Goal: Task Accomplishment & Management: Complete application form

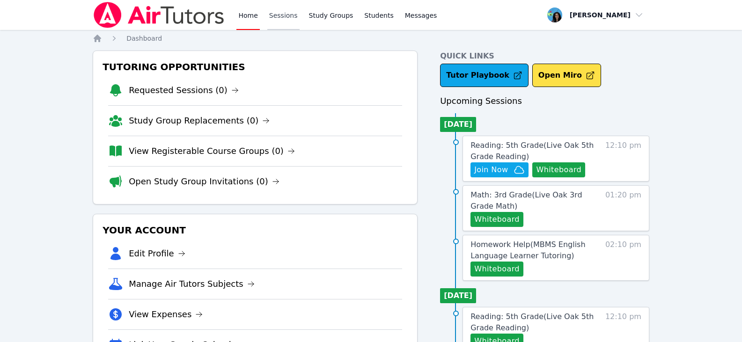
click at [272, 11] on link "Sessions" at bounding box center [283, 15] width 32 height 30
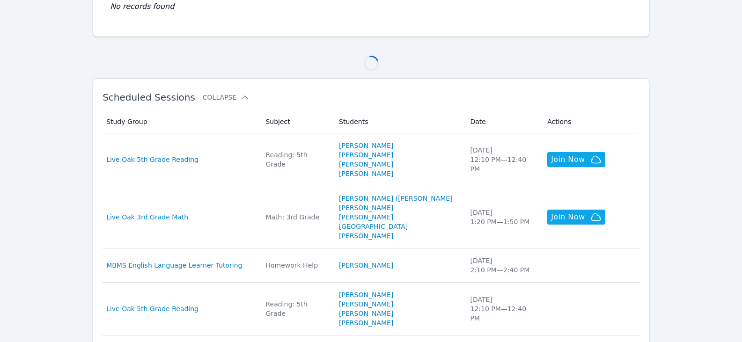
scroll to position [275, 0]
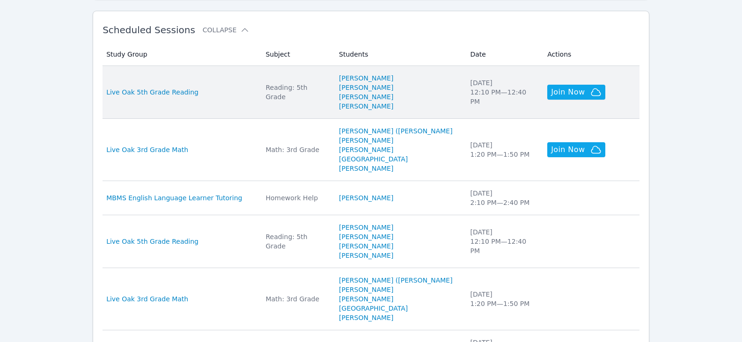
click at [182, 98] on td "Study Group Live Oak 5th Grade Reading" at bounding box center [180, 92] width 157 height 53
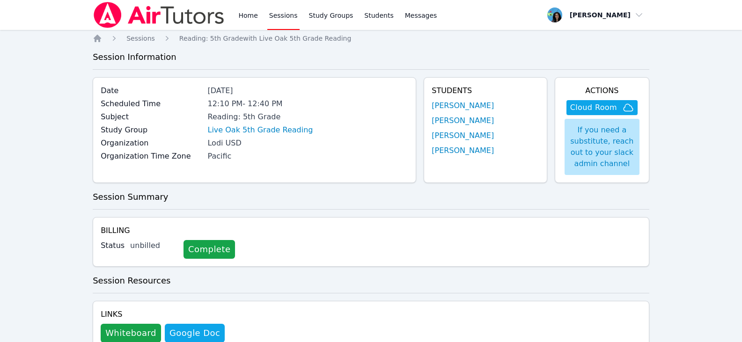
click at [485, 107] on link "[PERSON_NAME]" at bounding box center [462, 105] width 62 height 11
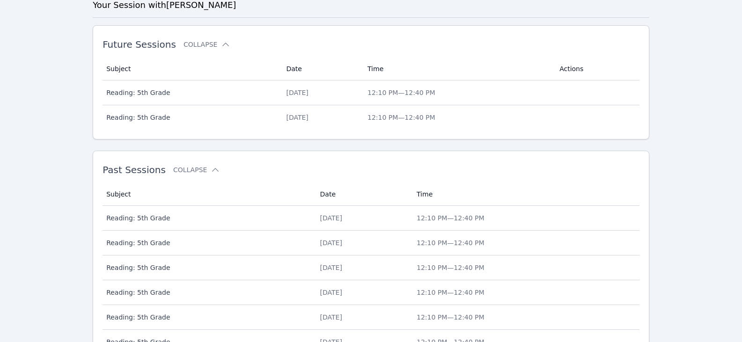
scroll to position [385, 0]
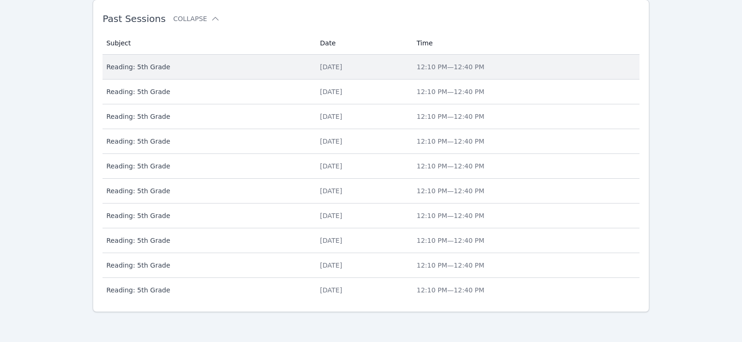
click at [173, 68] on span "Reading: 5th Grade" at bounding box center [207, 66] width 202 height 9
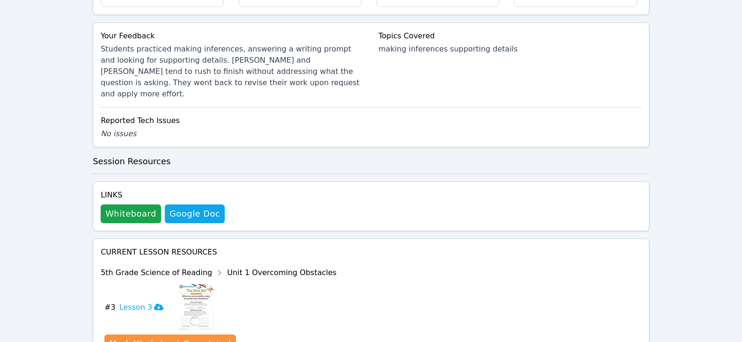
scroll to position [421, 0]
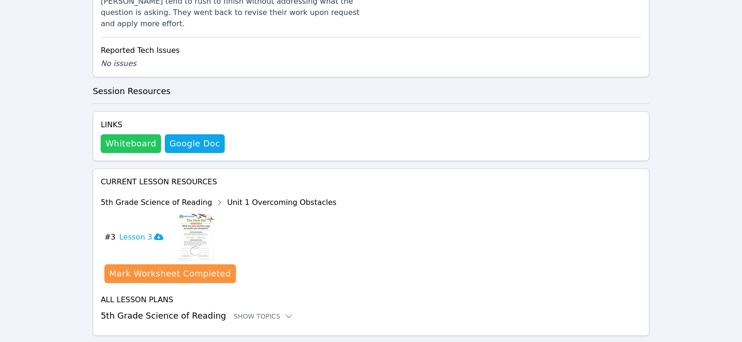
click at [113, 135] on button "Whiteboard" at bounding box center [131, 143] width 60 height 19
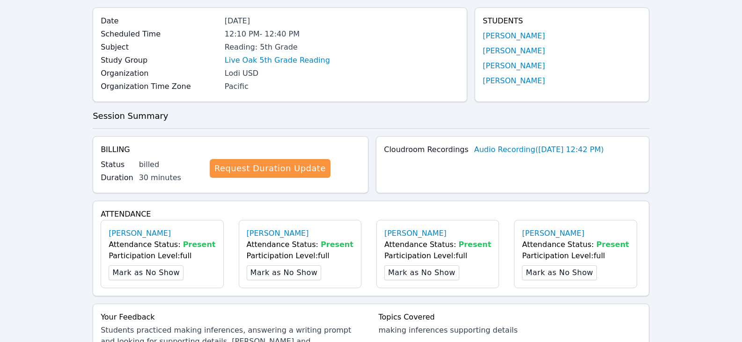
scroll to position [0, 0]
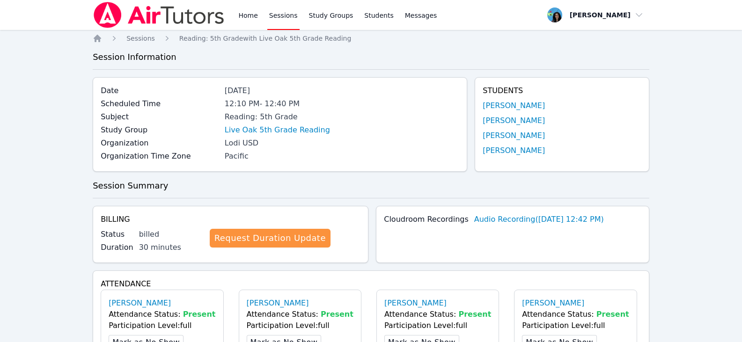
click at [283, 17] on link "Sessions" at bounding box center [283, 15] width 32 height 30
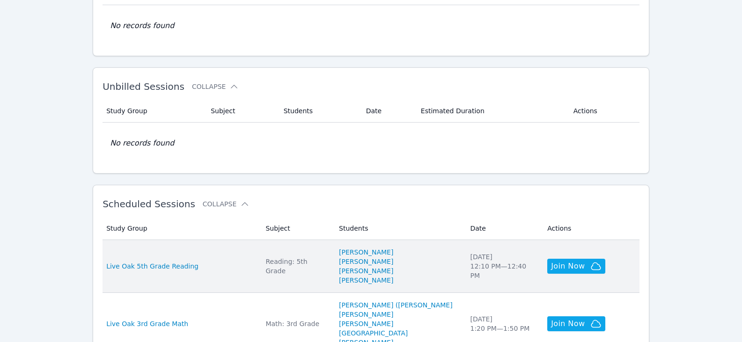
scroll to position [187, 0]
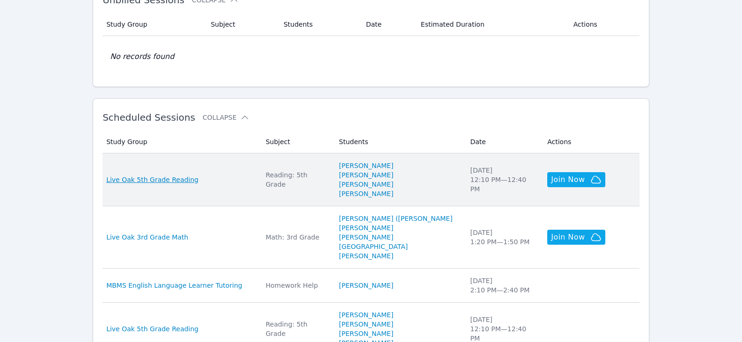
click at [182, 175] on span "Live Oak 5th Grade Reading" at bounding box center [152, 179] width 92 height 9
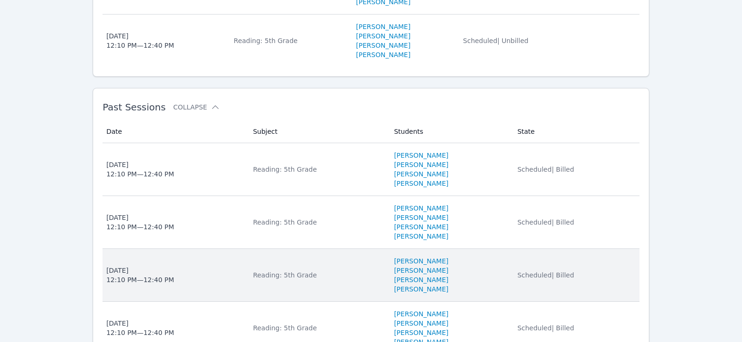
scroll to position [468, 0]
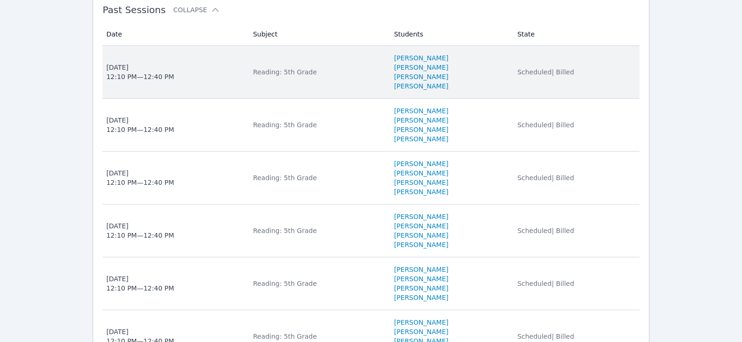
click at [210, 67] on span "Tue Sep 9 12:10 PM — 12:40 PM" at bounding box center [173, 72] width 135 height 19
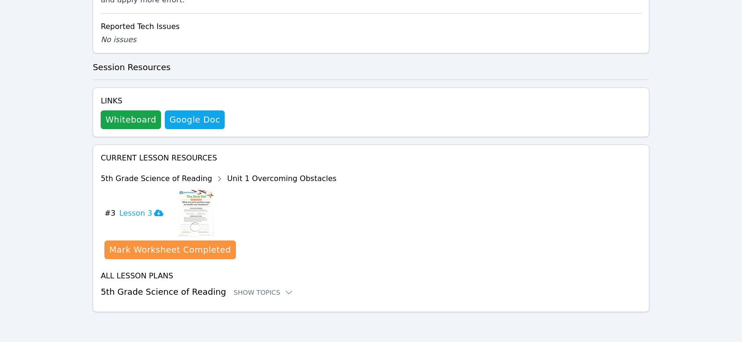
scroll to position [434, 0]
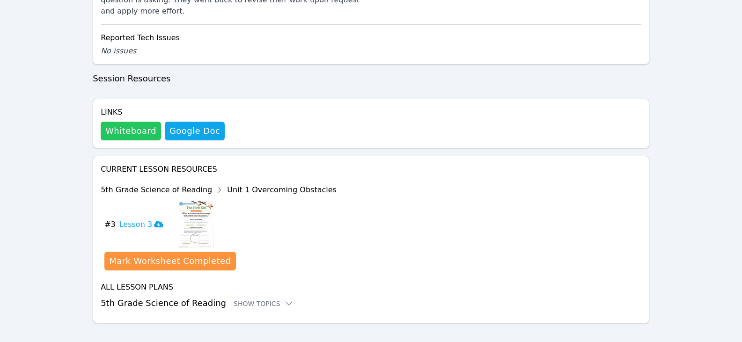
click at [138, 122] on button "Whiteboard" at bounding box center [131, 131] width 60 height 19
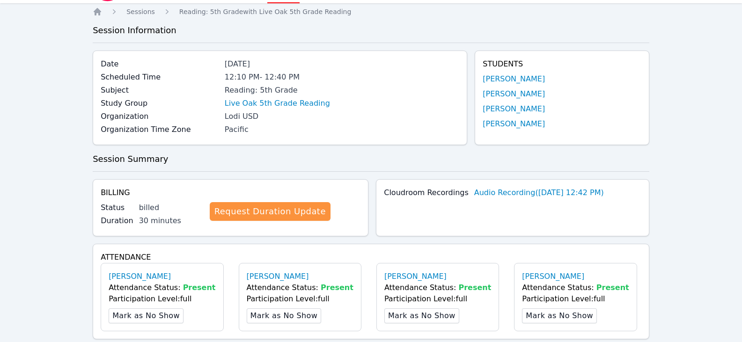
scroll to position [0, 0]
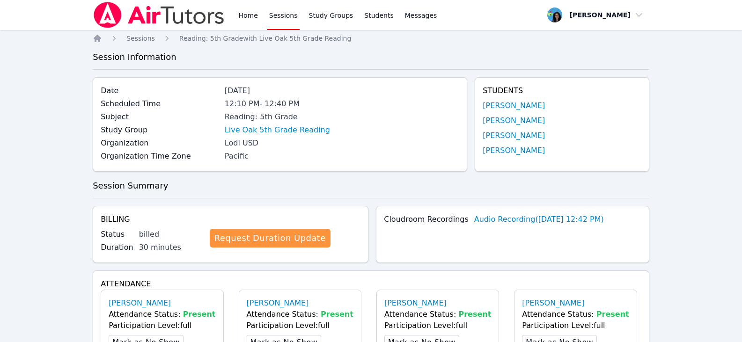
drag, startPoint x: 251, startPoint y: 17, endPoint x: 326, endPoint y: 43, distance: 78.9
click at [251, 17] on link "Home" at bounding box center [247, 15] width 23 height 30
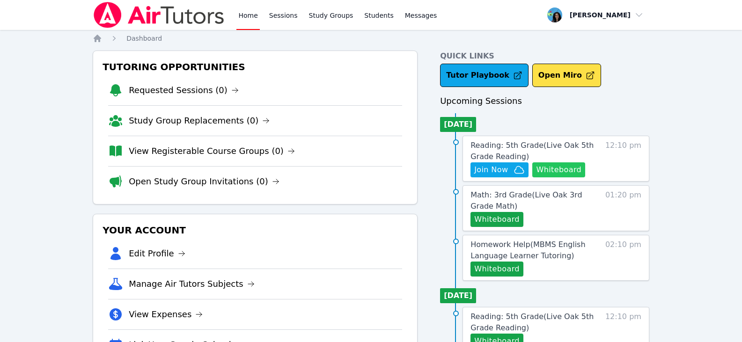
click at [548, 172] on button "Whiteboard" at bounding box center [558, 169] width 53 height 15
click at [511, 173] on span "Join Now" at bounding box center [499, 169] width 51 height 11
click at [275, 16] on link "Sessions" at bounding box center [283, 15] width 32 height 30
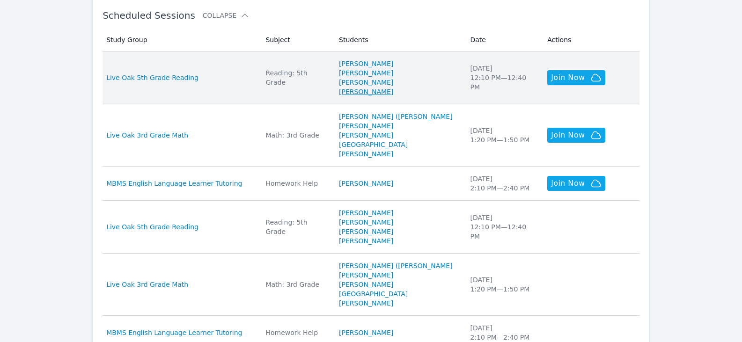
scroll to position [234, 0]
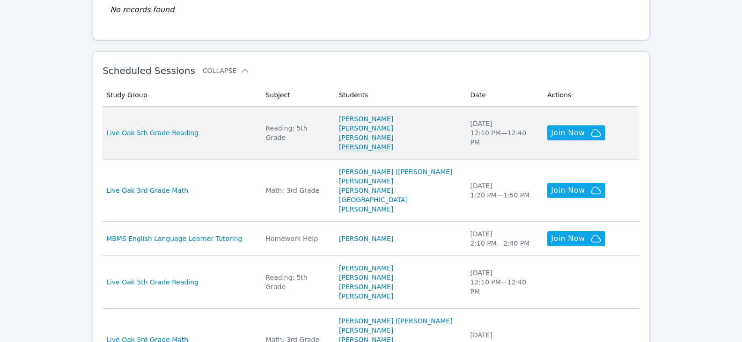
click at [393, 145] on link "Aida Abdallah" at bounding box center [366, 146] width 54 height 9
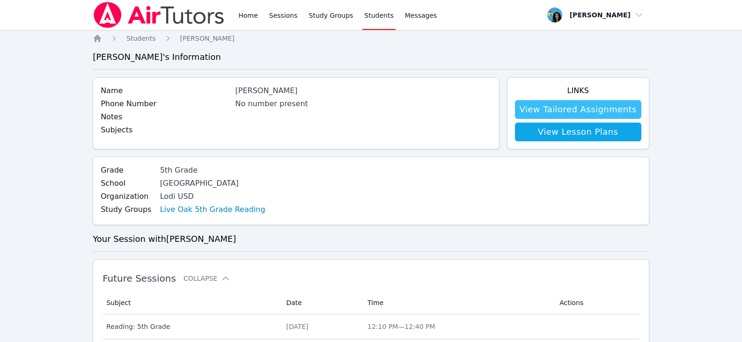
click at [541, 114] on link "View Tailored Assignments" at bounding box center [578, 109] width 126 height 19
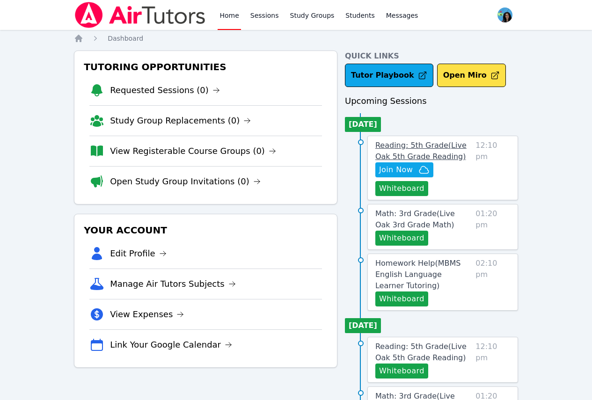
click at [450, 147] on span "Reading: 5th Grade ( Live Oak 5th Grade Reading )" at bounding box center [420, 151] width 91 height 20
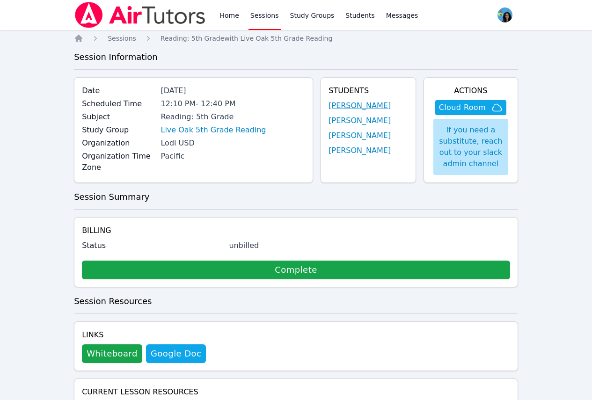
click at [373, 110] on link "[PERSON_NAME]" at bounding box center [359, 105] width 62 height 11
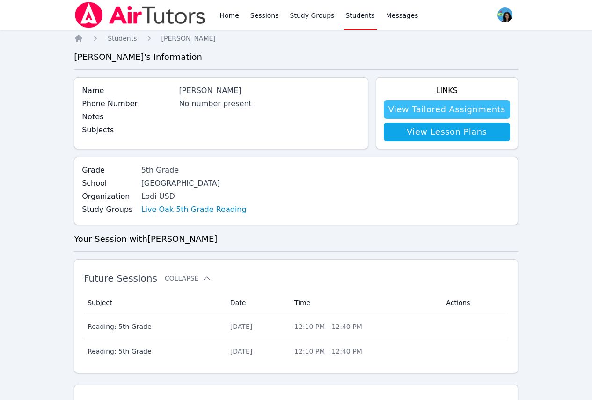
click at [425, 108] on link "View Tailored Assignments" at bounding box center [447, 109] width 126 height 19
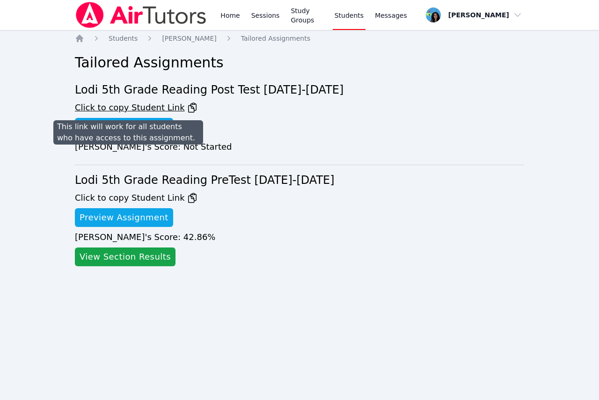
click at [188, 106] on icon at bounding box center [192, 107] width 8 height 9
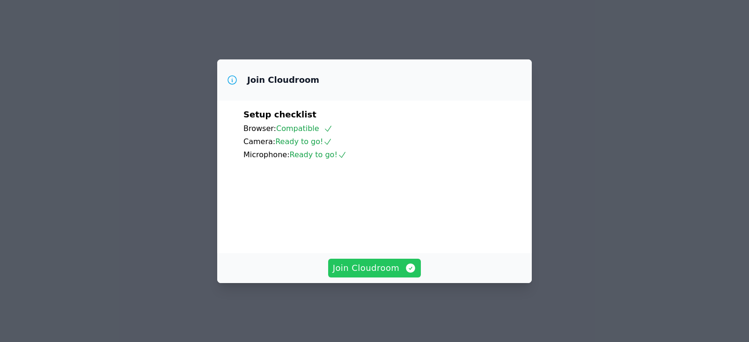
click at [378, 275] on span "Join Cloudroom" at bounding box center [375, 268] width 84 height 13
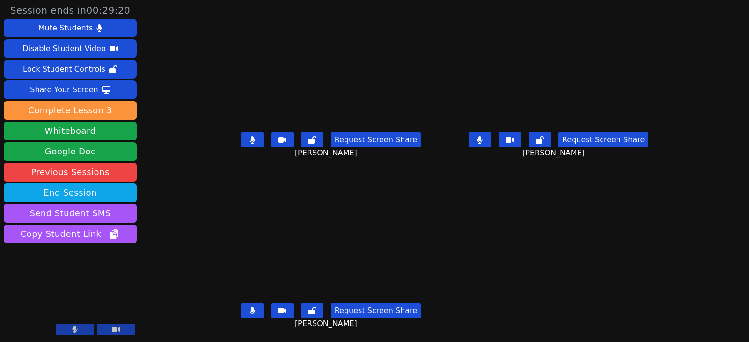
drag, startPoint x: 492, startPoint y: 142, endPoint x: 482, endPoint y: 153, distance: 14.6
click at [482, 142] on icon at bounding box center [480, 139] width 6 height 7
click at [249, 312] on icon at bounding box center [251, 310] width 5 height 7
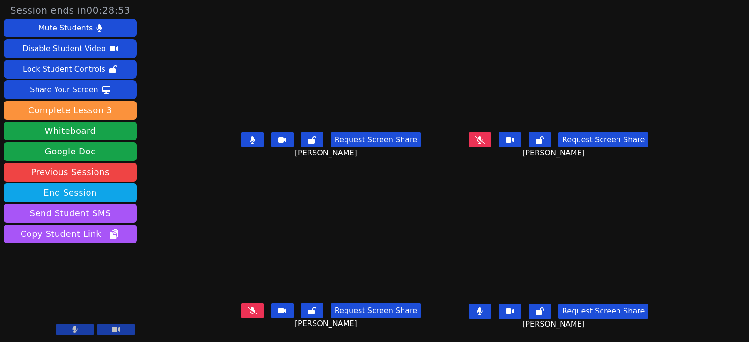
click at [489, 311] on button at bounding box center [479, 311] width 22 height 15
click at [242, 144] on button at bounding box center [252, 139] width 22 height 15
click at [491, 139] on button at bounding box center [479, 139] width 22 height 15
click at [491, 317] on button at bounding box center [479, 311] width 22 height 15
click at [228, 139] on div "Request Screen Share Alexander Morgan" at bounding box center [331, 147] width 220 height 37
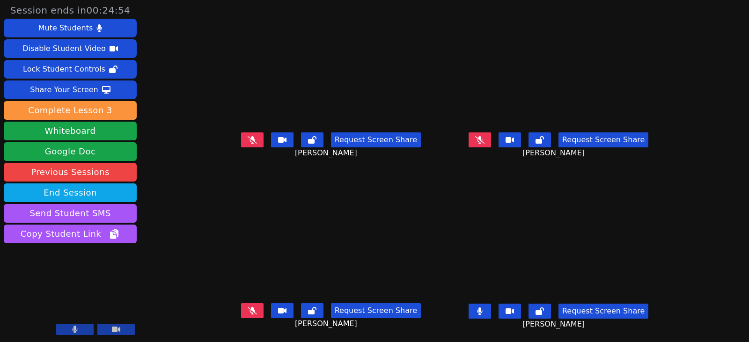
click at [241, 139] on button at bounding box center [252, 139] width 22 height 15
click at [249, 141] on icon at bounding box center [252, 139] width 6 height 7
click at [486, 313] on button at bounding box center [479, 311] width 22 height 15
drag, startPoint x: -171, startPoint y: 251, endPoint x: -196, endPoint y: 255, distance: 24.8
drag, startPoint x: 238, startPoint y: 136, endPoint x: 255, endPoint y: 143, distance: 18.5
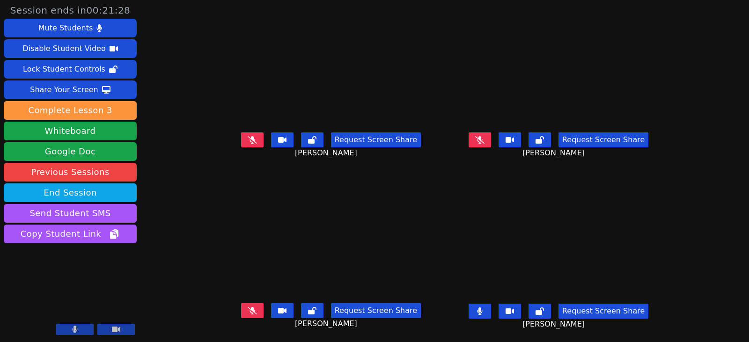
click at [248, 136] on icon at bounding box center [252, 139] width 9 height 7
click at [484, 141] on icon at bounding box center [479, 139] width 9 height 7
click at [491, 141] on button at bounding box center [479, 139] width 22 height 15
click at [241, 317] on button at bounding box center [252, 310] width 22 height 15
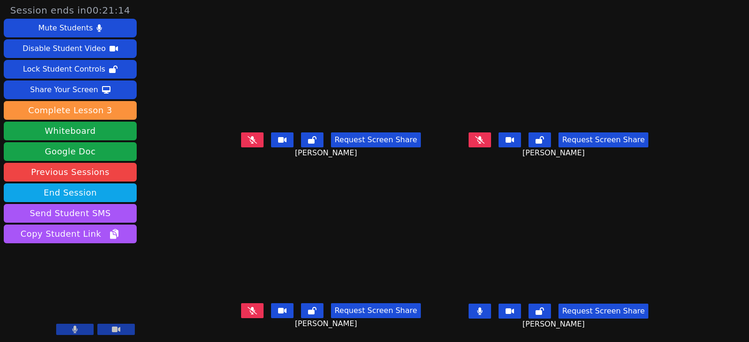
click at [482, 309] on icon at bounding box center [480, 310] width 6 height 7
click at [491, 142] on button at bounding box center [479, 139] width 22 height 15
click at [491, 145] on button at bounding box center [479, 139] width 22 height 15
click at [488, 143] on button at bounding box center [479, 139] width 22 height 15
click at [491, 310] on button at bounding box center [479, 311] width 22 height 15
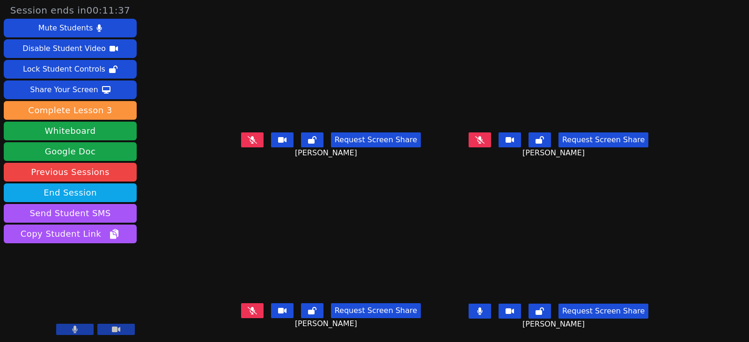
click at [491, 308] on button at bounding box center [479, 311] width 22 height 15
drag, startPoint x: 241, startPoint y: 143, endPoint x: 233, endPoint y: 139, distance: 9.4
click at [249, 143] on icon at bounding box center [251, 139] width 5 height 7
click at [248, 142] on icon at bounding box center [252, 139] width 9 height 7
click at [249, 141] on icon at bounding box center [252, 139] width 6 height 7
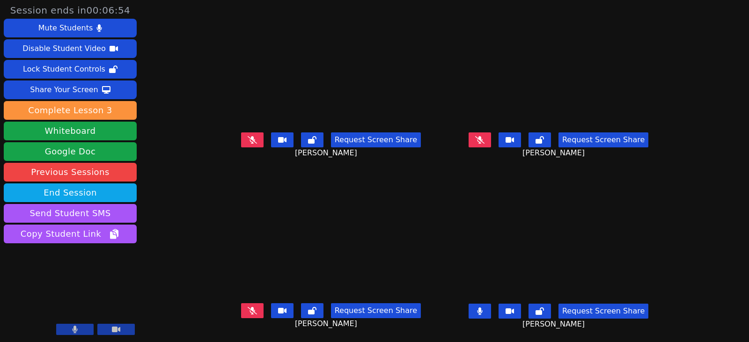
click at [484, 139] on icon at bounding box center [479, 139] width 9 height 7
click at [482, 139] on icon at bounding box center [480, 139] width 6 height 7
click at [482, 314] on icon at bounding box center [480, 310] width 6 height 7
click at [248, 311] on icon at bounding box center [252, 310] width 9 height 7
click at [245, 316] on button at bounding box center [252, 310] width 22 height 15
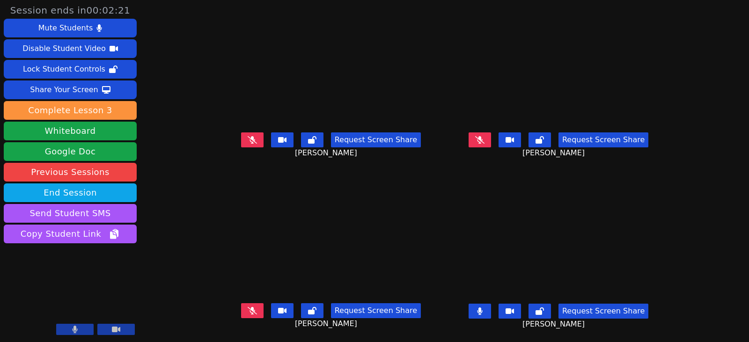
click at [241, 313] on button at bounding box center [252, 310] width 22 height 15
click at [244, 313] on button at bounding box center [252, 310] width 22 height 15
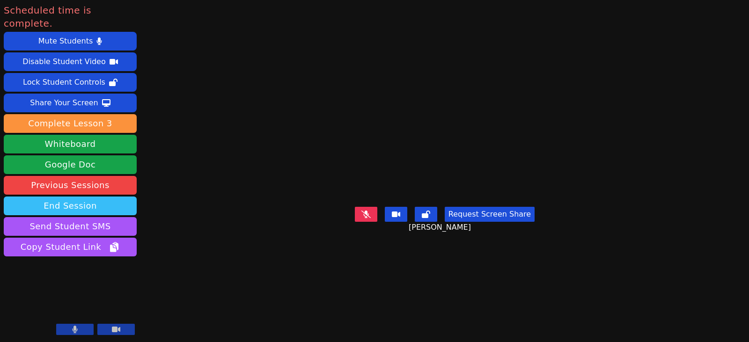
click at [114, 197] on button "End Session" at bounding box center [70, 206] width 133 height 19
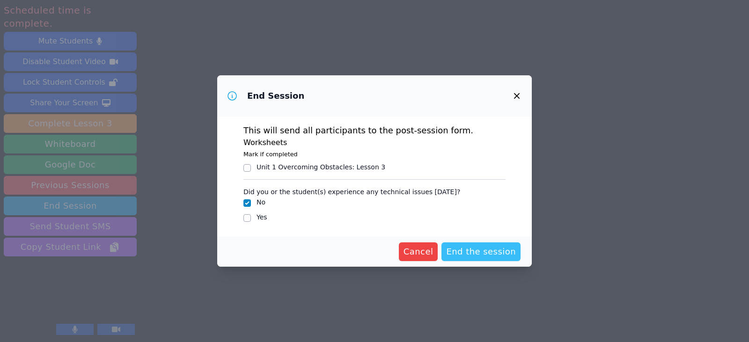
click at [503, 255] on span "End the session" at bounding box center [481, 251] width 70 height 13
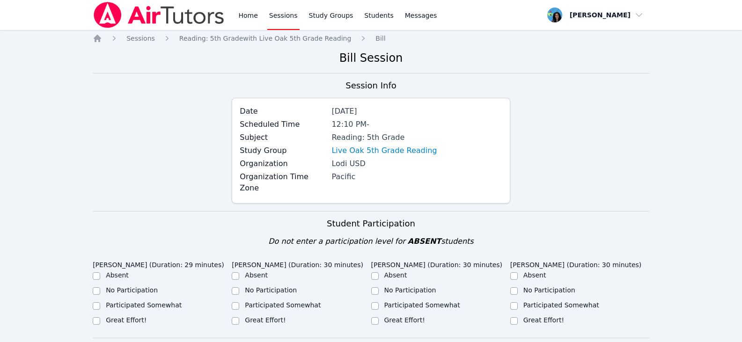
scroll to position [234, 0]
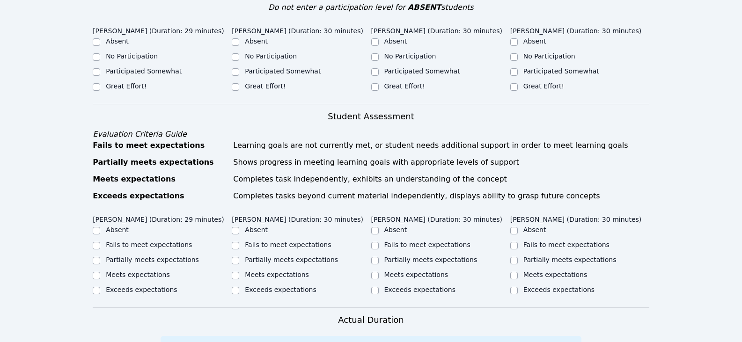
click at [128, 82] on label "Great Effort!" at bounding box center [126, 85] width 41 height 7
click at [100, 83] on input "Great Effort!" at bounding box center [96, 86] width 7 height 7
checkbox input "true"
click at [262, 82] on label "Great Effort!" at bounding box center [265, 85] width 41 height 7
click at [239, 83] on input "Great Effort!" at bounding box center [235, 86] width 7 height 7
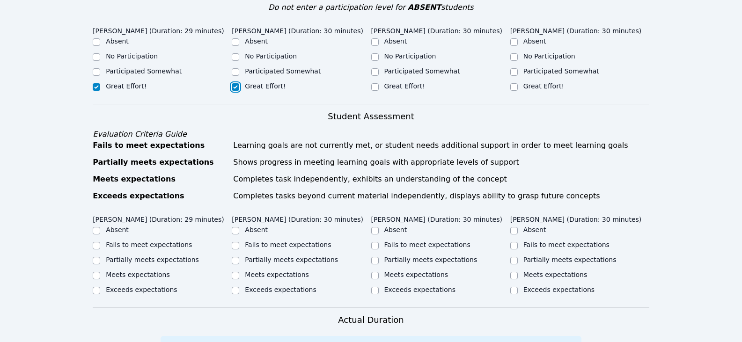
checkbox input "true"
click at [409, 82] on label "Great Effort!" at bounding box center [404, 85] width 41 height 7
click at [379, 83] on input "Great Effort!" at bounding box center [374, 86] width 7 height 7
checkbox input "true"
drag, startPoint x: 411, startPoint y: 53, endPoint x: 419, endPoint y: 58, distance: 8.8
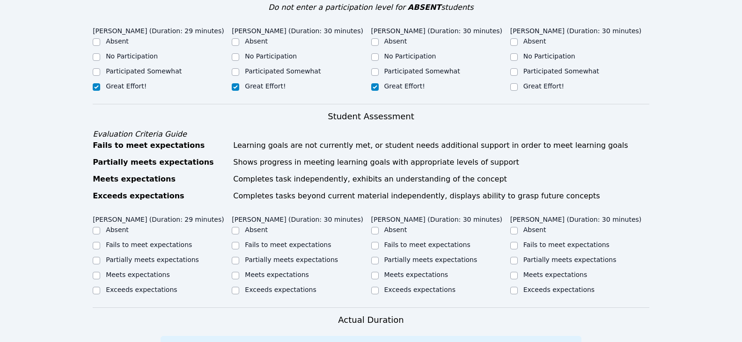
click at [412, 53] on ul "Absent No Participation Participated Somewhat Great Effort!" at bounding box center [440, 64] width 139 height 56
click at [422, 67] on label "Participated Somewhat" at bounding box center [422, 70] width 76 height 7
click at [379, 68] on input "Participated Somewhat" at bounding box center [374, 71] width 7 height 7
checkbox input "true"
checkbox input "false"
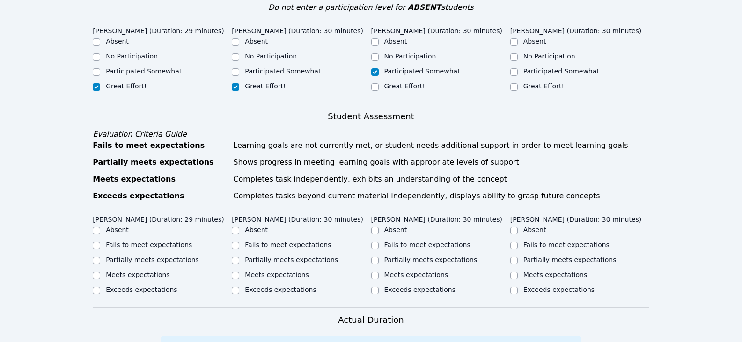
click at [538, 81] on div "Great Effort!" at bounding box center [579, 86] width 139 height 11
click at [538, 82] on label "Great Effort!" at bounding box center [543, 85] width 41 height 7
click at [518, 83] on input "Great Effort!" at bounding box center [513, 86] width 7 height 7
checkbox input "true"
click at [172, 256] on label "Partially meets expectations" at bounding box center [152, 259] width 93 height 7
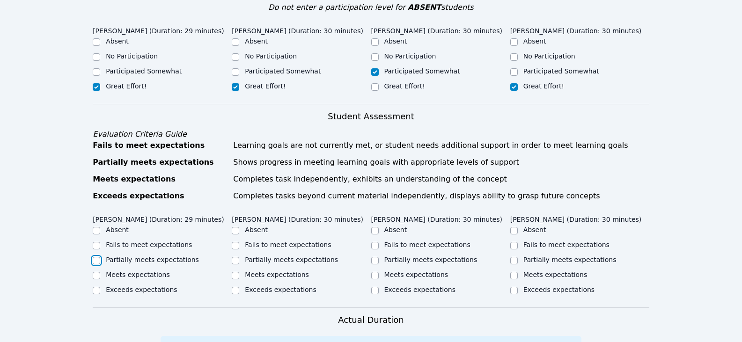
click at [100, 257] on input "Partially meets expectations" at bounding box center [96, 260] width 7 height 7
checkbox input "true"
click at [269, 256] on label "Partially meets expectations" at bounding box center [291, 259] width 93 height 7
click at [239, 257] on input "Partially meets expectations" at bounding box center [235, 260] width 7 height 7
checkbox input "true"
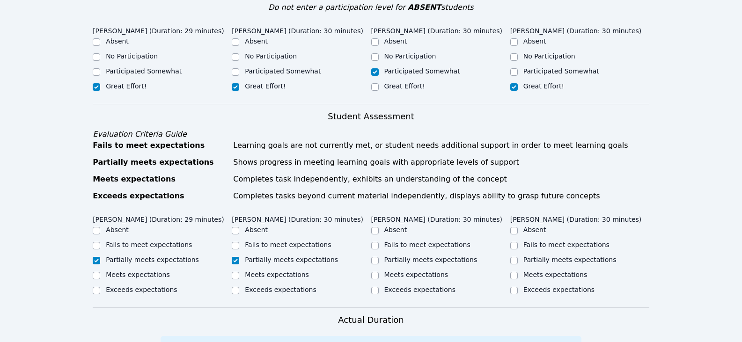
click at [459, 256] on label "Partially meets expectations" at bounding box center [430, 259] width 93 height 7
click at [379, 257] on input "Partially meets expectations" at bounding box center [374, 260] width 7 height 7
checkbox input "true"
click at [533, 256] on label "Partially meets expectations" at bounding box center [569, 259] width 93 height 7
click at [518, 257] on input "Partially meets expectations" at bounding box center [513, 260] width 7 height 7
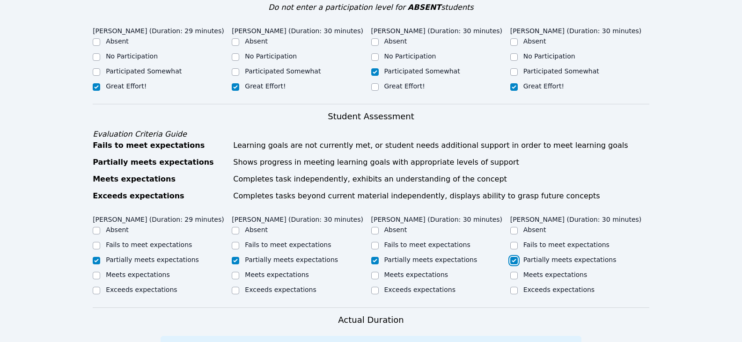
checkbox input "true"
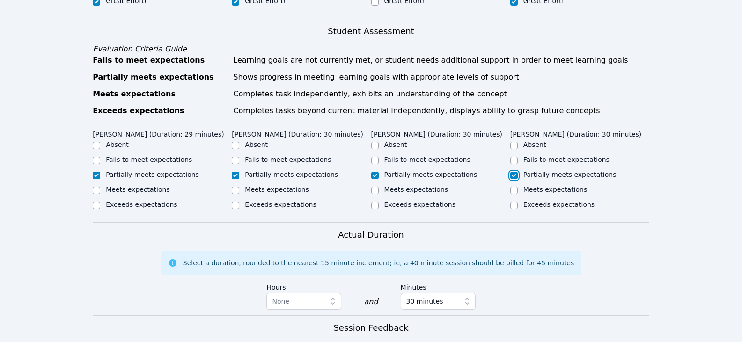
scroll to position [468, 0]
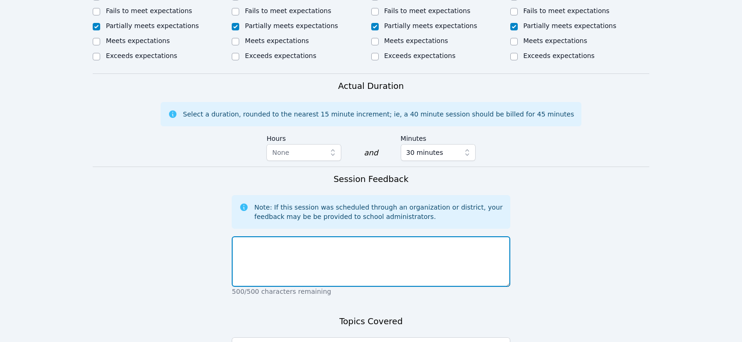
click at [381, 238] on textarea at bounding box center [371, 261] width 278 height 51
click at [319, 236] on textarea "Students took teh post-test required." at bounding box center [371, 261] width 278 height 51
click at [400, 238] on textarea "Students took teh post-test assessment required." at bounding box center [371, 261] width 278 height 51
click at [383, 236] on textarea "Students took teh post-test assessment required. Micah said he was done in less…" at bounding box center [371, 261] width 278 height 51
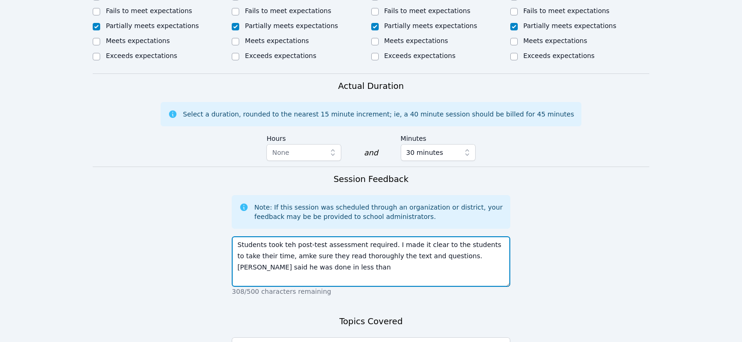
drag, startPoint x: 270, startPoint y: 257, endPoint x: 269, endPoint y: 253, distance: 4.7
click at [269, 257] on textarea "Students took teh post-test assessment required. I made it clear to the student…" at bounding box center [371, 261] width 278 height 51
drag, startPoint x: 271, startPoint y: 259, endPoint x: 331, endPoint y: 259, distance: 60.4
click at [331, 259] on textarea "Students took teh post-test assessment required. I made it clear to the student…" at bounding box center [371, 261] width 278 height 51
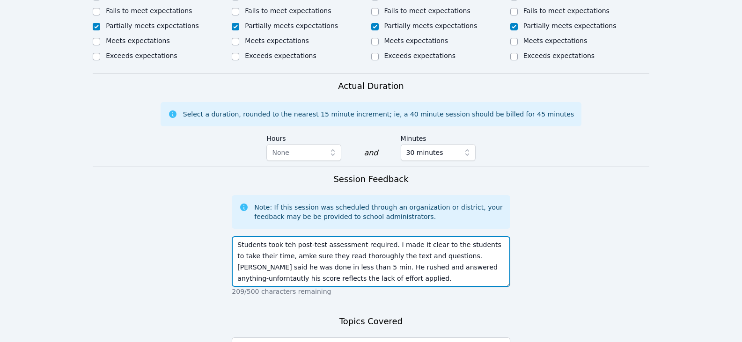
drag, startPoint x: 397, startPoint y: 257, endPoint x: 371, endPoint y: 249, distance: 26.9
click at [366, 245] on textarea "Students took teh post-test assessment required. I made it clear to the student…" at bounding box center [371, 261] width 278 height 51
drag, startPoint x: 388, startPoint y: 258, endPoint x: 349, endPoint y: 255, distance: 39.0
click at [343, 252] on textarea "Students took teh post-test assessment required. I made it clear to the student…" at bounding box center [371, 261] width 278 height 51
click at [385, 255] on textarea "Students took teh post-test assessment required. I made it clear to the student…" at bounding box center [371, 261] width 278 height 51
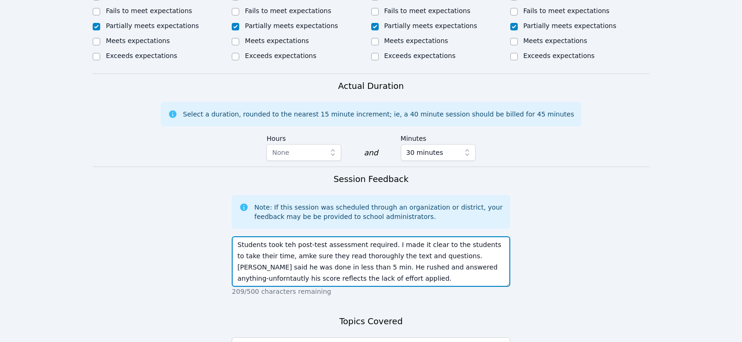
drag, startPoint x: 409, startPoint y: 257, endPoint x: 390, endPoint y: 259, distance: 19.7
click at [390, 259] on textarea "Students took teh post-test assessment required. I made it clear to the student…" at bounding box center [371, 261] width 278 height 51
click at [316, 262] on textarea "Students took teh post-test assessment required. I made it clear to the student…" at bounding box center [371, 261] width 278 height 51
click at [360, 267] on textarea "Students took teh post-test assessment required. I made it clear to the student…" at bounding box center [371, 261] width 278 height 51
click at [370, 257] on textarea "Students took teh post-test assessment required. I made it clear to the student…" at bounding box center [371, 261] width 278 height 51
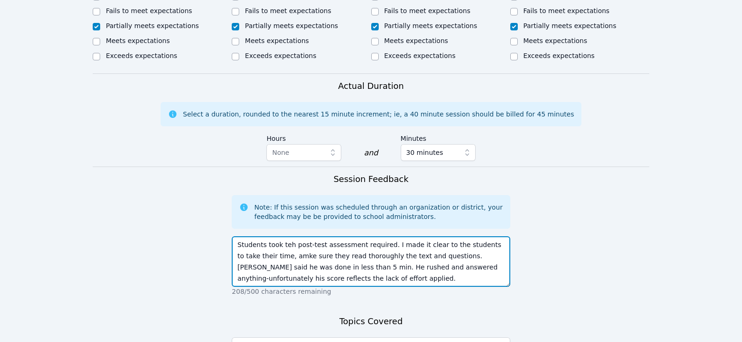
click at [407, 257] on textarea "Students took teh post-test assessment required. I made it clear to the student…" at bounding box center [371, 261] width 278 height 51
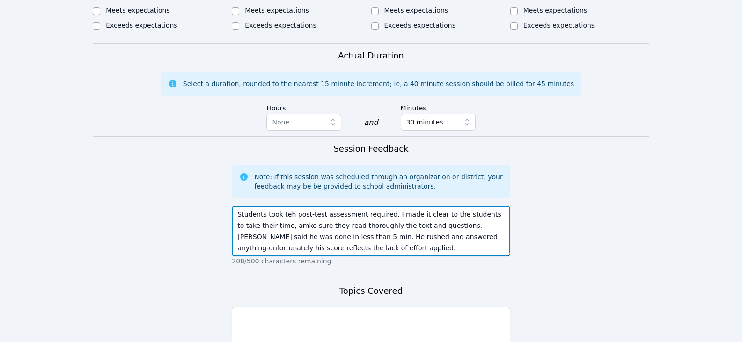
scroll to position [515, 0]
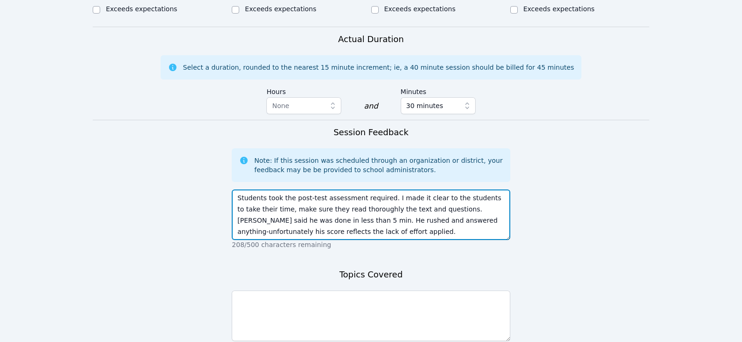
click at [426, 220] on textarea "Students took the post-test assessment required. I made it clear to the student…" at bounding box center [371, 215] width 278 height 51
drag, startPoint x: 384, startPoint y: 186, endPoint x: 422, endPoint y: 185, distance: 37.9
click at [422, 190] on textarea "Students took the post-test assessment required. I made it clear to the student…" at bounding box center [371, 215] width 278 height 51
drag, startPoint x: 433, startPoint y: 197, endPoint x: 269, endPoint y: 212, distance: 164.8
click at [269, 212] on textarea "Students took the post-test assessment required. I emphasized to the students t…" at bounding box center [371, 215] width 278 height 51
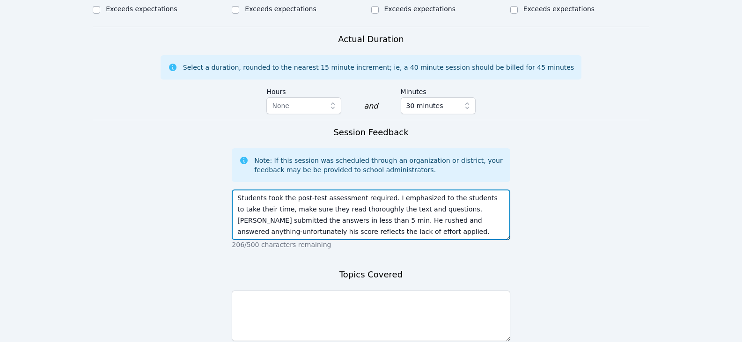
click at [321, 220] on textarea "Students took the post-test assessment required. I emphasized to the students t…" at bounding box center [371, 215] width 278 height 51
click at [389, 210] on textarea "Students took the post-test assessment required. I emphasized to the students t…" at bounding box center [371, 215] width 278 height 51
click at [375, 219] on textarea "Students took the post-test assessment required. I emphasized to the students t…" at bounding box center [371, 215] width 278 height 51
type textarea "Students took the post-test assessment required. I emphasized to the students t…"
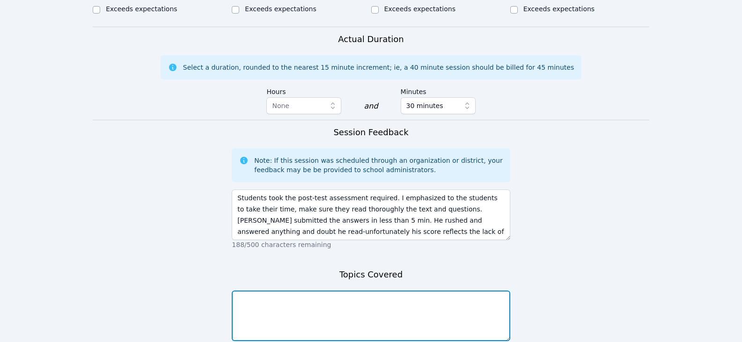
click at [310, 306] on textarea at bounding box center [371, 316] width 278 height 51
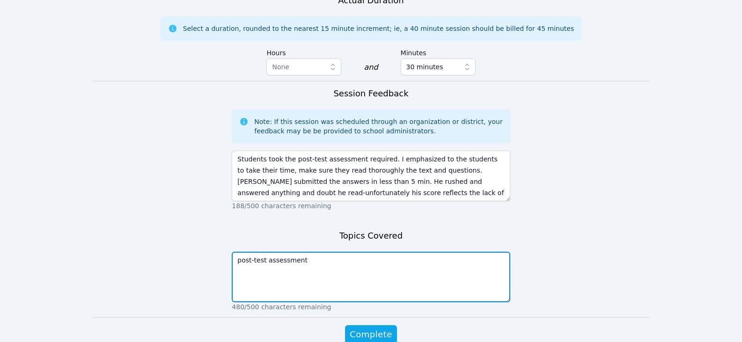
scroll to position [589, 0]
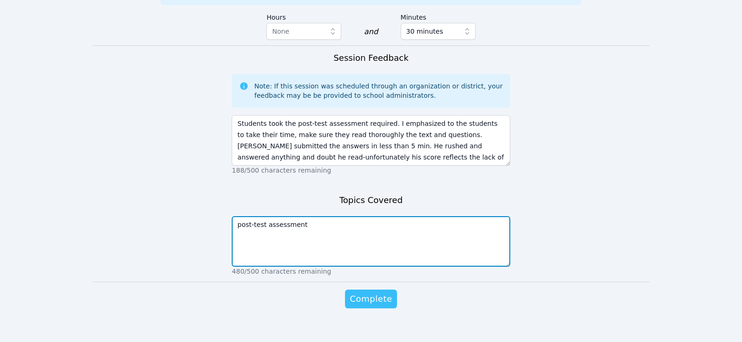
type textarea "post-test assessment"
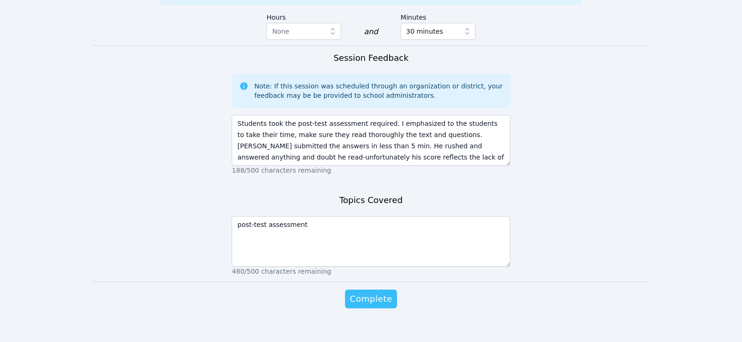
click at [358, 292] on span "Complete" at bounding box center [371, 298] width 42 height 13
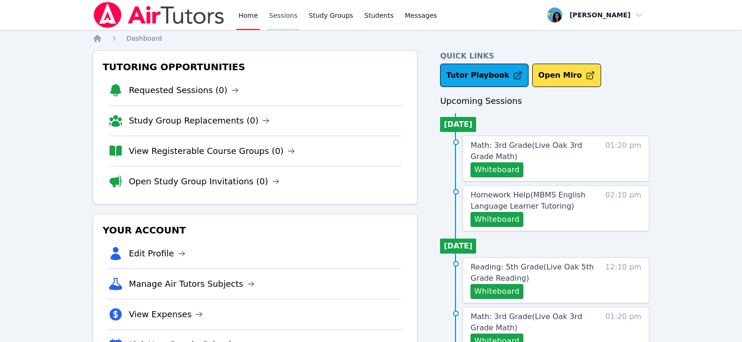
click at [279, 13] on link "Sessions" at bounding box center [283, 15] width 32 height 30
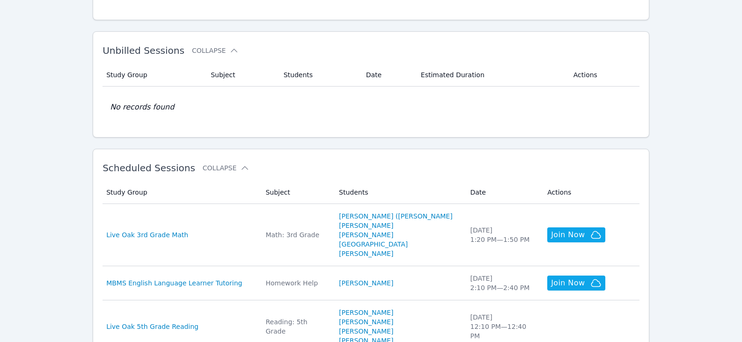
scroll to position [140, 0]
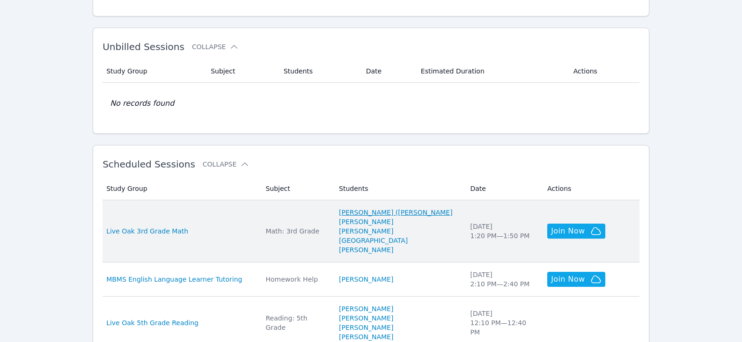
click at [421, 212] on link "[PERSON_NAME] ([PERSON_NAME]" at bounding box center [396, 212] width 114 height 9
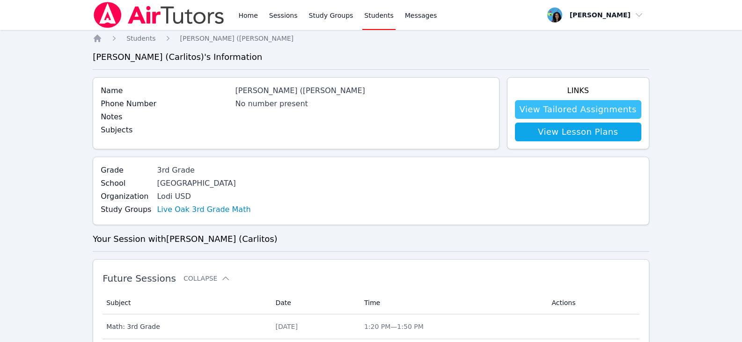
click at [586, 107] on link "View Tailored Assignments" at bounding box center [578, 109] width 126 height 19
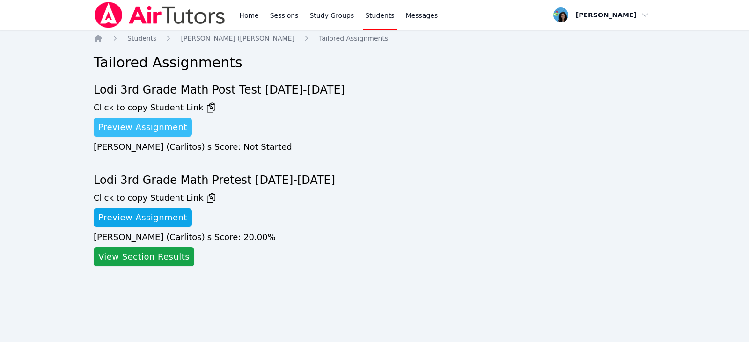
click at [170, 130] on link "Preview Assignment" at bounding box center [143, 127] width 98 height 19
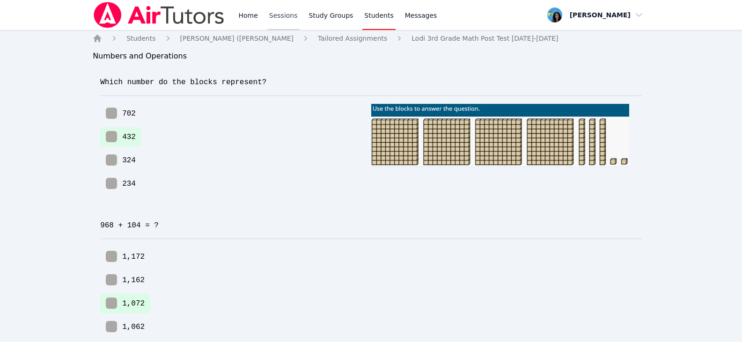
click at [287, 15] on link "Sessions" at bounding box center [283, 15] width 32 height 30
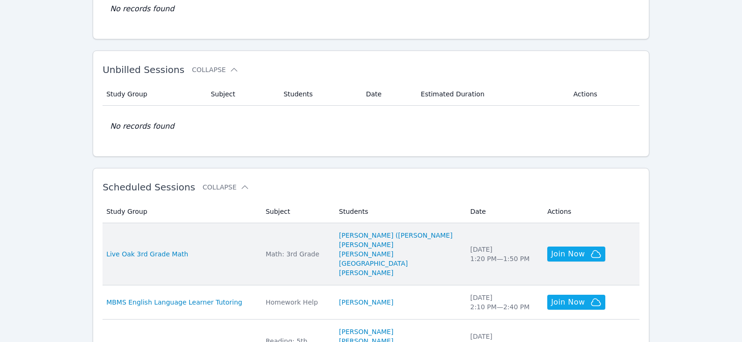
scroll to position [234, 0]
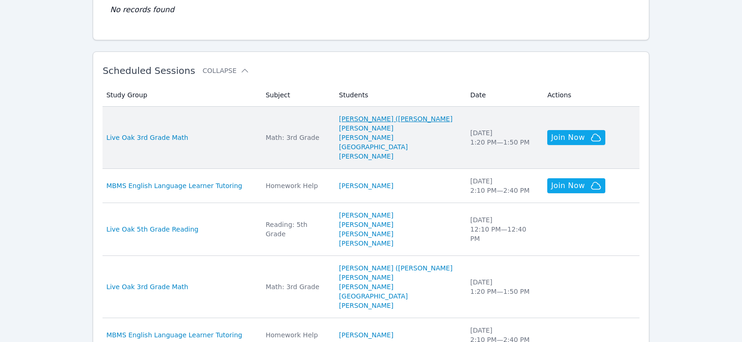
click at [431, 114] on link "[PERSON_NAME] ([PERSON_NAME]" at bounding box center [396, 118] width 114 height 9
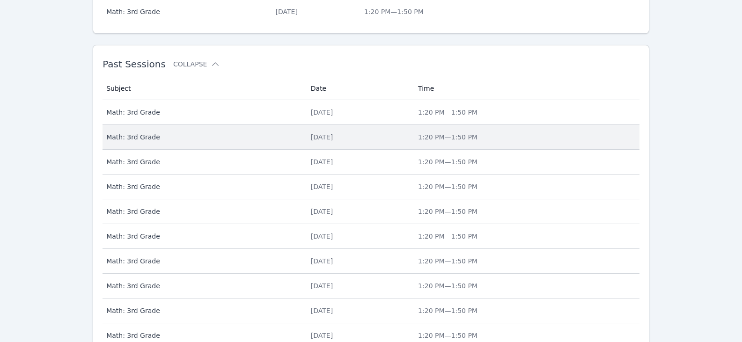
scroll to position [385, 0]
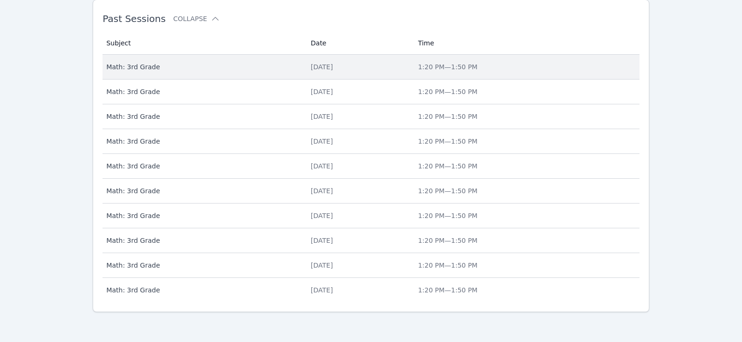
click at [338, 63] on div "[DATE]" at bounding box center [359, 66] width 96 height 9
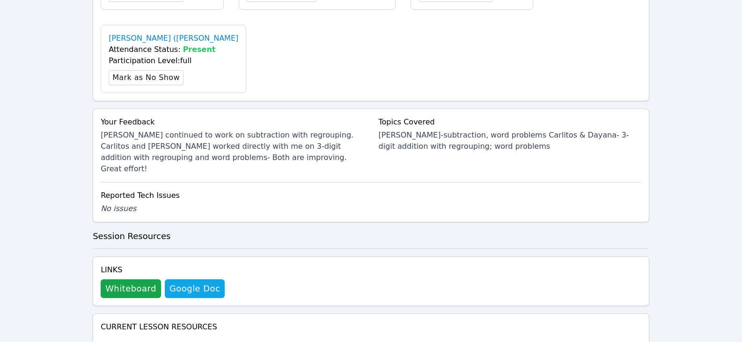
scroll to position [447, 0]
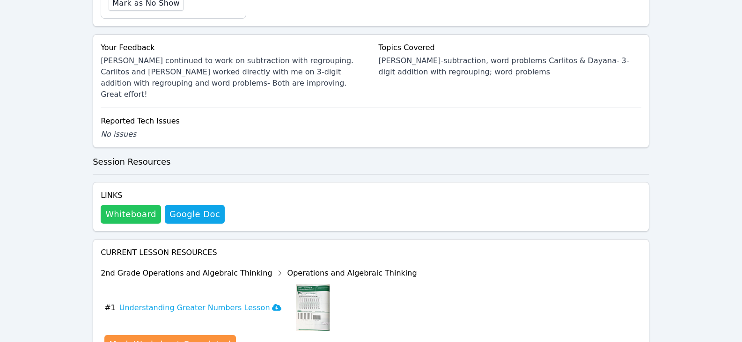
click at [126, 205] on button "Whiteboard" at bounding box center [131, 214] width 60 height 19
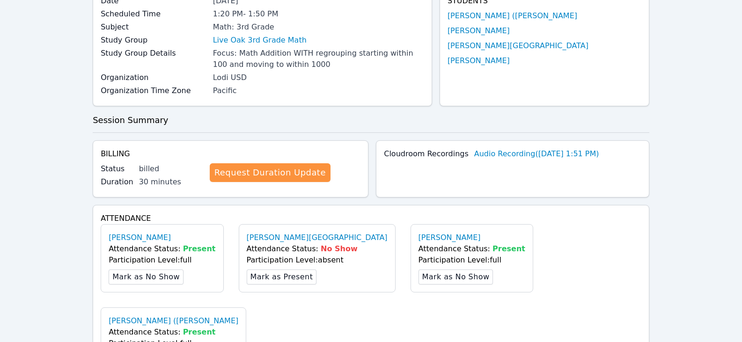
scroll to position [0, 0]
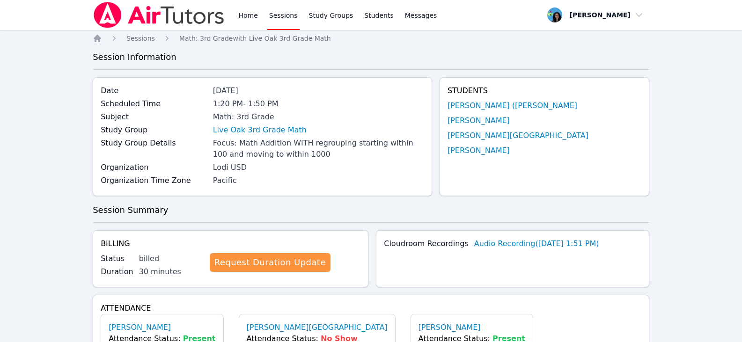
click at [287, 17] on link "Sessions" at bounding box center [283, 15] width 32 height 30
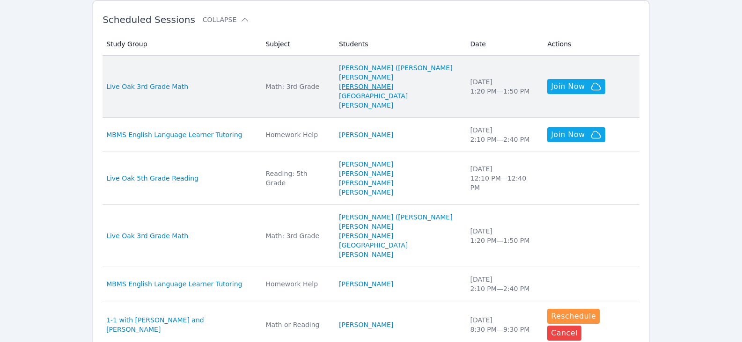
scroll to position [281, 0]
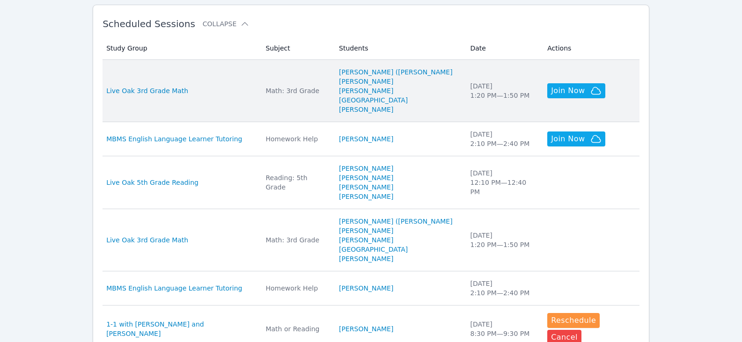
click at [202, 89] on div "Live Oak 3rd Grade Math" at bounding box center [180, 90] width 148 height 9
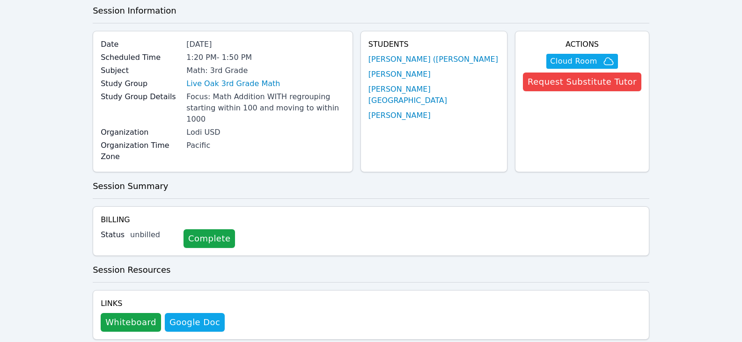
scroll to position [47, 0]
click at [133, 313] on button "Whiteboard" at bounding box center [131, 322] width 60 height 19
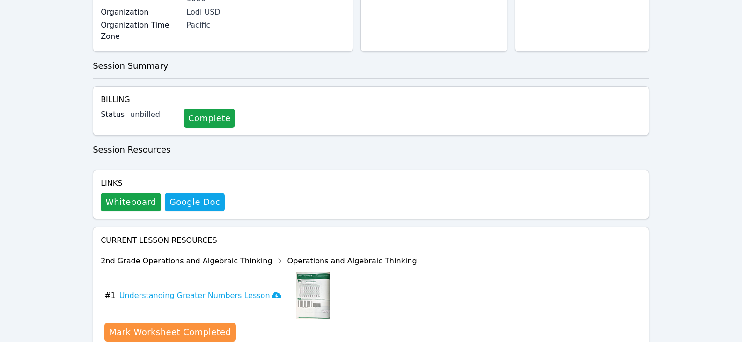
scroll to position [0, 0]
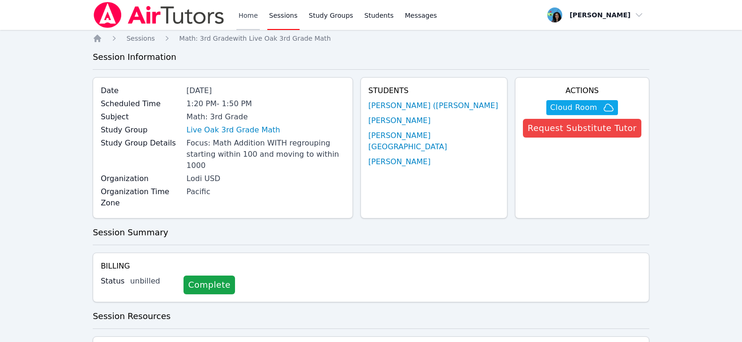
click at [254, 15] on link "Home" at bounding box center [247, 15] width 23 height 30
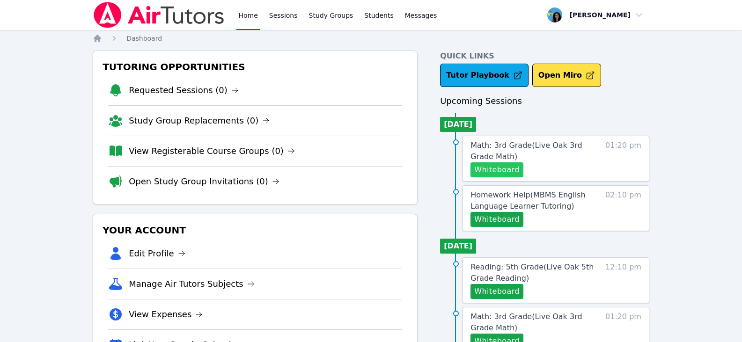
click at [514, 172] on button "Whiteboard" at bounding box center [496, 169] width 53 height 15
click at [550, 173] on button "Whiteboard" at bounding box center [558, 169] width 53 height 15
click at [504, 168] on span "Join Now" at bounding box center [491, 169] width 34 height 11
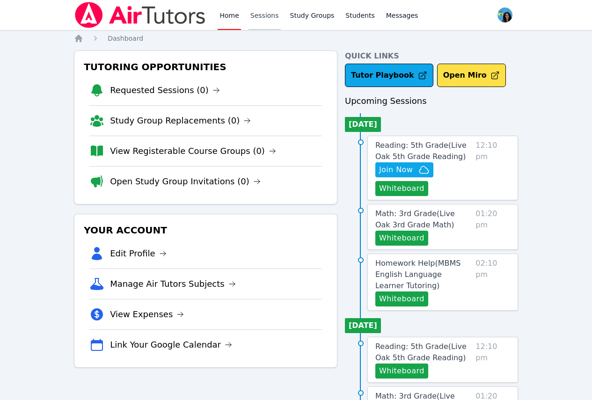
click at [261, 17] on link "Sessions" at bounding box center [264, 15] width 32 height 30
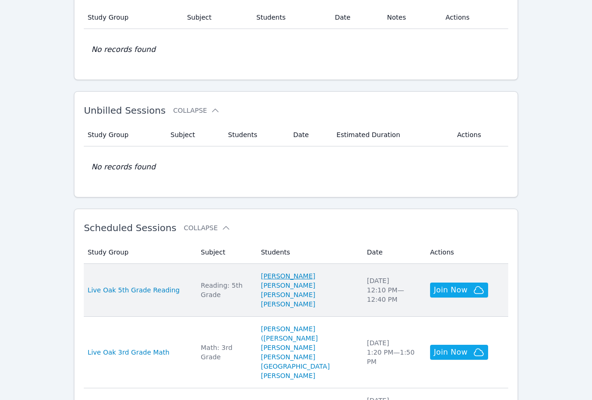
scroll to position [94, 0]
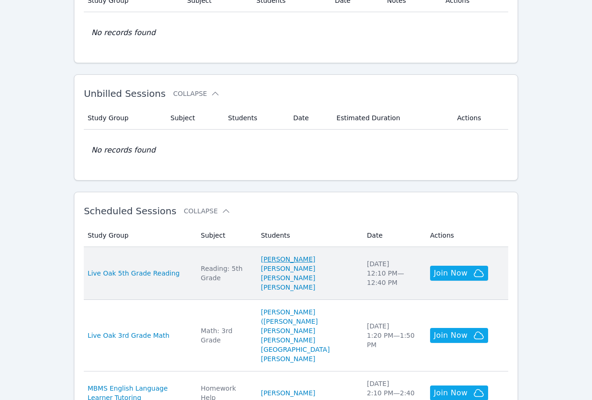
click at [315, 261] on link "[PERSON_NAME]" at bounding box center [288, 259] width 54 height 9
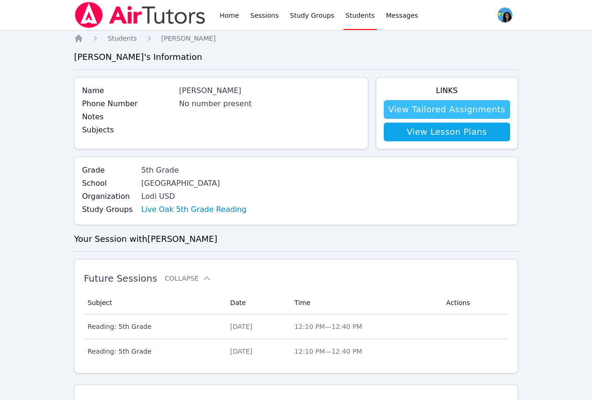
click at [445, 112] on link "View Tailored Assignments" at bounding box center [447, 109] width 126 height 19
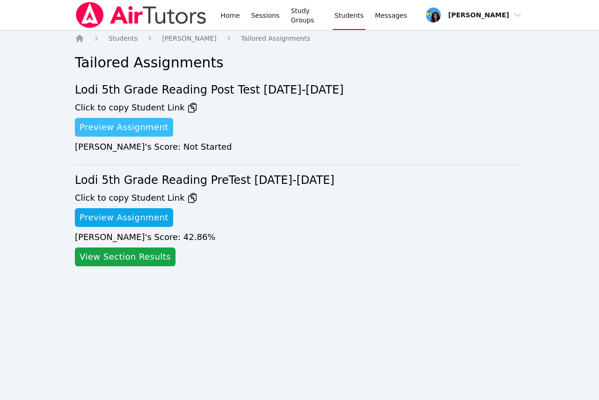
click at [142, 131] on link "Preview Assignment" at bounding box center [124, 127] width 98 height 19
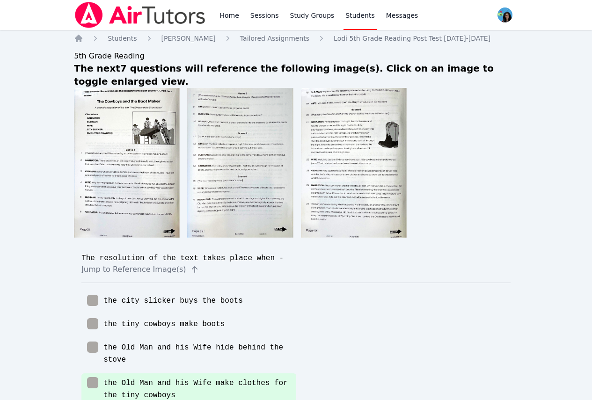
click at [140, 204] on img at bounding box center [127, 163] width 106 height 150
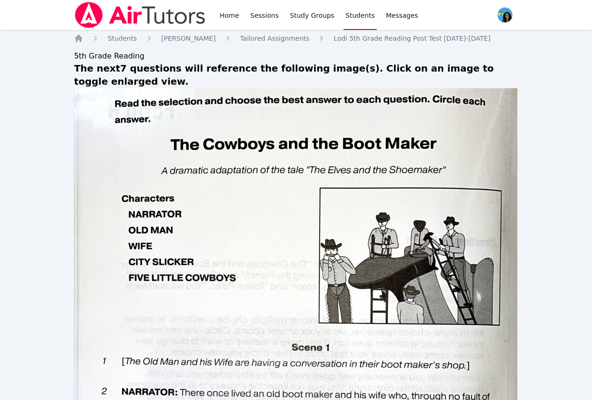
click at [343, 13] on link "Students" at bounding box center [359, 15] width 33 height 30
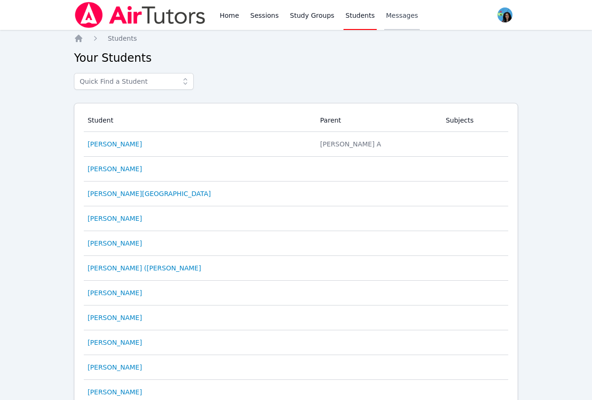
click at [386, 12] on span "Messages" at bounding box center [402, 15] width 32 height 9
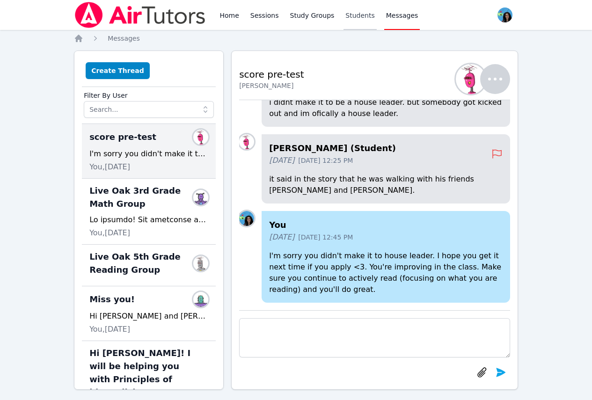
click at [345, 15] on link "Students" at bounding box center [359, 15] width 33 height 30
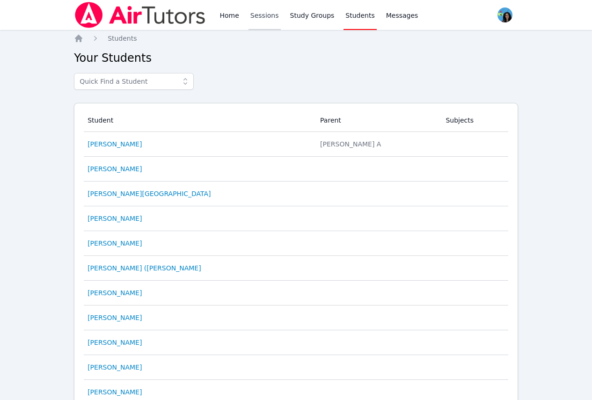
click at [267, 16] on link "Sessions" at bounding box center [264, 15] width 32 height 30
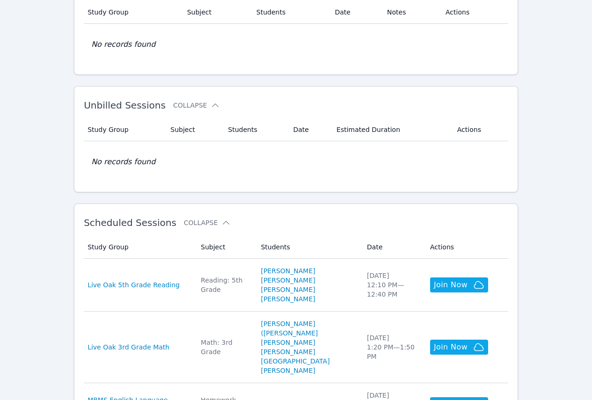
scroll to position [187, 0]
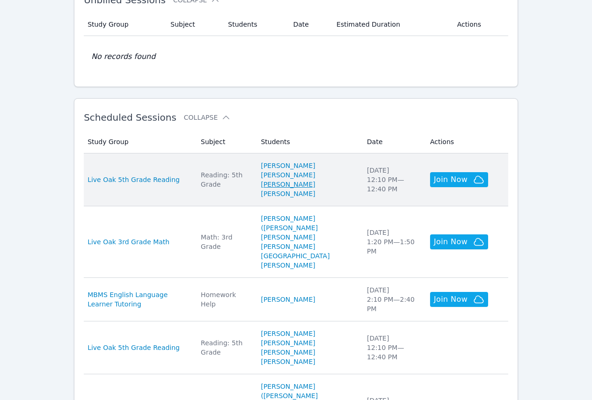
click at [315, 187] on link "[PERSON_NAME]" at bounding box center [288, 184] width 54 height 9
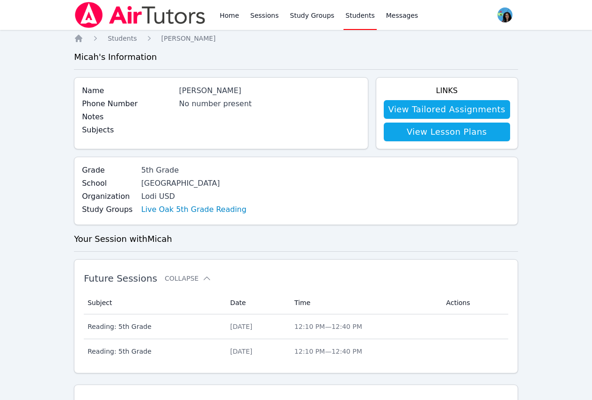
scroll to position [47, 0]
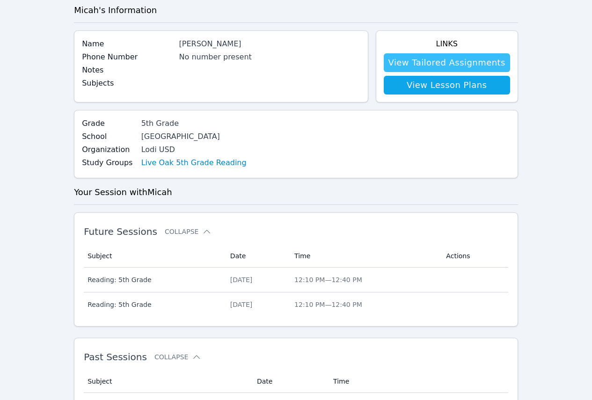
click at [445, 57] on link "View Tailored Assignments" at bounding box center [447, 62] width 126 height 19
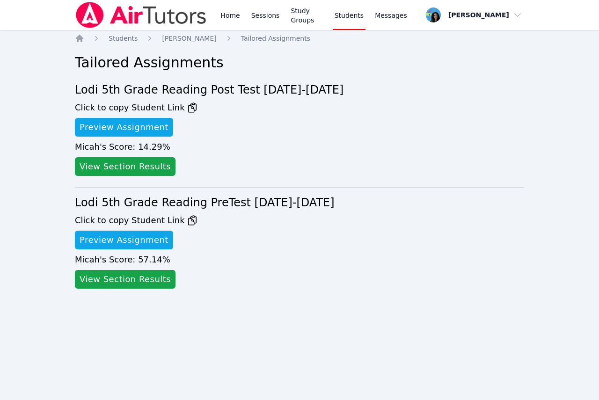
click at [330, 142] on div "Micah 's Score: 14.29 %" at bounding box center [299, 146] width 449 height 13
click at [576, 98] on div "Home Sessions Study Groups Students Messages Open user menu Maya Habou-Klimczak…" at bounding box center [299, 200] width 599 height 400
click at [470, 114] on li "Lodi 5th Grade Reading Post Test 2025-2026 Click to copy Student Link Preview A…" at bounding box center [299, 134] width 449 height 105
click at [511, 255] on div "Micah 's Score: 57.14 %" at bounding box center [299, 259] width 449 height 13
click at [486, 381] on div "Home Sessions Study Groups Students Messages Open user menu Maya Habou-Klimczak…" at bounding box center [299, 200] width 599 height 400
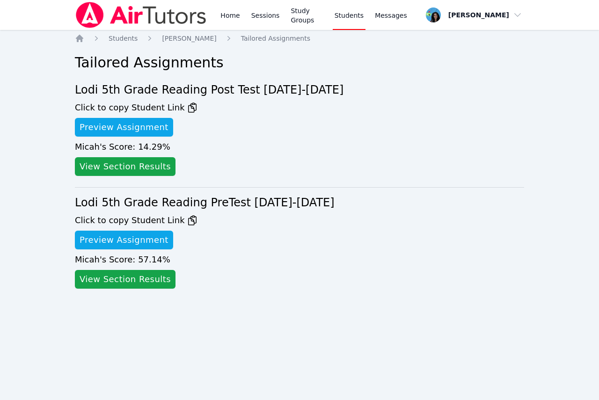
click at [470, 319] on div "Home Sessions Study Groups Students Messages Open user menu Maya Habou-Klimczak…" at bounding box center [299, 200] width 599 height 400
click at [44, 221] on div "Home Sessions Study Groups Students Messages Open user menu Maya Habou-Klimczak…" at bounding box center [299, 200] width 599 height 400
click at [140, 129] on link "Preview Assignment" at bounding box center [124, 127] width 98 height 19
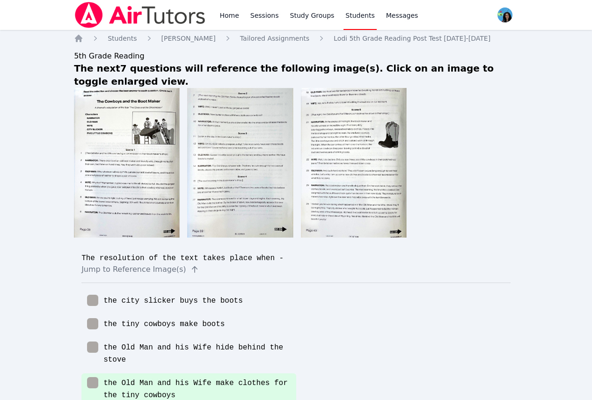
click at [157, 131] on img at bounding box center [127, 163] width 106 height 150
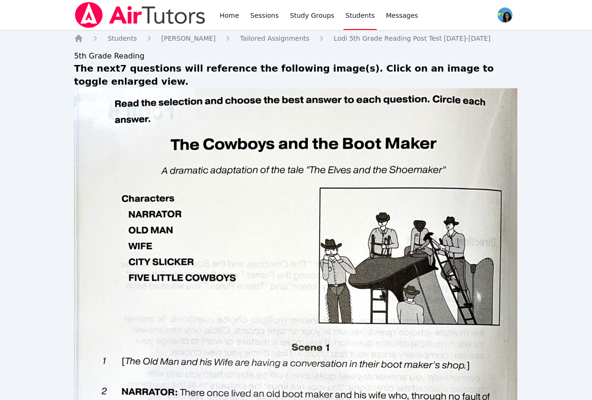
click at [345, 17] on link "Students" at bounding box center [359, 15] width 33 height 30
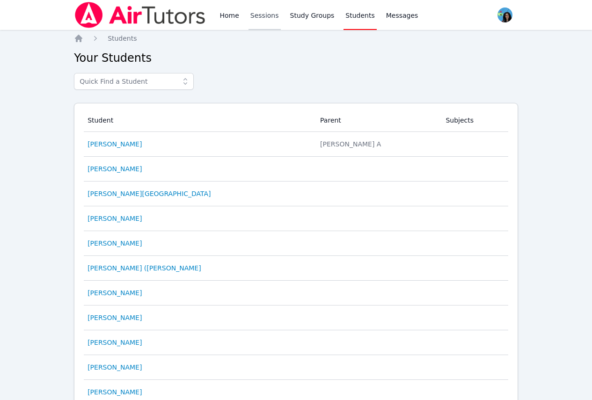
click at [255, 15] on link "Sessions" at bounding box center [264, 15] width 32 height 30
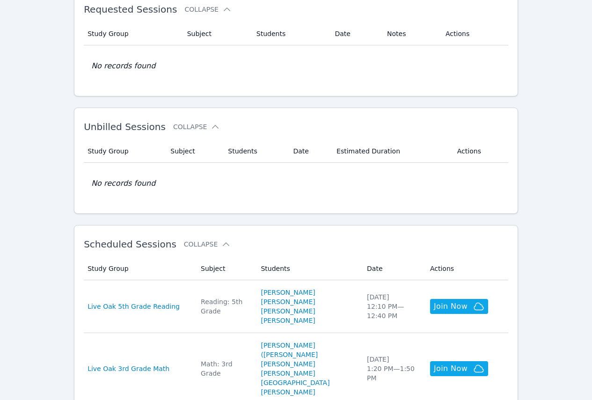
scroll to position [140, 0]
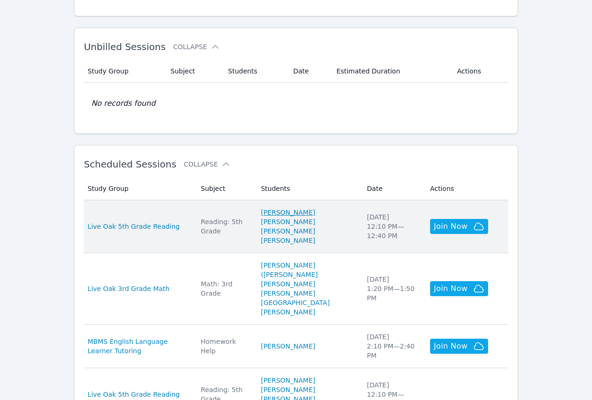
click at [315, 211] on link "[PERSON_NAME]" at bounding box center [288, 212] width 54 height 9
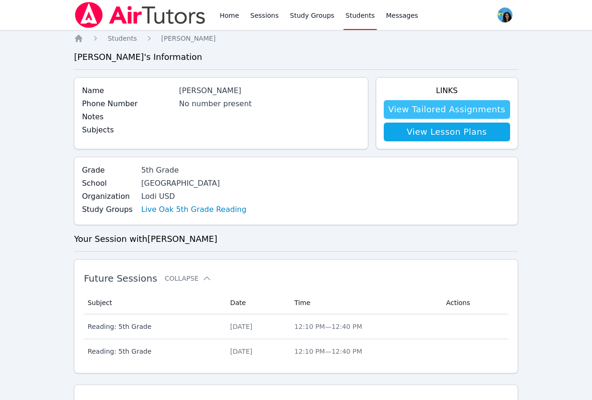
click at [419, 116] on link "View Tailored Assignments" at bounding box center [447, 109] width 126 height 19
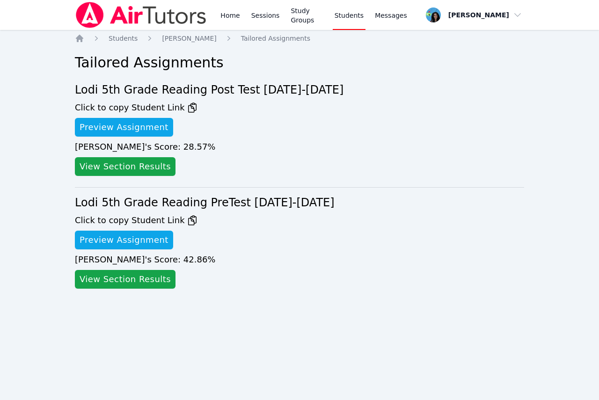
click at [260, 155] on li "Lodi 5th Grade Reading Post Test 2025-2026 Click to copy Student Link Preview A…" at bounding box center [299, 134] width 449 height 105
click at [251, 137] on li "Lodi 5th Grade Reading Post Test 2025-2026 Click to copy Student Link Preview A…" at bounding box center [299, 134] width 449 height 105
click at [346, 145] on div "Alexander 's Score: 28.57 %" at bounding box center [299, 146] width 449 height 13
click at [282, 261] on div "Alexander 's Score: 42.86 %" at bounding box center [299, 259] width 449 height 13
click at [270, 102] on li "Lodi 5th Grade Reading Post Test 2025-2026 Click to copy Student Link Preview A…" at bounding box center [299, 134] width 449 height 105
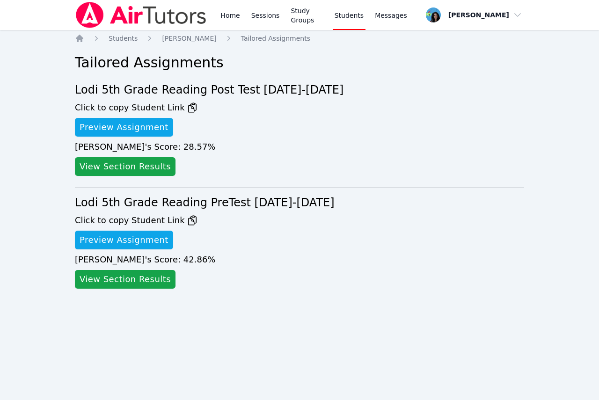
click at [257, 143] on div "Alexander 's Score: 28.57 %" at bounding box center [299, 146] width 449 height 13
click at [270, 21] on link "Sessions" at bounding box center [265, 15] width 32 height 30
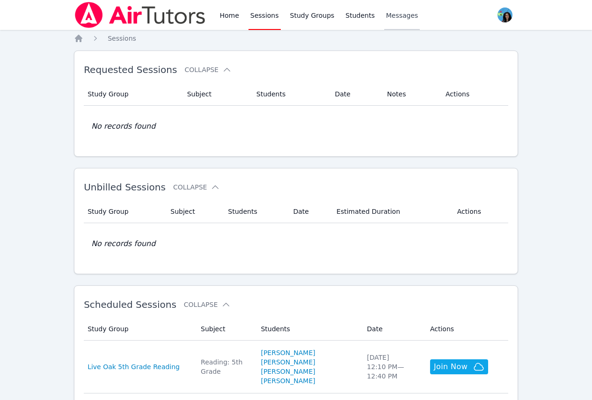
click at [386, 16] on span "Messages" at bounding box center [402, 15] width 32 height 9
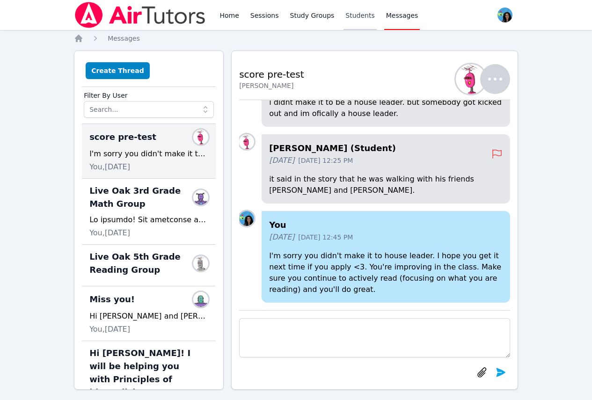
click at [352, 16] on link "Students" at bounding box center [359, 15] width 33 height 30
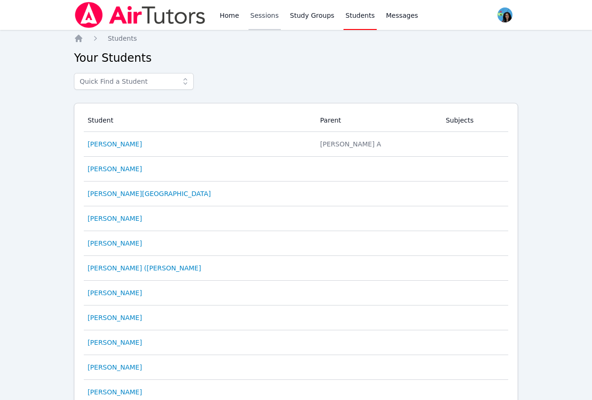
click at [267, 15] on link "Sessions" at bounding box center [264, 15] width 32 height 30
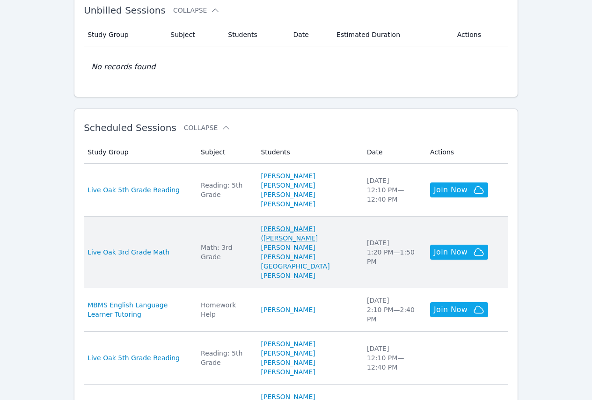
scroll to position [187, 0]
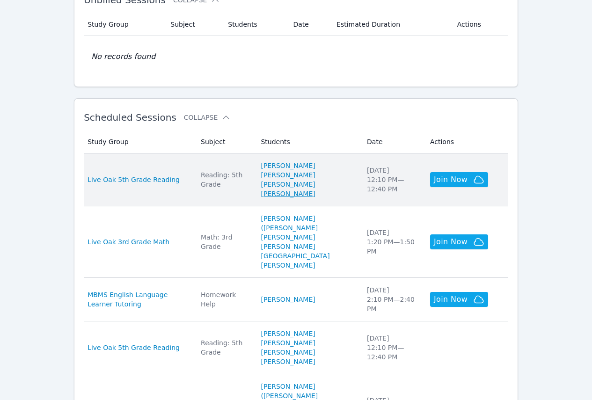
click at [309, 198] on link "[PERSON_NAME]" at bounding box center [288, 193] width 54 height 9
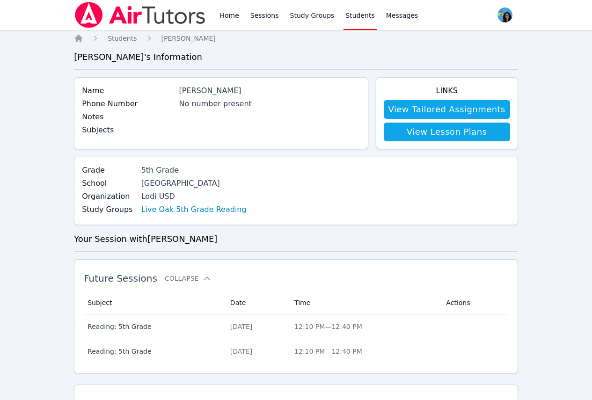
click at [548, 173] on div "Home Sessions Study Groups Students Messages Open user menu Maya Habou-Klimczak…" at bounding box center [296, 363] width 592 height 727
click at [444, 109] on link "View Tailored Assignments" at bounding box center [447, 109] width 126 height 19
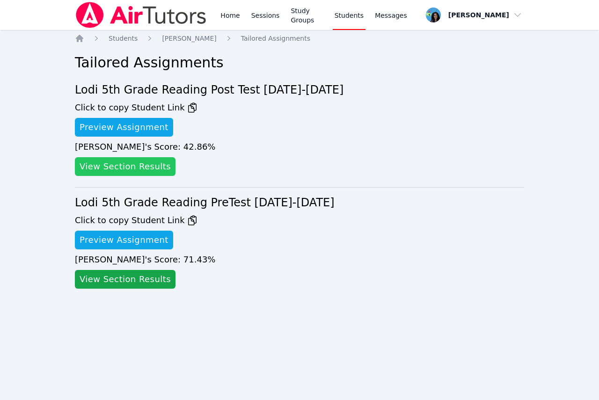
click at [152, 169] on link "View Section Results" at bounding box center [125, 166] width 101 height 19
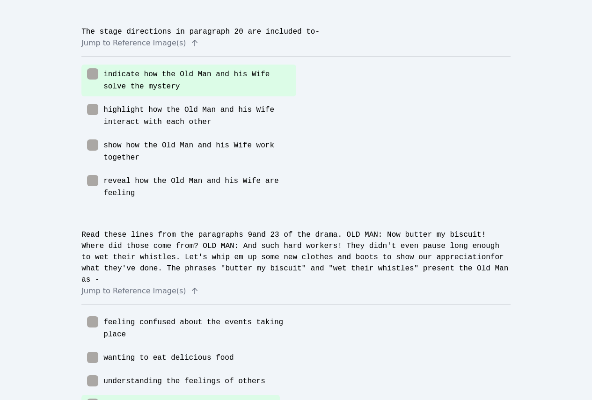
scroll to position [1184, 0]
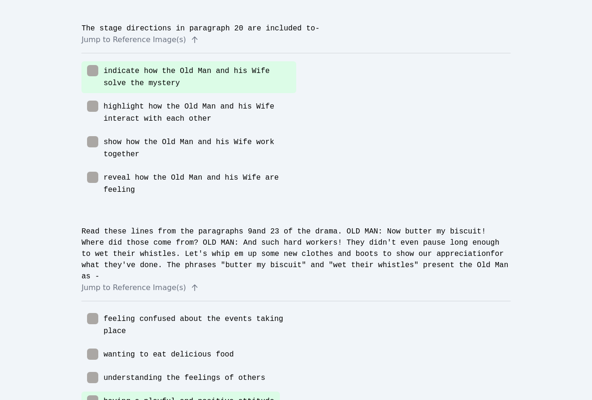
click at [452, 89] on div "indicate how the Old Man and his Wife solve the mystery highlight how the Old M…" at bounding box center [295, 132] width 429 height 142
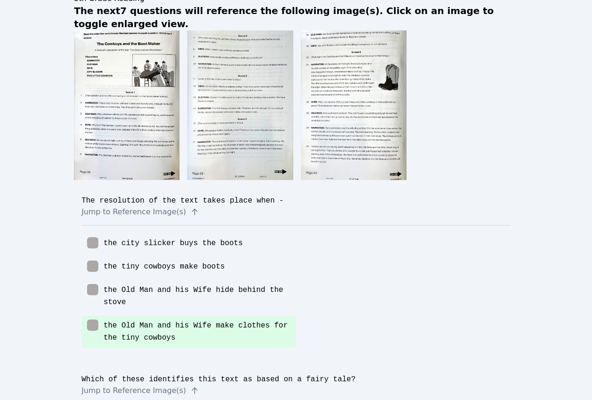
scroll to position [0, 0]
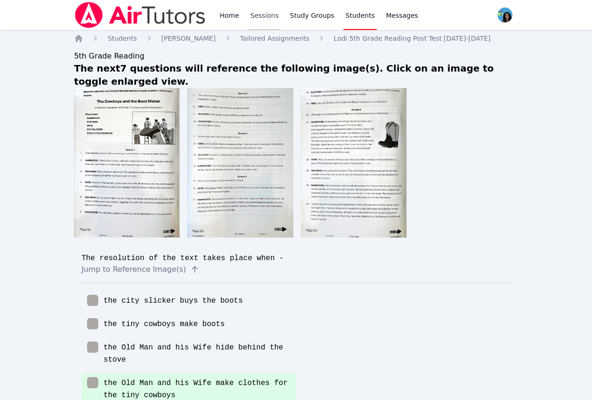
click at [256, 19] on link "Sessions" at bounding box center [264, 15] width 32 height 30
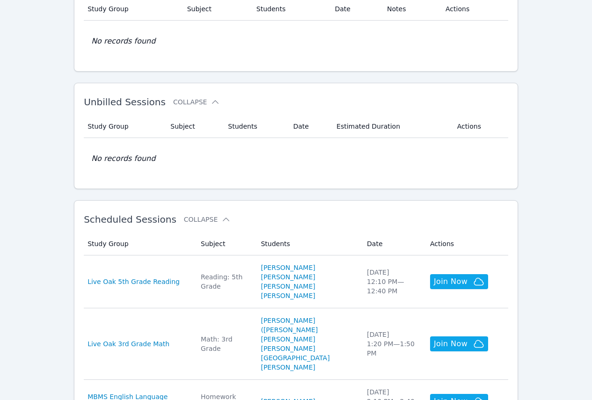
scroll to position [187, 0]
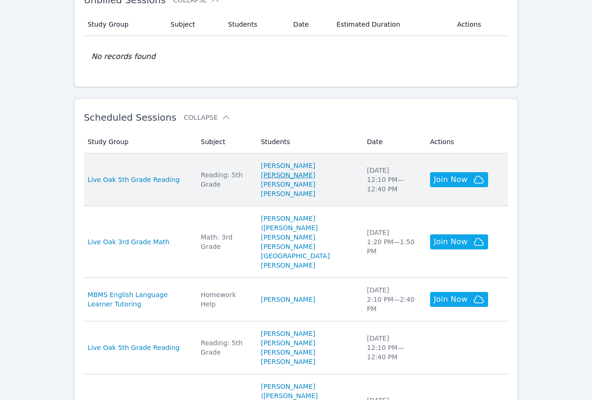
click at [315, 175] on link "[PERSON_NAME]" at bounding box center [288, 174] width 54 height 9
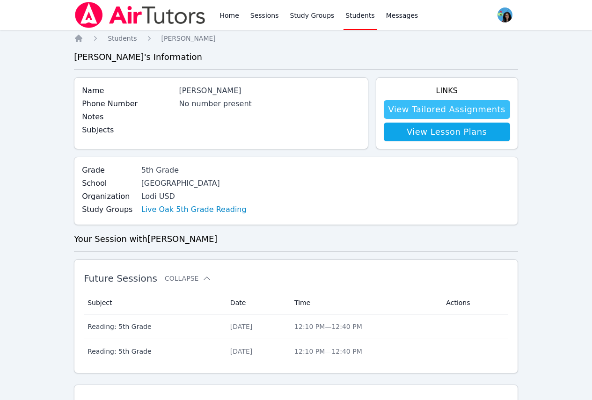
click at [426, 116] on link "View Tailored Assignments" at bounding box center [447, 109] width 126 height 19
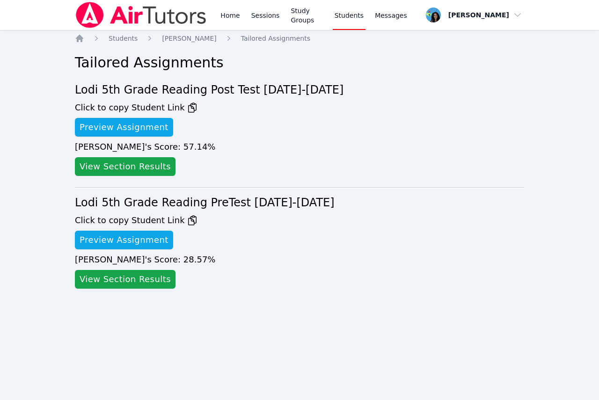
click at [405, 116] on li "Lodi 5th Grade Reading Post Test 2025-2026 Click to copy Student Link Preview A…" at bounding box center [299, 134] width 449 height 105
click at [282, 136] on div "Preview Assignment" at bounding box center [299, 127] width 449 height 19
click at [359, 272] on div "View Section Results" at bounding box center [299, 279] width 449 height 19
click at [289, 168] on div "View Section Results" at bounding box center [299, 166] width 449 height 19
drag, startPoint x: 365, startPoint y: 249, endPoint x: 225, endPoint y: 155, distance: 169.6
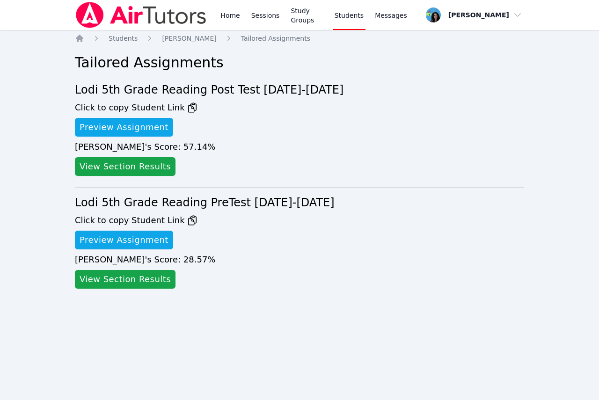
click at [224, 155] on li "Lodi 5th Grade Reading Post Test 2025-2026 Click to copy Student Link Preview A…" at bounding box center [299, 134] width 449 height 105
drag, startPoint x: 251, startPoint y: 94, endPoint x: 254, endPoint y: 88, distance: 6.1
click at [252, 92] on h2 "Lodi 5th Grade Reading Post Test [DATE]-[DATE]" at bounding box center [299, 89] width 449 height 15
click at [326, 131] on div "Preview Assignment" at bounding box center [299, 127] width 449 height 19
drag, startPoint x: 256, startPoint y: 81, endPoint x: 328, endPoint y: 92, distance: 71.9
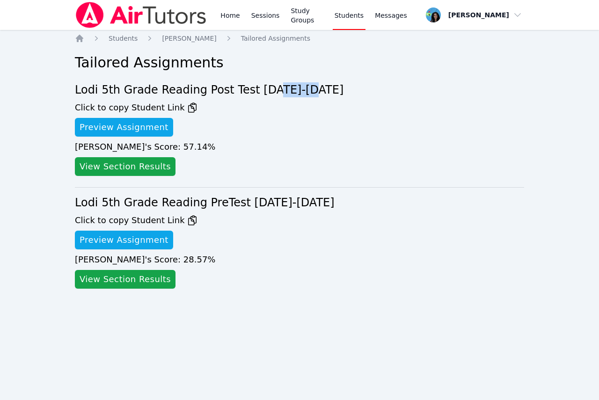
click at [324, 90] on div "Home Students Isabella Archundia Tailored Assignments Tailored Assignments Lodi…" at bounding box center [299, 176] width 449 height 285
click at [358, 129] on div "Preview Assignment" at bounding box center [299, 127] width 449 height 19
click at [336, 163] on div "View Section Results" at bounding box center [299, 166] width 449 height 19
drag, startPoint x: 262, startPoint y: 204, endPoint x: 239, endPoint y: 204, distance: 22.5
click at [239, 204] on h2 "Lodi 5th Grade Reading PreTest [DATE]-[DATE]" at bounding box center [299, 202] width 449 height 15
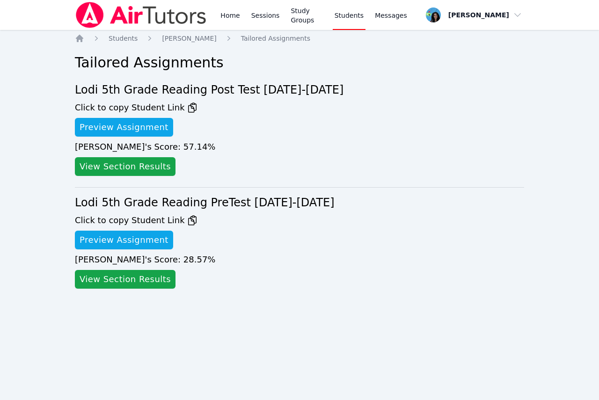
click at [331, 230] on li "Lodi 5th Grade Reading PreTest 2025-2026 Click to copy Student Link Preview Ass…" at bounding box center [299, 243] width 449 height 113
click at [315, 95] on h2 "Lodi 5th Grade Reading Post Test [DATE]-[DATE]" at bounding box center [299, 89] width 449 height 15
click at [445, 179] on li "Lodi 5th Grade Reading Post Test 2025-2026 Click to copy Student Link Preview A…" at bounding box center [299, 134] width 449 height 105
click at [307, 231] on div "Preview Assignment" at bounding box center [299, 240] width 449 height 19
click at [369, 154] on li "Lodi 5th Grade Reading Post Test 2025-2026 Click to copy Student Link Preview A…" at bounding box center [299, 134] width 449 height 105
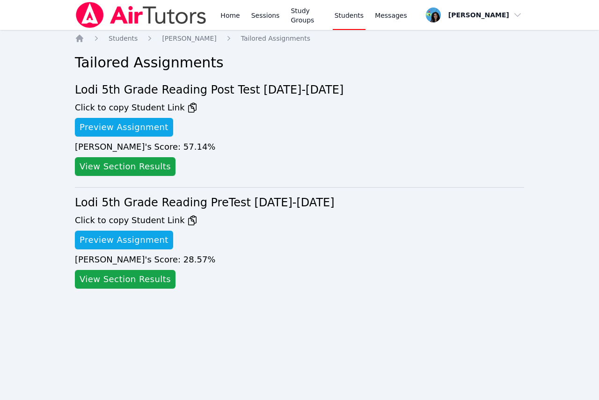
click at [355, 14] on link "Students" at bounding box center [349, 15] width 33 height 30
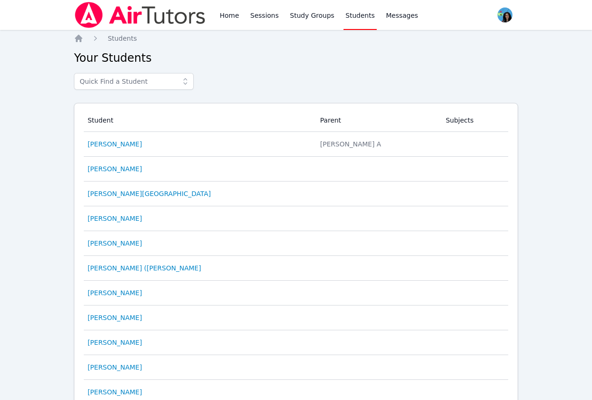
click at [386, 18] on span "Messages" at bounding box center [402, 15] width 32 height 9
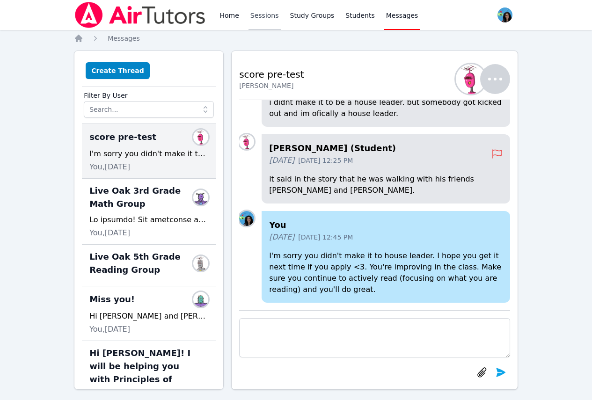
click at [253, 17] on link "Sessions" at bounding box center [264, 15] width 32 height 30
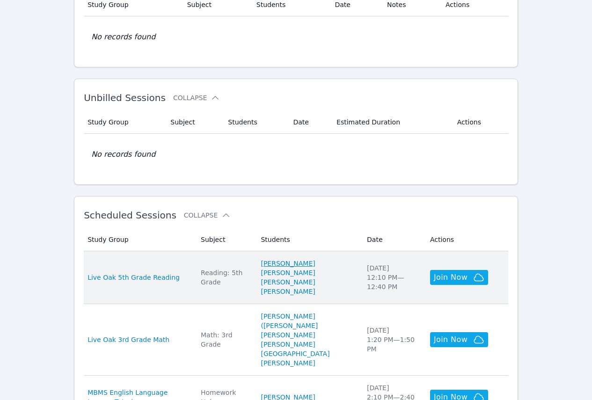
scroll to position [94, 0]
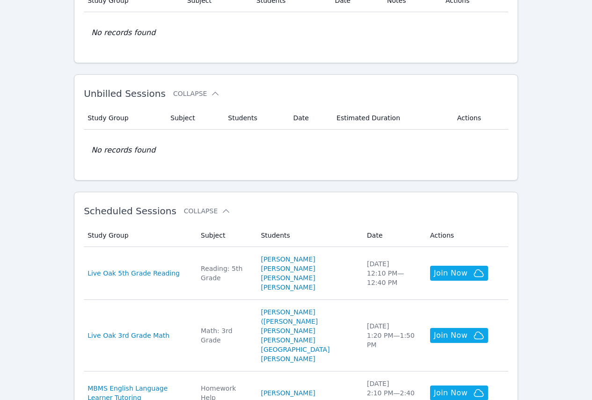
click at [315, 289] on link "[PERSON_NAME]" at bounding box center [288, 287] width 54 height 9
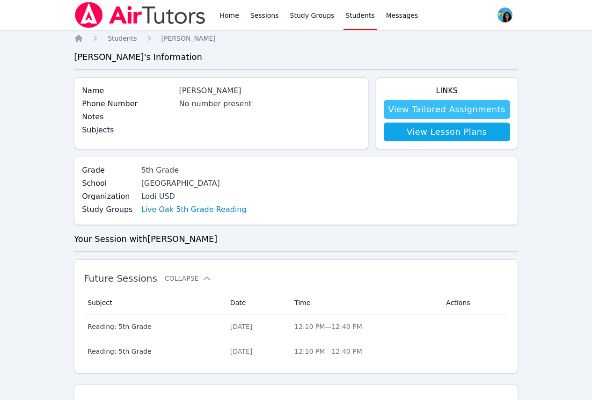
click at [442, 113] on link "View Tailored Assignments" at bounding box center [447, 109] width 126 height 19
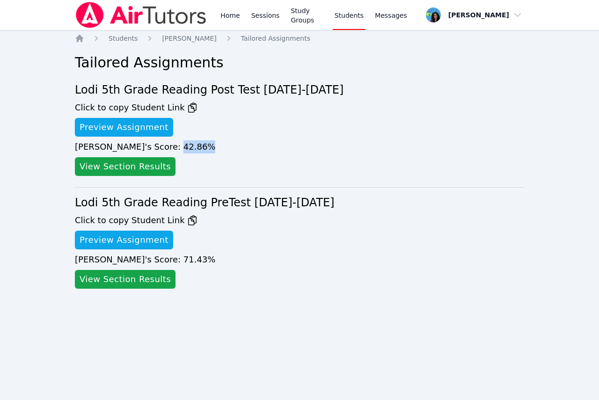
drag, startPoint x: 125, startPoint y: 147, endPoint x: 162, endPoint y: 148, distance: 36.5
click at [162, 148] on div "Aida 's Score: 42.86 %" at bounding box center [299, 146] width 449 height 13
click at [204, 175] on div "View Section Results" at bounding box center [299, 166] width 449 height 19
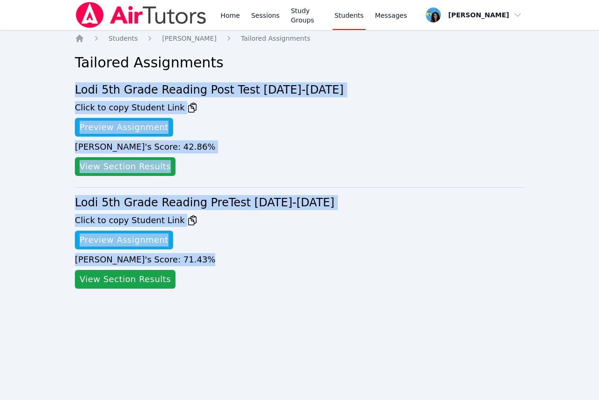
drag, startPoint x: 168, startPoint y: 259, endPoint x: 58, endPoint y: 86, distance: 204.9
click at [58, 86] on div "Home Sessions Study Groups Students Messages Open user menu Maya Habou-Klimczak…" at bounding box center [299, 200] width 599 height 400
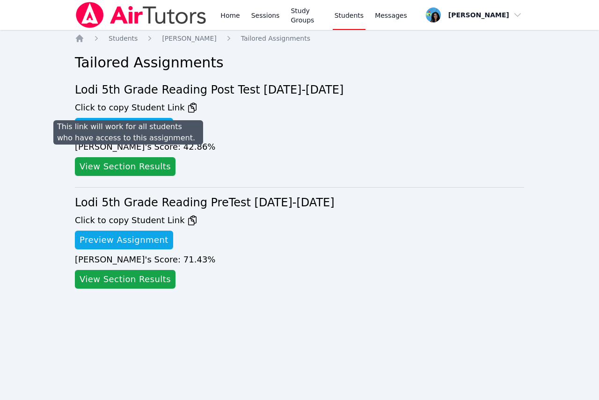
click at [357, 277] on div "View Section Results" at bounding box center [299, 279] width 449 height 19
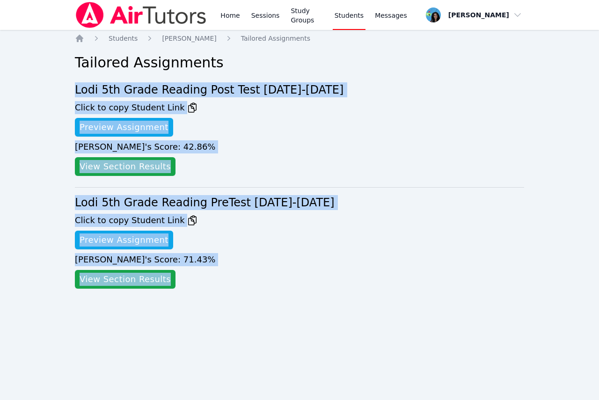
drag, startPoint x: 260, startPoint y: 323, endPoint x: 18, endPoint y: 93, distance: 333.6
click at [18, 93] on div "Home Sessions Study Groups Students Messages Open user menu Maya Habou-Klimczak…" at bounding box center [299, 200] width 599 height 400
click at [404, 239] on div "Preview Assignment" at bounding box center [299, 240] width 449 height 19
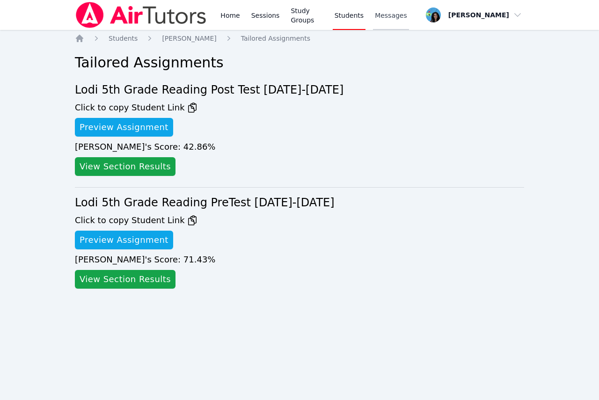
click at [388, 20] on span "Messages" at bounding box center [391, 15] width 32 height 9
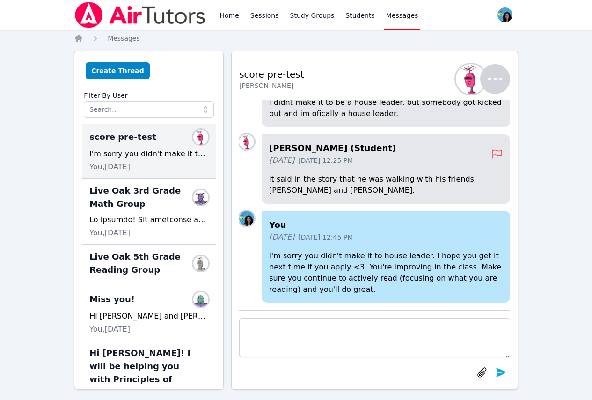
click at [441, 336] on textarea at bounding box center [374, 337] width 271 height 39
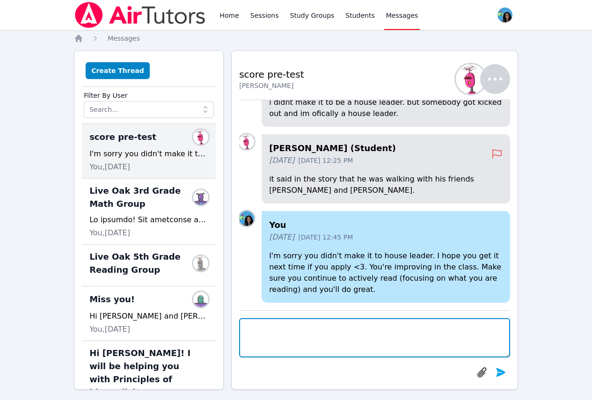
click at [353, 334] on textarea at bounding box center [374, 337] width 271 height 39
type textarea "1st test: 71.43%, 2nd test 42.86%"
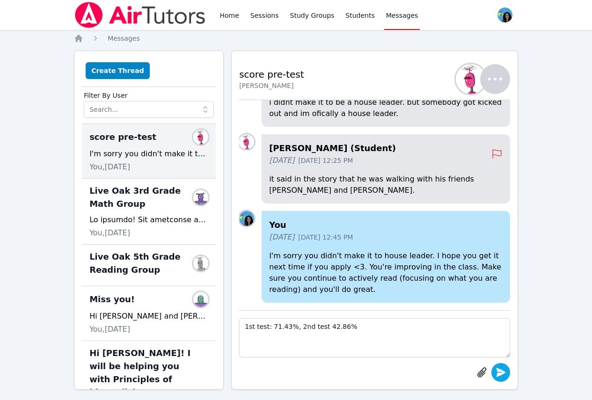
click at [496, 372] on icon "submit" at bounding box center [500, 372] width 11 height 11
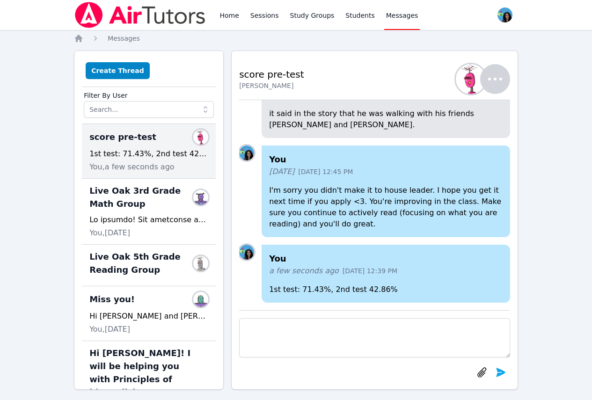
click at [384, 10] on link "Messages" at bounding box center [402, 15] width 36 height 30
click at [386, 18] on span "Messages" at bounding box center [402, 15] width 32 height 9
click at [218, 13] on link "Home" at bounding box center [229, 15] width 23 height 30
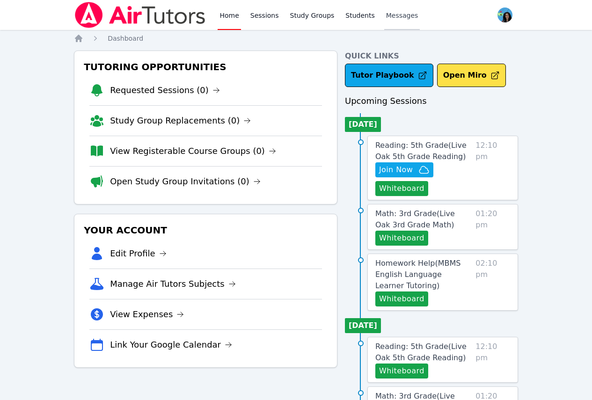
click at [386, 18] on span "Messages" at bounding box center [402, 15] width 32 height 9
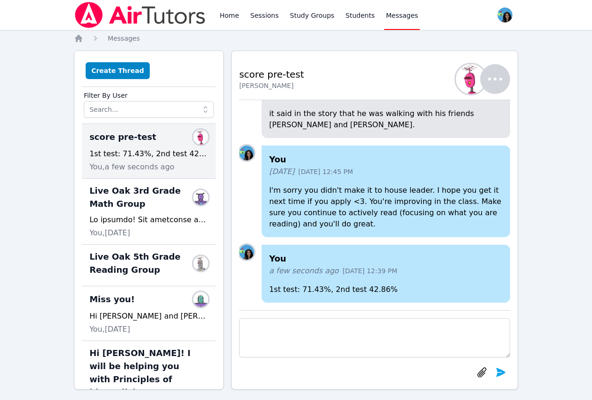
click at [547, 124] on div "Home Sessions Study Groups Students Messages Open user menu Maya Habou-Klimczak…" at bounding box center [296, 204] width 592 height 409
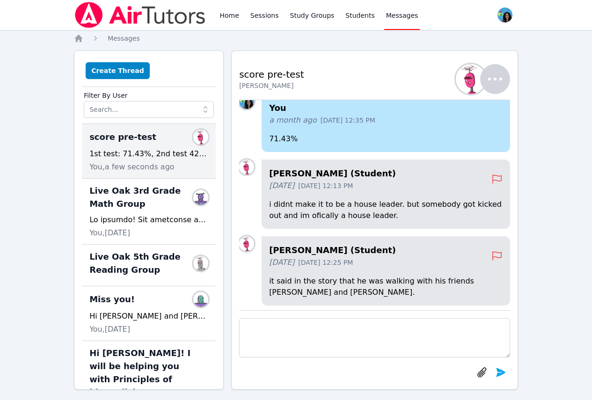
scroll to position [-196, 0]
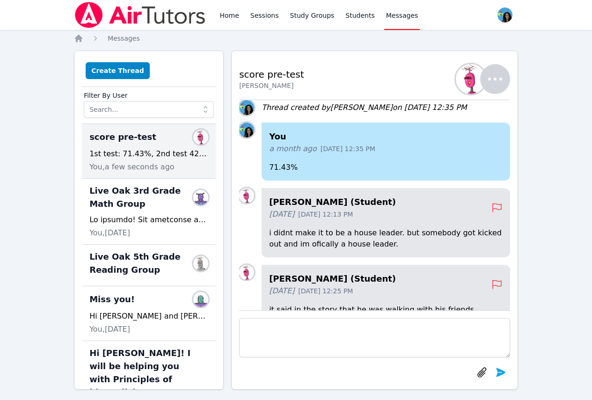
click at [548, 137] on div "Home Sessions Study Groups Students Messages Open user menu Maya Habou-Klimczak…" at bounding box center [296, 204] width 592 height 409
click at [263, 11] on link "Sessions" at bounding box center [264, 15] width 32 height 30
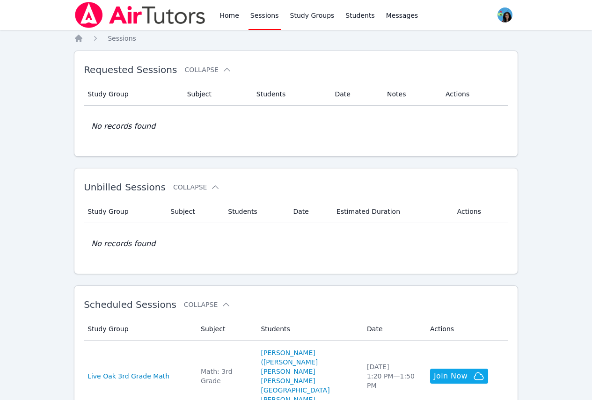
click at [309, 358] on link "[PERSON_NAME] ([PERSON_NAME]" at bounding box center [308, 357] width 95 height 19
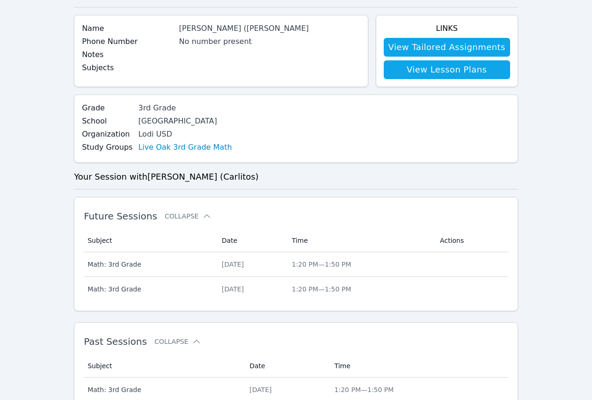
scroll to position [47, 0]
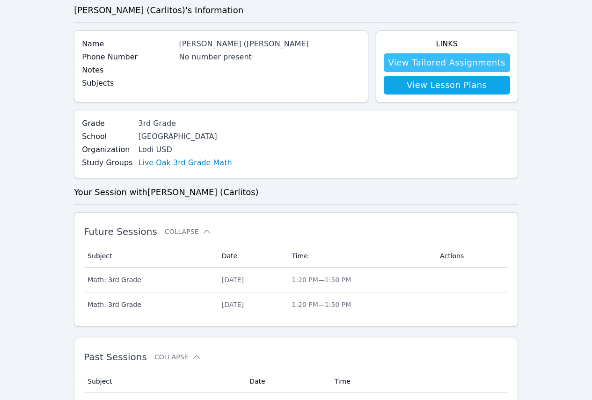
click at [418, 64] on link "View Tailored Assignments" at bounding box center [447, 62] width 126 height 19
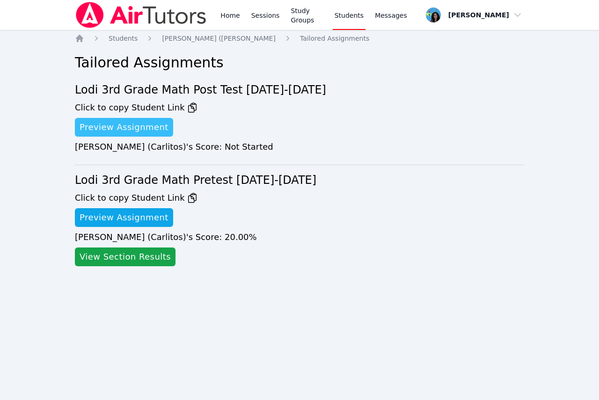
click at [124, 127] on link "Preview Assignment" at bounding box center [124, 127] width 98 height 19
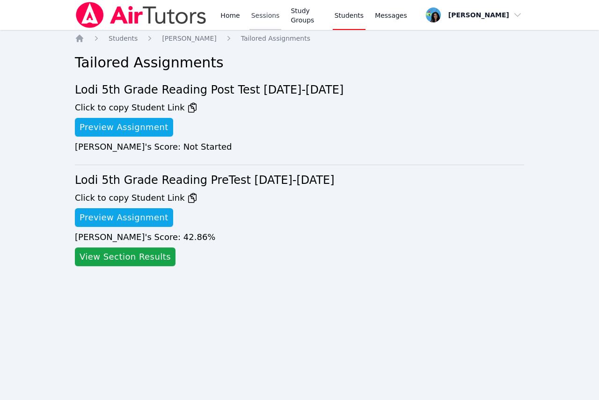
click at [258, 18] on link "Sessions" at bounding box center [265, 15] width 32 height 30
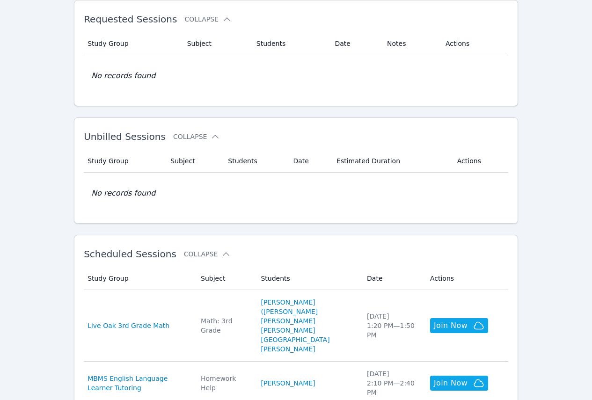
scroll to position [140, 0]
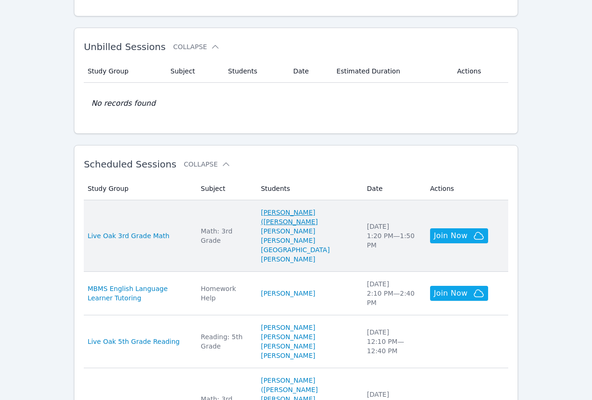
click at [301, 222] on link "[PERSON_NAME] ([PERSON_NAME]" at bounding box center [308, 217] width 95 height 19
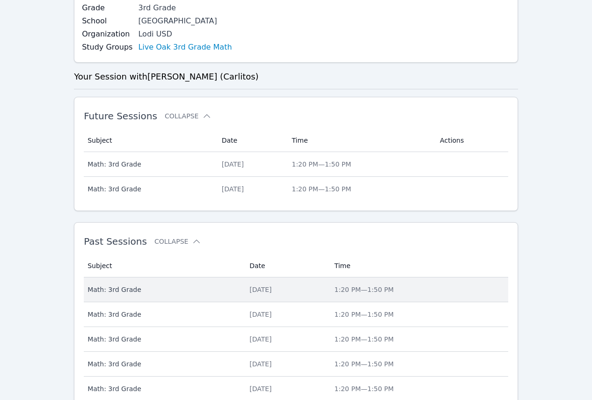
scroll to position [327, 0]
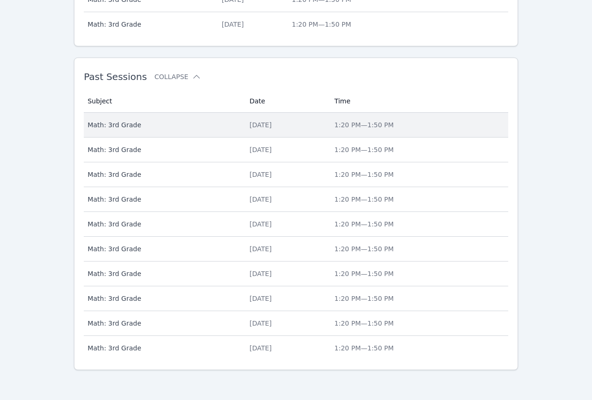
click at [249, 131] on td "Date Tue Sep 9" at bounding box center [286, 125] width 85 height 25
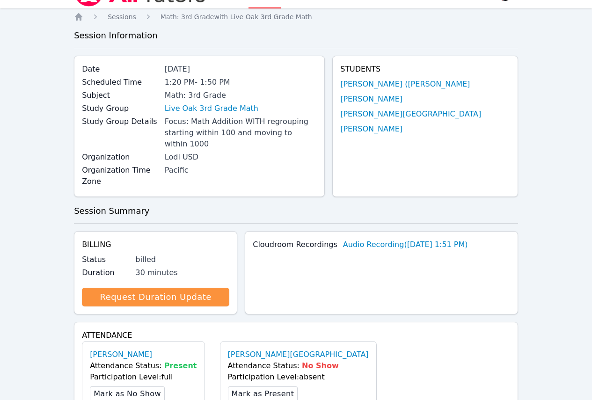
scroll to position [21, 0]
click at [398, 86] on link "[PERSON_NAME] ([PERSON_NAME]" at bounding box center [405, 84] width 130 height 11
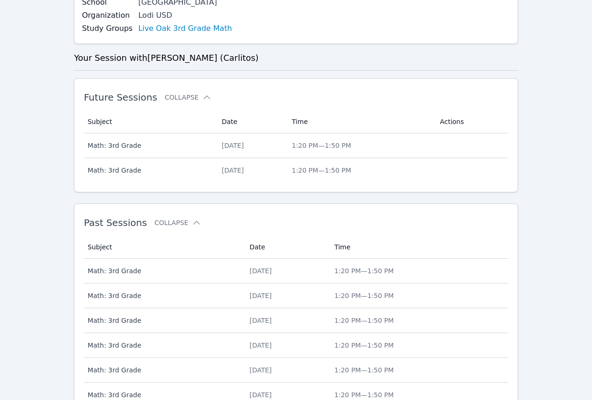
scroll to position [208, 0]
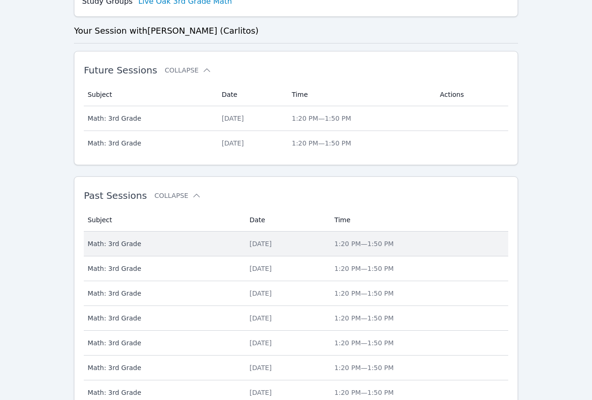
click at [254, 244] on div "[DATE]" at bounding box center [285, 243] width 73 height 9
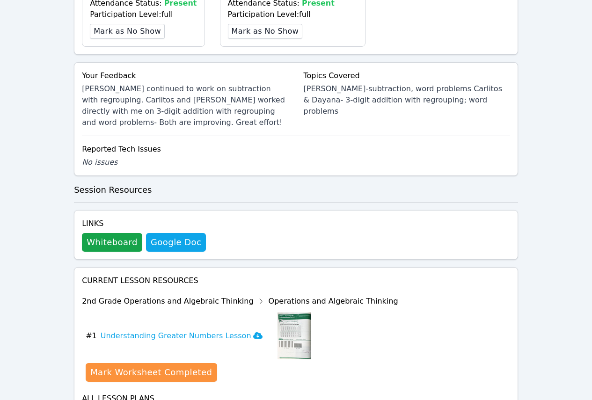
scroll to position [468, 0]
click at [115, 233] on button "Whiteboard" at bounding box center [112, 242] width 60 height 19
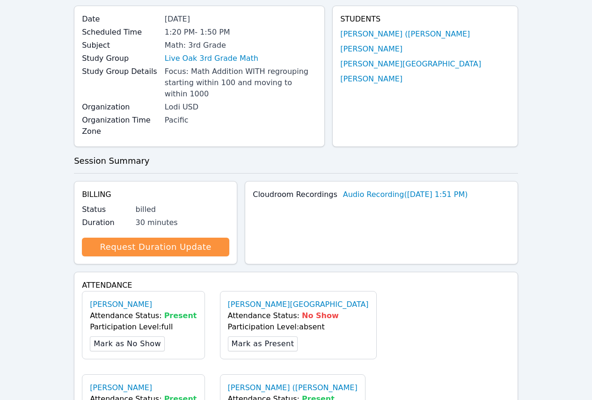
scroll to position [0, 0]
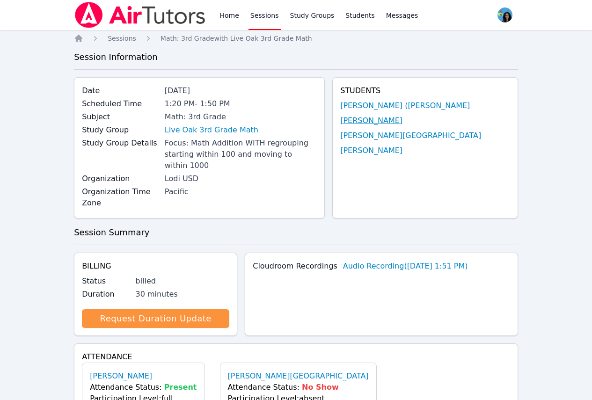
click at [402, 119] on link "Dayana Perez Pina" at bounding box center [371, 120] width 62 height 11
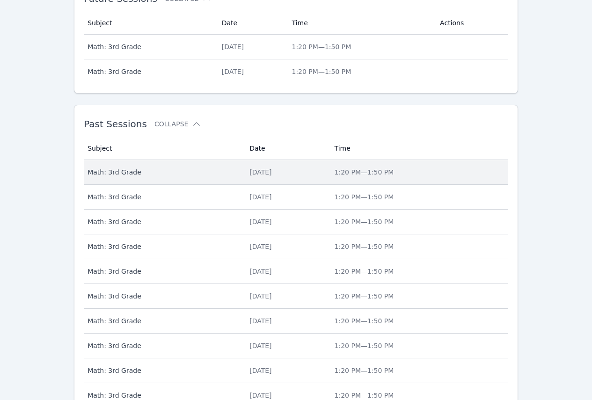
scroll to position [280, 0]
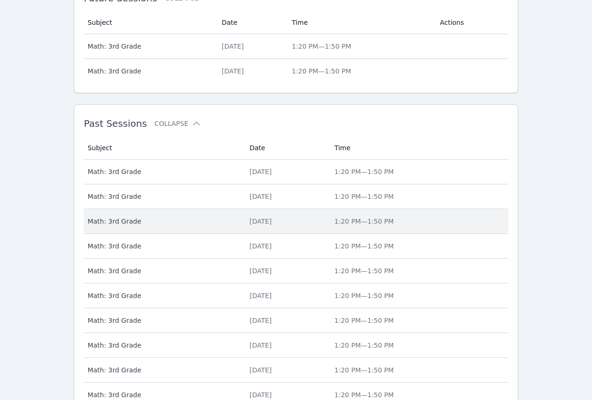
click at [255, 225] on div "Fri Sep 5" at bounding box center [285, 221] width 73 height 9
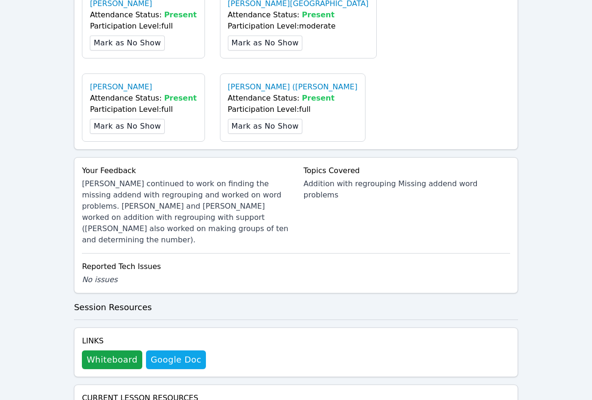
scroll to position [500, 0]
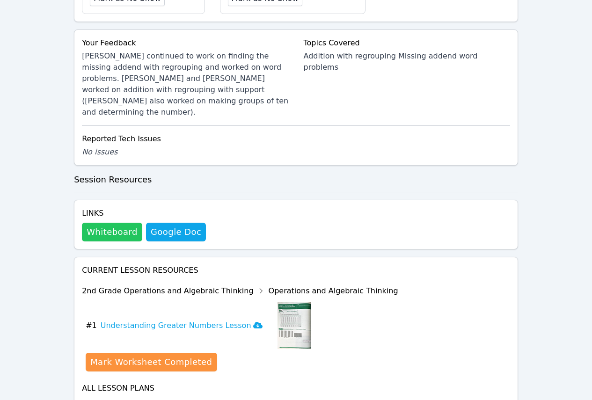
click at [111, 223] on button "Whiteboard" at bounding box center [112, 232] width 60 height 19
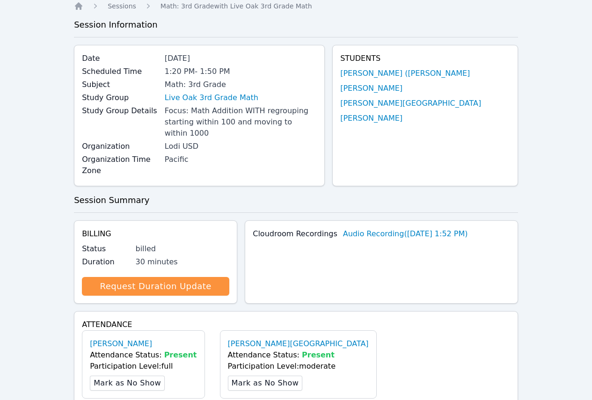
scroll to position [0, 0]
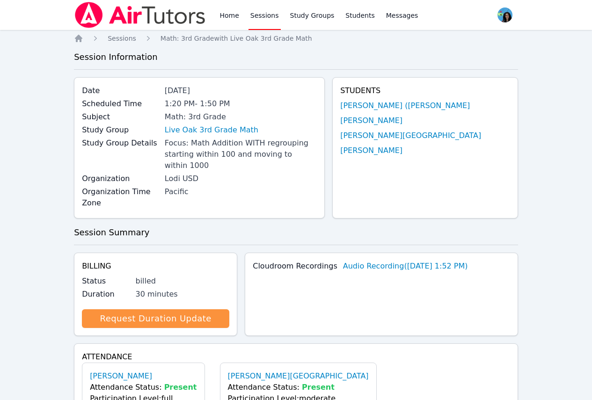
click at [265, 13] on link "Sessions" at bounding box center [264, 15] width 32 height 30
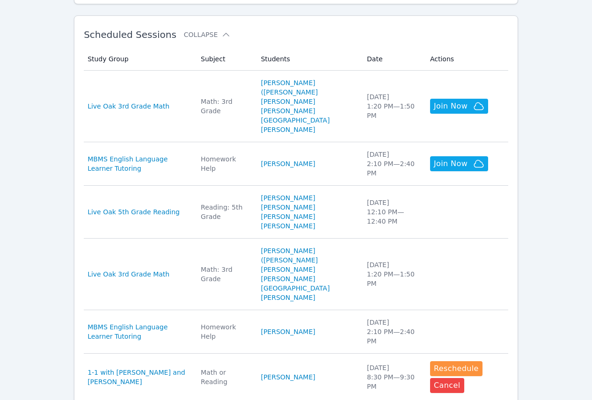
scroll to position [281, 0]
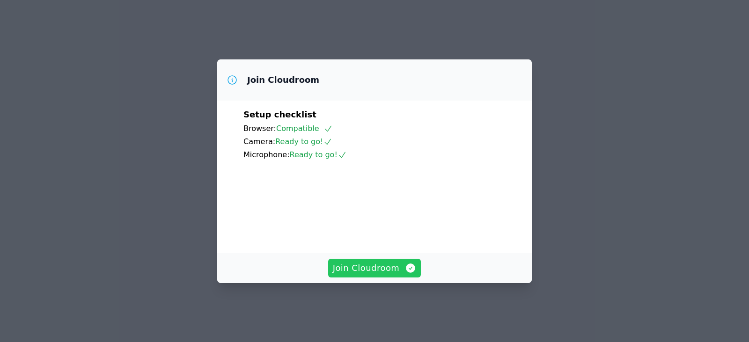
click at [386, 274] on span "Join Cloudroom" at bounding box center [375, 268] width 84 height 13
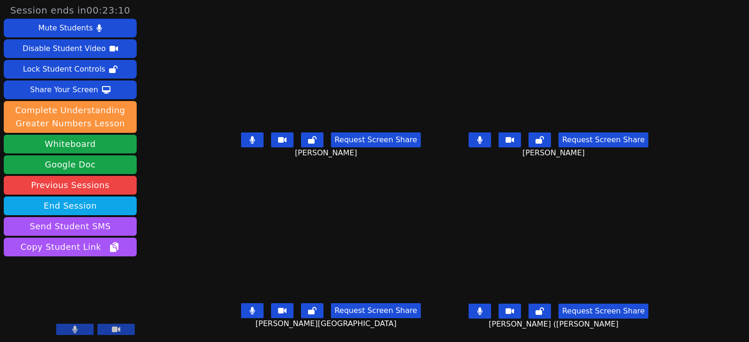
click at [482, 310] on icon at bounding box center [479, 310] width 5 height 7
click at [246, 311] on button at bounding box center [252, 310] width 22 height 15
click at [249, 143] on icon at bounding box center [252, 139] width 6 height 7
click at [491, 146] on button at bounding box center [479, 139] width 22 height 15
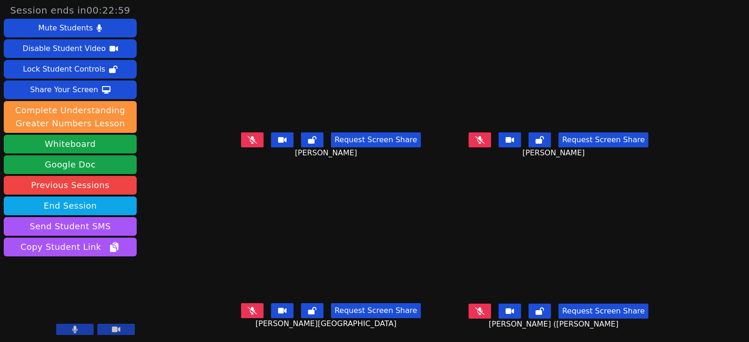
click at [484, 308] on icon at bounding box center [479, 310] width 9 height 7
click at [482, 312] on icon at bounding box center [479, 310] width 5 height 7
drag, startPoint x: 243, startPoint y: 142, endPoint x: 252, endPoint y: 142, distance: 8.9
click at [248, 142] on icon at bounding box center [252, 139] width 9 height 7
drag, startPoint x: 242, startPoint y: 137, endPoint x: 161, endPoint y: 132, distance: 81.1
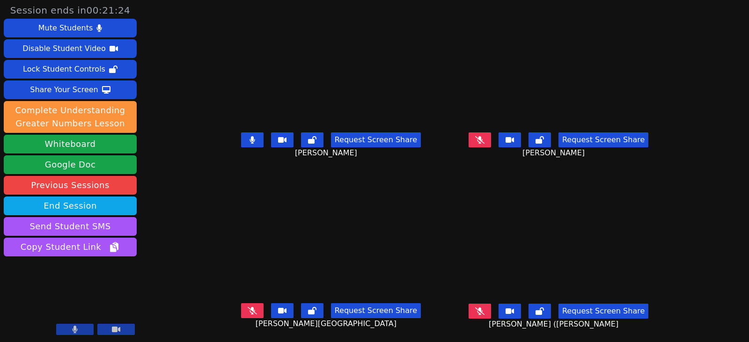
click at [249, 137] on icon at bounding box center [252, 139] width 6 height 7
click at [248, 310] on icon at bounding box center [252, 310] width 9 height 7
drag, startPoint x: 494, startPoint y: 309, endPoint x: 423, endPoint y: 300, distance: 70.8
click at [484, 308] on icon at bounding box center [479, 310] width 9 height 7
drag, startPoint x: 237, startPoint y: 309, endPoint x: 149, endPoint y: 287, distance: 90.3
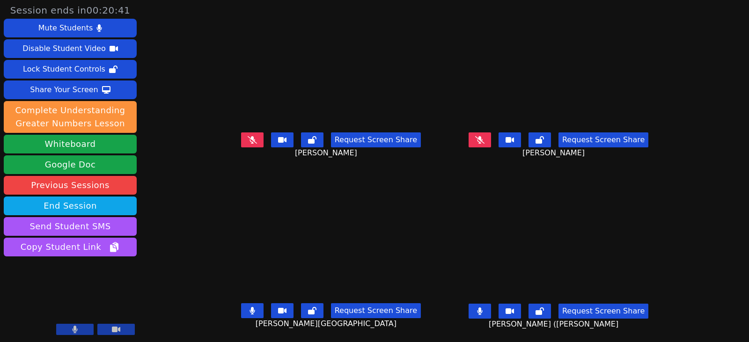
click at [241, 310] on button at bounding box center [252, 310] width 22 height 15
click at [249, 140] on icon at bounding box center [251, 139] width 5 height 7
drag, startPoint x: 492, startPoint y: 314, endPoint x: 476, endPoint y: 270, distance: 46.5
click at [482, 314] on icon at bounding box center [480, 310] width 6 height 7
click at [484, 140] on icon at bounding box center [479, 139] width 9 height 7
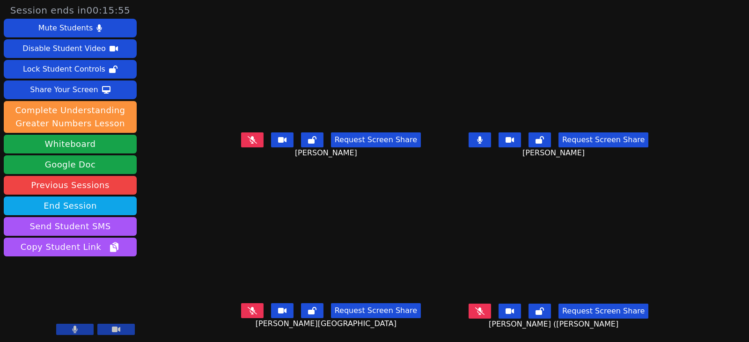
click at [491, 145] on button at bounding box center [479, 139] width 22 height 15
click at [248, 140] on icon at bounding box center [252, 139] width 9 height 7
click at [241, 139] on button at bounding box center [252, 139] width 22 height 15
click at [248, 312] on icon at bounding box center [252, 310] width 9 height 7
drag, startPoint x: 493, startPoint y: 139, endPoint x: 502, endPoint y: 144, distance: 10.9
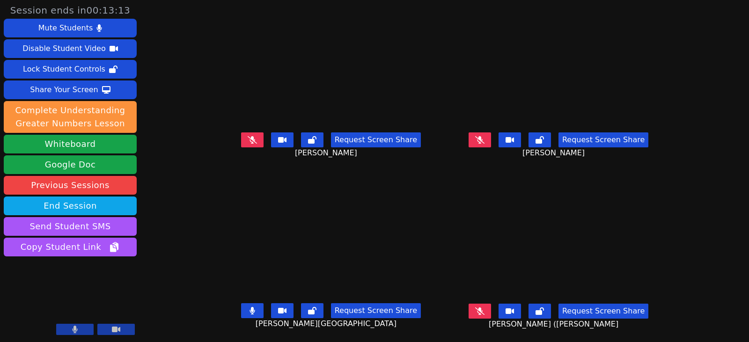
click at [484, 139] on icon at bounding box center [479, 139] width 9 height 7
drag, startPoint x: 247, startPoint y: 309, endPoint x: 248, endPoint y: 303, distance: 5.9
click at [247, 309] on button at bounding box center [252, 310] width 22 height 15
click at [241, 142] on button at bounding box center [252, 139] width 22 height 15
click at [490, 144] on button at bounding box center [479, 139] width 22 height 15
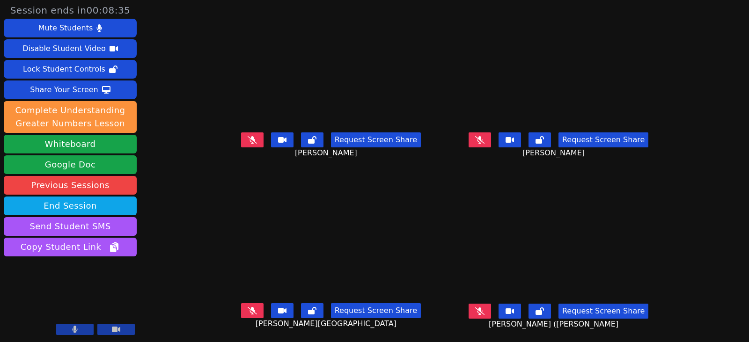
click at [491, 141] on button at bounding box center [479, 139] width 22 height 15
click at [482, 139] on icon at bounding box center [479, 139] width 5 height 7
click at [491, 315] on button at bounding box center [479, 311] width 22 height 15
click at [484, 138] on icon at bounding box center [479, 139] width 9 height 7
drag, startPoint x: 495, startPoint y: 141, endPoint x: 384, endPoint y: 140, distance: 111.4
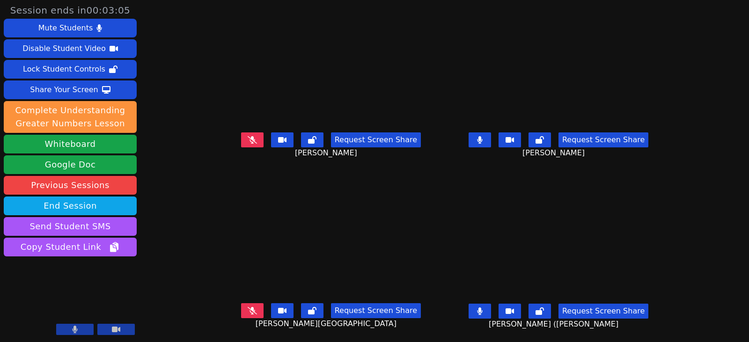
click at [482, 141] on icon at bounding box center [479, 139] width 5 height 7
click at [248, 143] on icon at bounding box center [252, 139] width 9 height 7
click at [489, 304] on button at bounding box center [479, 311] width 22 height 15
click at [484, 142] on icon at bounding box center [479, 139] width 9 height 7
click at [491, 314] on button at bounding box center [479, 311] width 22 height 15
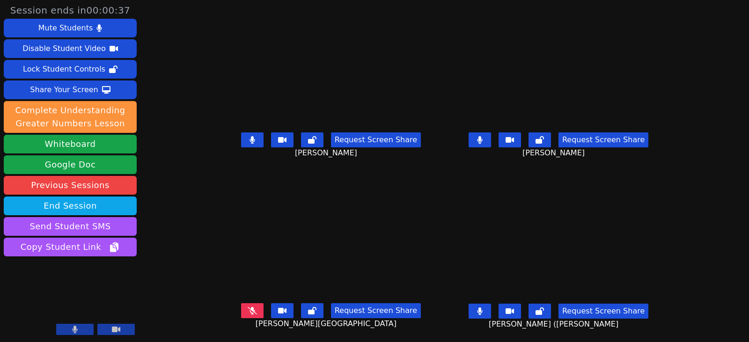
click at [248, 310] on icon at bounding box center [252, 310] width 9 height 7
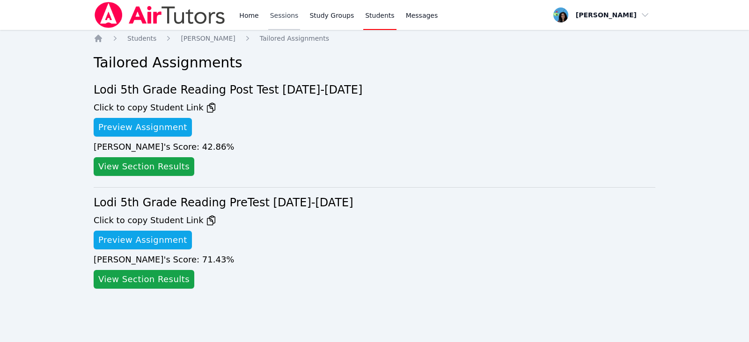
click at [278, 14] on link "Sessions" at bounding box center [284, 15] width 32 height 30
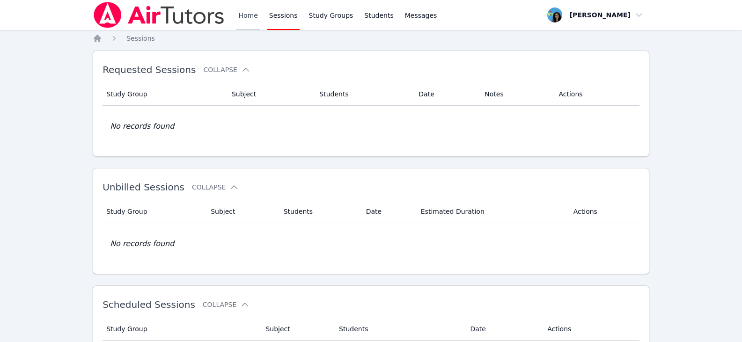
click at [257, 19] on link "Home" at bounding box center [247, 15] width 23 height 30
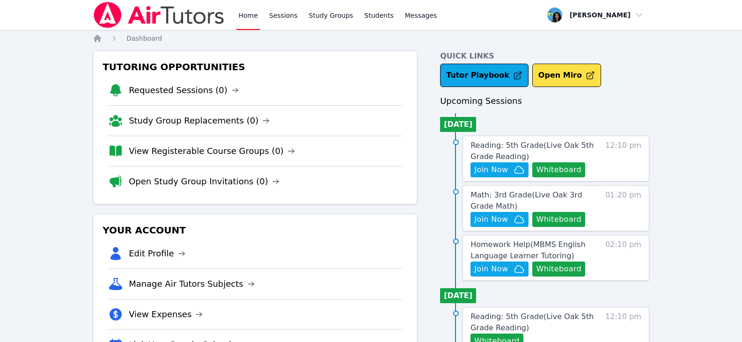
click at [243, 23] on link "Home" at bounding box center [247, 15] width 23 height 30
click at [249, 4] on link "Home" at bounding box center [247, 15] width 23 height 30
click at [245, 12] on link "Home" at bounding box center [247, 15] width 23 height 30
click at [277, 15] on link "Sessions" at bounding box center [283, 15] width 32 height 30
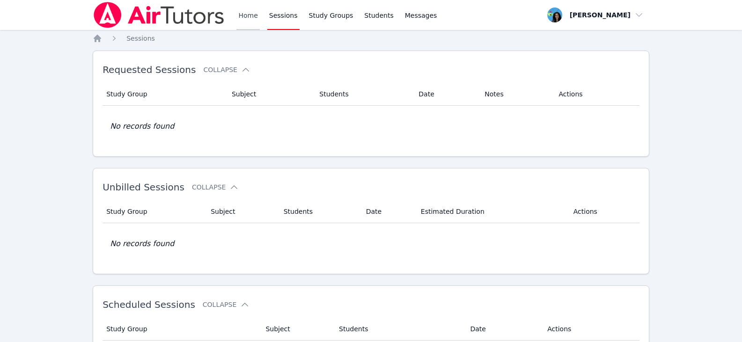
click at [246, 15] on link "Home" at bounding box center [247, 15] width 23 height 30
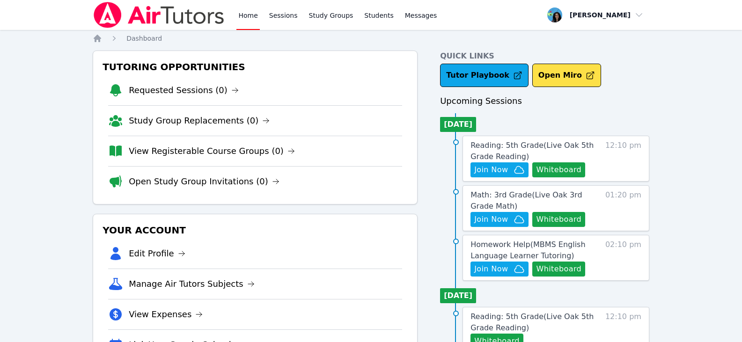
click at [246, 15] on link "Home" at bounding box center [247, 15] width 23 height 30
click at [277, 19] on link "Sessions" at bounding box center [283, 15] width 32 height 30
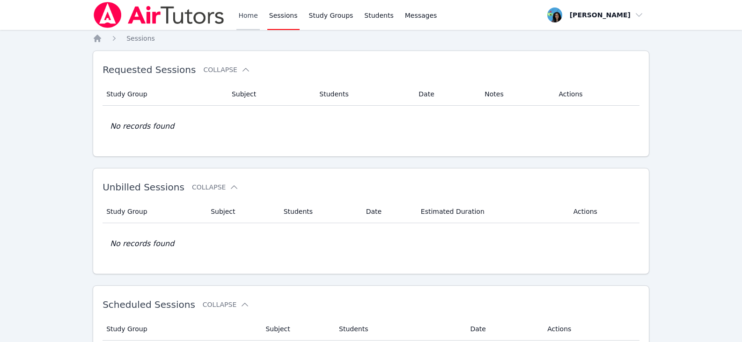
click at [244, 11] on link "Home" at bounding box center [247, 15] width 23 height 30
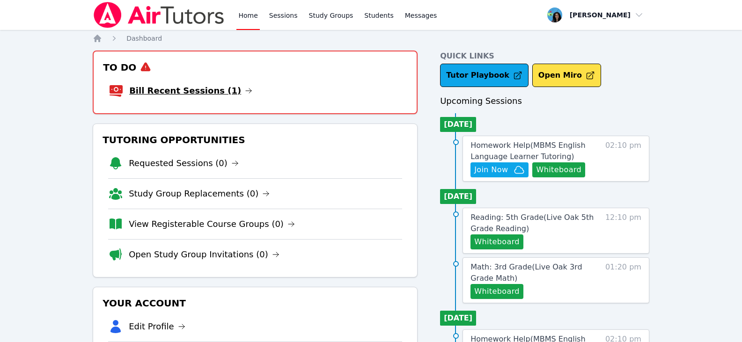
click at [218, 91] on link "Bill Recent Sessions (1)" at bounding box center [190, 90] width 123 height 13
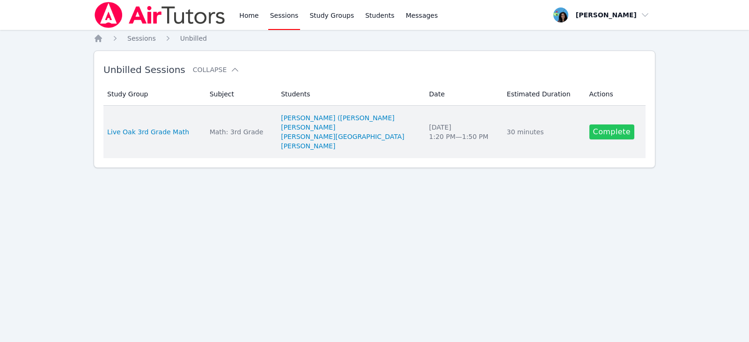
click at [605, 132] on link "Complete" at bounding box center [611, 131] width 45 height 15
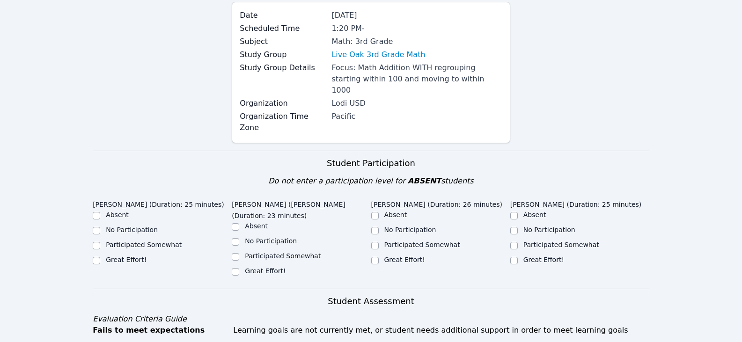
scroll to position [187, 0]
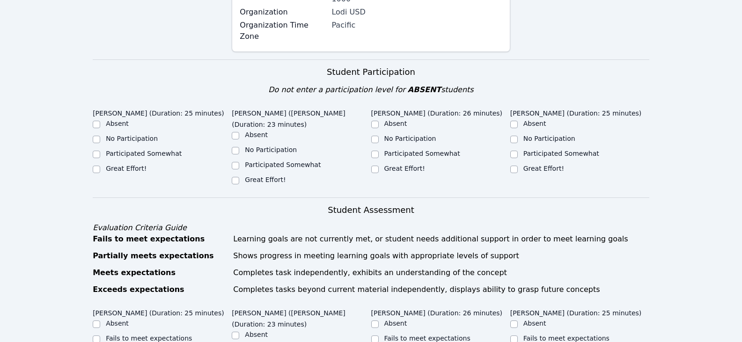
click at [128, 165] on label "Great Effort!" at bounding box center [126, 168] width 41 height 7
click at [100, 166] on input "Great Effort!" at bounding box center [96, 169] width 7 height 7
checkbox input "true"
click at [259, 176] on label "Great Effort!" at bounding box center [265, 179] width 41 height 7
click at [239, 177] on input "Great Effort!" at bounding box center [235, 180] width 7 height 7
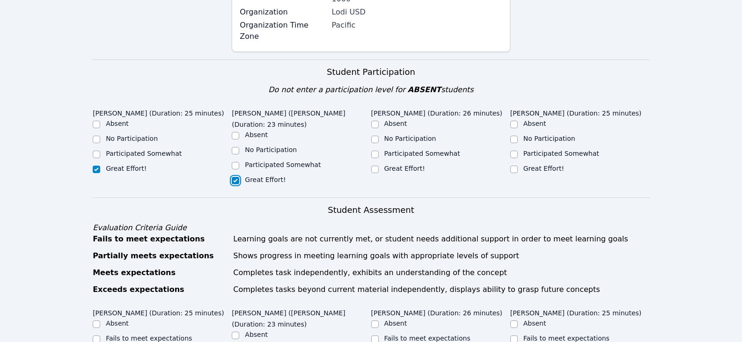
checkbox input "true"
click at [418, 165] on label "Great Effort!" at bounding box center [404, 168] width 41 height 7
click at [379, 166] on input "Great Effort!" at bounding box center [374, 169] width 7 height 7
checkbox input "true"
drag, startPoint x: 519, startPoint y: 146, endPoint x: 526, endPoint y: 154, distance: 10.3
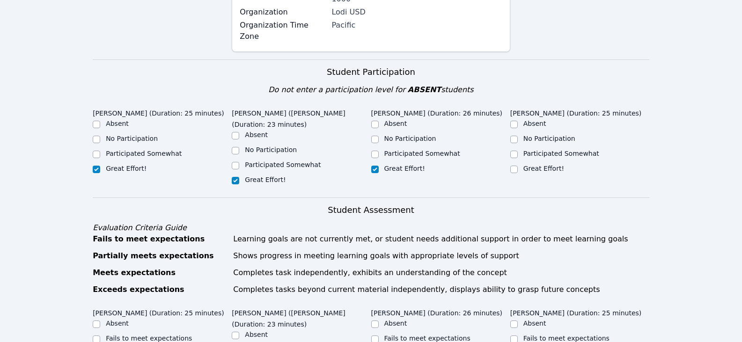
click at [520, 164] on div "Great Effort!" at bounding box center [579, 169] width 139 height 11
click at [513, 166] on input "Great Effort!" at bounding box center [513, 169] width 7 height 7
checkbox input "true"
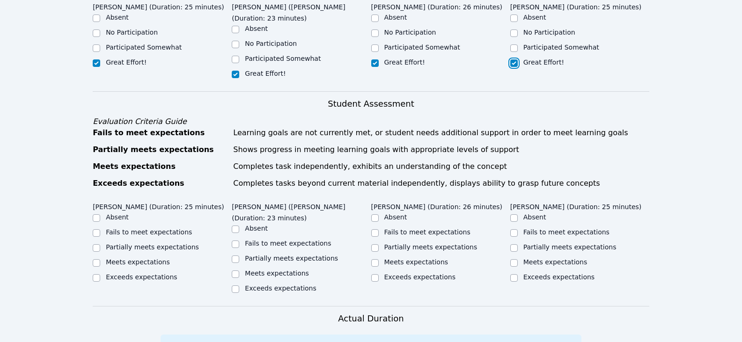
scroll to position [421, 0]
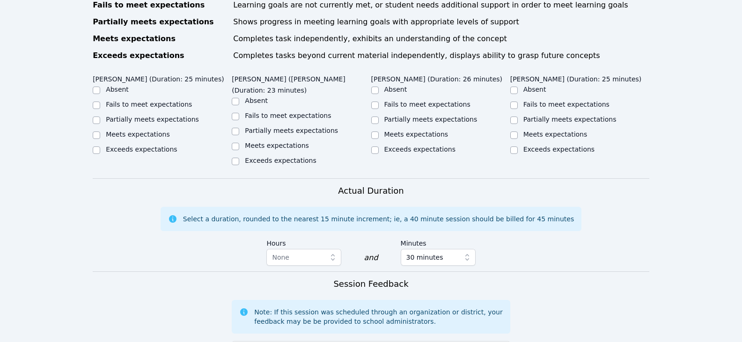
click at [171, 115] on div "Partially meets expectations" at bounding box center [152, 119] width 93 height 9
click at [174, 116] on label "Partially meets expectations" at bounding box center [152, 119] width 93 height 7
click at [100, 117] on input "Partially meets expectations" at bounding box center [96, 120] width 7 height 7
checkbox input "true"
click at [259, 127] on label "Partially meets expectations" at bounding box center [291, 130] width 93 height 7
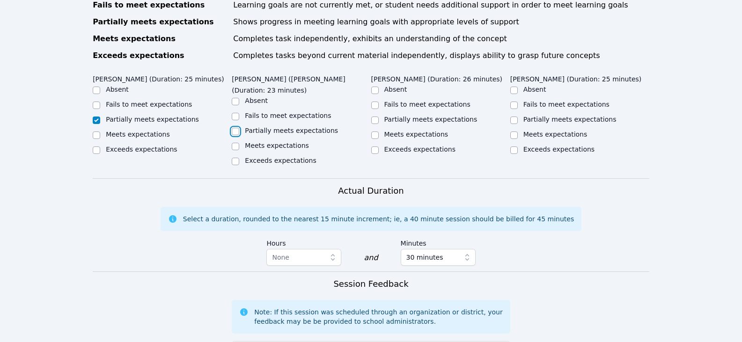
click at [239, 128] on input "Partially meets expectations" at bounding box center [235, 131] width 7 height 7
checkbox input "true"
click at [393, 116] on label "Partially meets expectations" at bounding box center [430, 119] width 93 height 7
click at [379, 117] on input "Partially meets expectations" at bounding box center [374, 120] width 7 height 7
checkbox input "true"
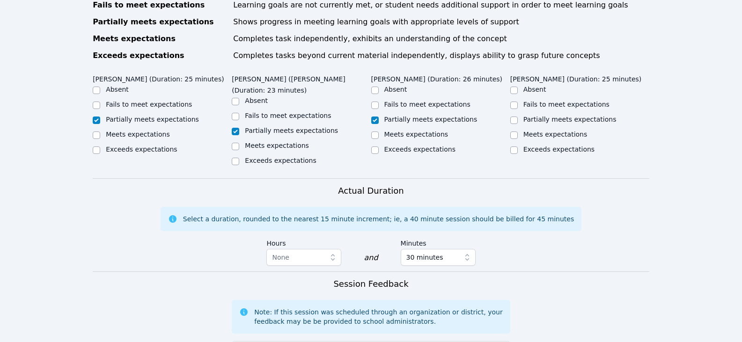
click at [543, 116] on label "Partially meets expectations" at bounding box center [569, 119] width 93 height 7
click at [518, 117] on input "Partially meets expectations" at bounding box center [513, 120] width 7 height 7
checkbox input "true"
click at [385, 131] on label "Meets expectations" at bounding box center [416, 134] width 64 height 7
click at [379, 131] on input "Meets expectations" at bounding box center [374, 134] width 7 height 7
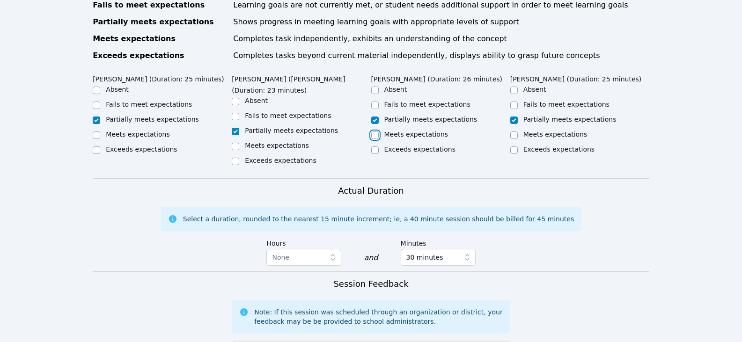
checkbox input "true"
checkbox input "false"
click at [541, 131] on label "Meets expectations" at bounding box center [555, 134] width 64 height 7
click at [518, 131] on input "Meets expectations" at bounding box center [513, 134] width 7 height 7
checkbox input "true"
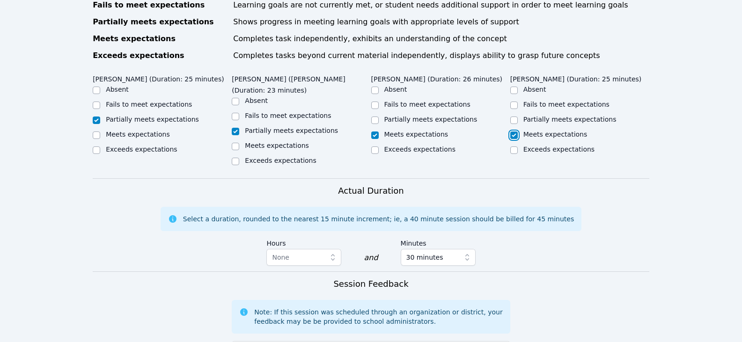
checkbox input "false"
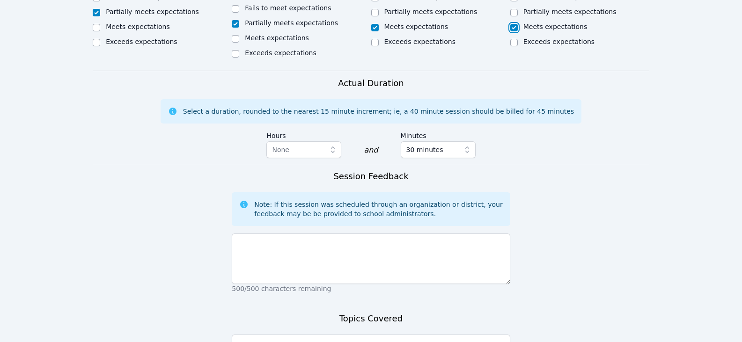
scroll to position [562, 0]
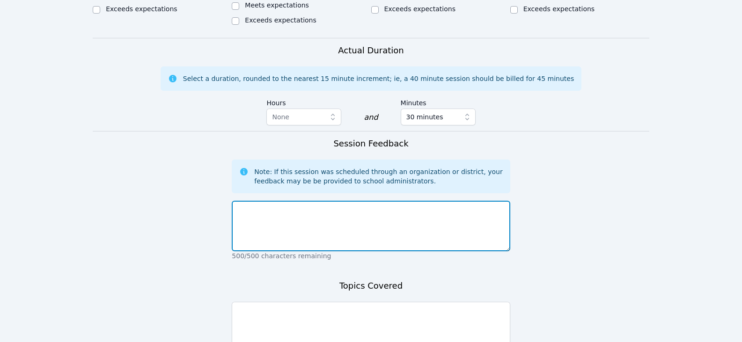
click at [379, 201] on textarea at bounding box center [371, 226] width 278 height 51
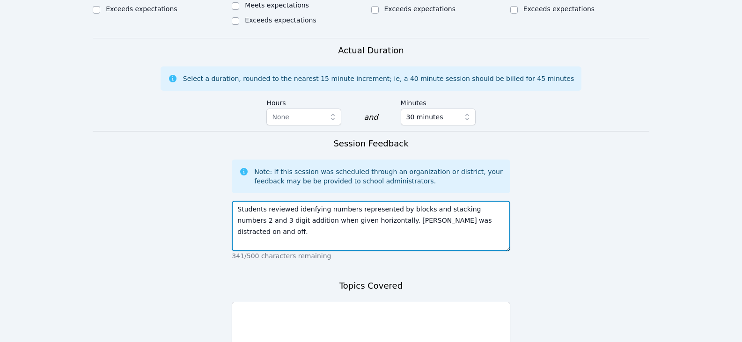
click at [348, 201] on textarea "Students reviewed idenfying numbers represented by blocks and stacking numbers …" at bounding box center [371, 226] width 278 height 51
click at [443, 201] on textarea "Students reviewed idenfying numbers represented by blocks and stacking numbers …" at bounding box center [371, 226] width 278 height 51
click at [424, 201] on textarea "Students reviewed idenfying numbers represented by blocks and stacking numbers …" at bounding box center [371, 226] width 278 height 51
click at [298, 201] on textarea "Students reviewed idenfying numbers represented by blocks and stacking numbers …" at bounding box center [371, 226] width 278 height 51
drag, startPoint x: 305, startPoint y: 165, endPoint x: 337, endPoint y: 177, distance: 34.2
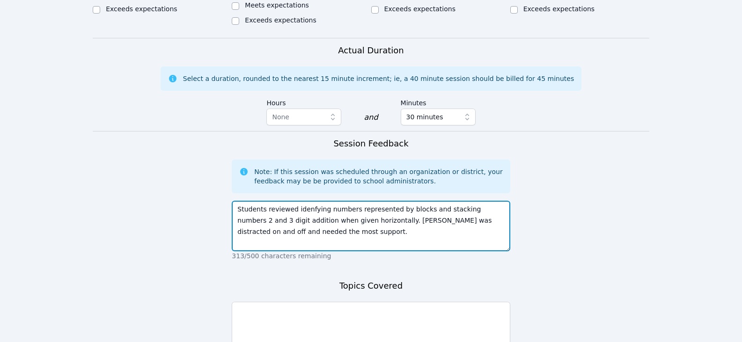
click at [356, 201] on textarea "Students reviewed idenfying numbers represented by blocks and stacking numbers …" at bounding box center [371, 226] width 278 height 51
click at [306, 201] on textarea "Students reviewed idenfying numbers represented by blocks and stacking numbers …" at bounding box center [371, 226] width 278 height 51
click at [352, 201] on textarea "Students reviewed identifying numbers represented by blocks and stacking number…" at bounding box center [371, 226] width 278 height 51
click at [491, 201] on textarea "Students reviewed identifying numbers represented by blocks and stacking number…" at bounding box center [371, 226] width 278 height 51
click at [456, 201] on textarea "Students reviewed identifying numbers represented by blocks and stacking number…" at bounding box center [371, 226] width 278 height 51
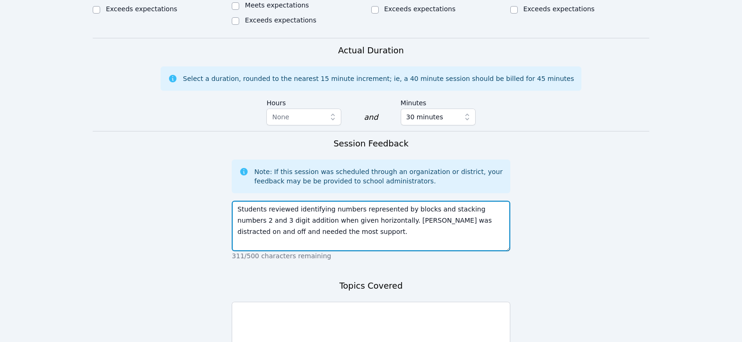
click at [474, 201] on textarea "Students reviewed identifying numbers represented by blocks and stacking number…" at bounding box center [371, 226] width 278 height 51
click at [380, 201] on textarea "Students reviewed identifying numbers represented by blocks and stacking number…" at bounding box center [371, 226] width 278 height 51
click at [386, 201] on textarea "Students reviewed identifying numbers represented by blocks and stacking number…" at bounding box center [371, 226] width 278 height 51
type textarea "Students reviewed identifying numbers represented by blocks and stacking number…"
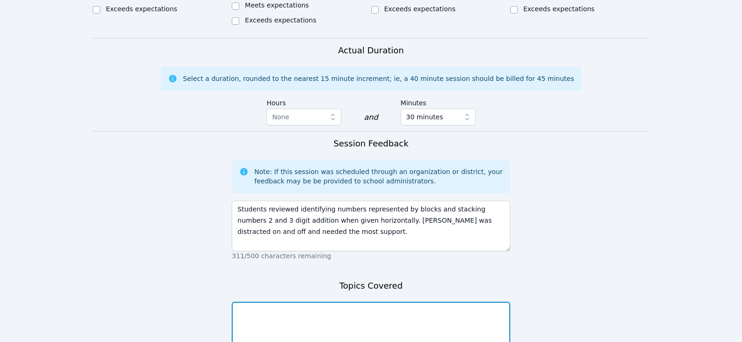
click at [354, 302] on textarea at bounding box center [371, 327] width 278 height 51
drag, startPoint x: 408, startPoint y: 209, endPoint x: 409, endPoint y: 217, distance: 8.2
click at [408, 251] on p "311/500 characters remaining" at bounding box center [371, 255] width 278 height 9
click at [422, 302] on textarea at bounding box center [371, 327] width 278 height 51
click at [237, 302] on textarea "identifying numbers represented by blocks stacking 2 and 3 digit addition" at bounding box center [371, 327] width 278 height 51
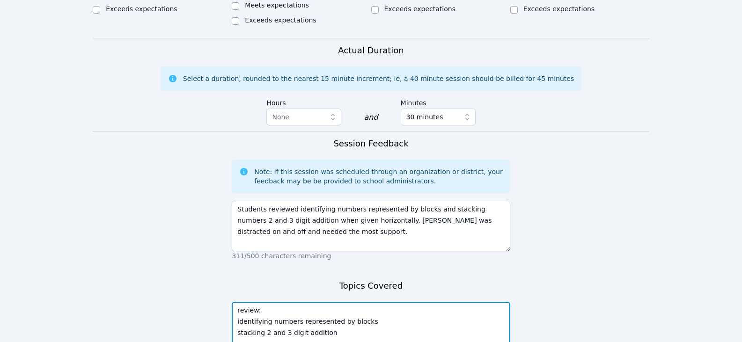
type textarea "review: identifying numbers represented by blocks stacking 2 and 3 digit additi…"
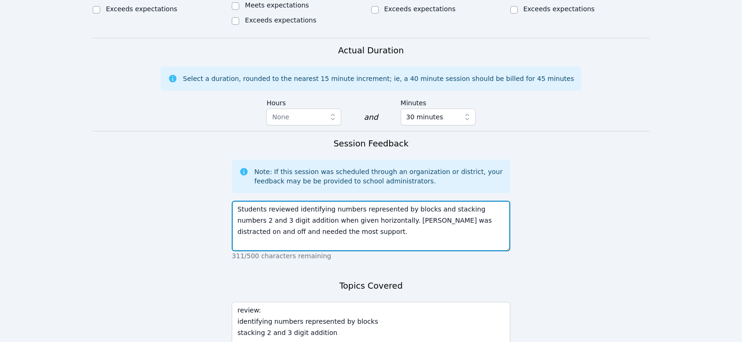
click at [322, 201] on textarea "Students reviewed identifying numbers represented by blocks and stacking number…" at bounding box center [371, 226] width 278 height 51
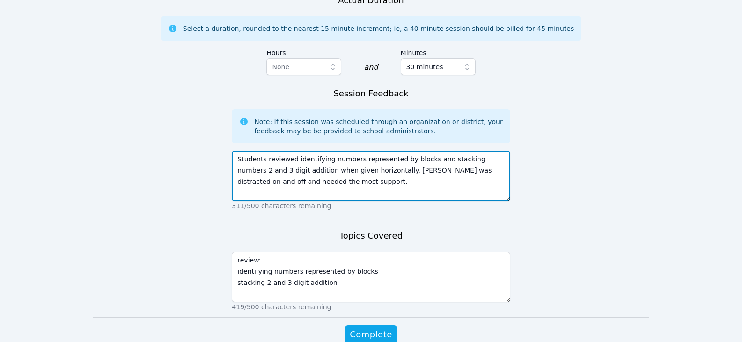
scroll to position [613, 0]
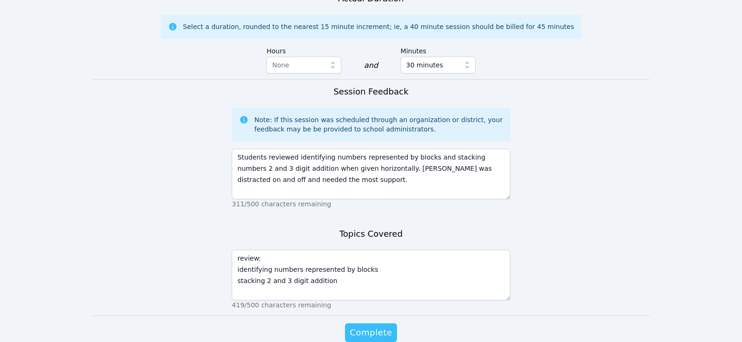
click at [379, 326] on span "Complete" at bounding box center [371, 332] width 42 height 13
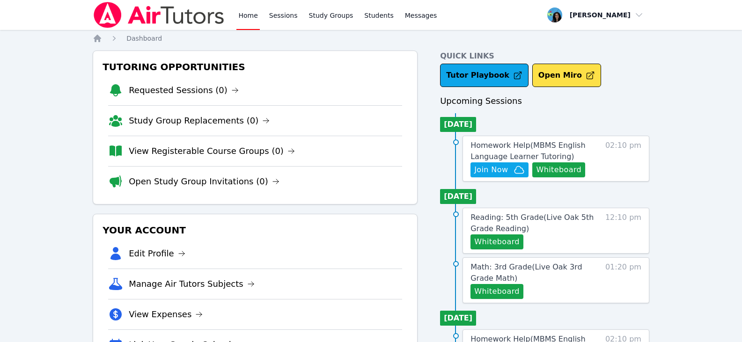
click at [300, 24] on div "Home Sessions Study Groups Students Messages" at bounding box center [337, 15] width 202 height 30
click at [289, 20] on link "Sessions" at bounding box center [283, 15] width 32 height 30
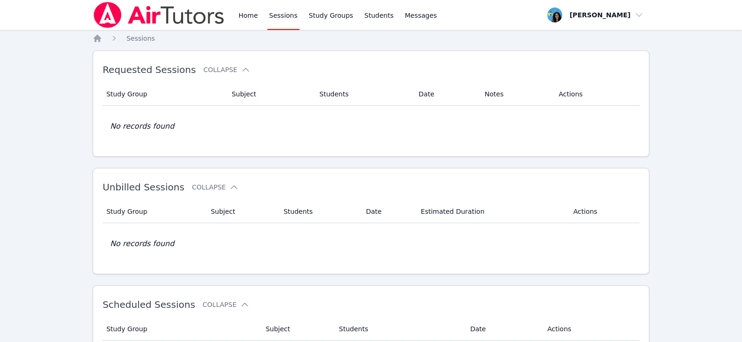
click at [270, 14] on link "Sessions" at bounding box center [283, 15] width 32 height 30
click at [241, 22] on link "Home" at bounding box center [247, 15] width 23 height 30
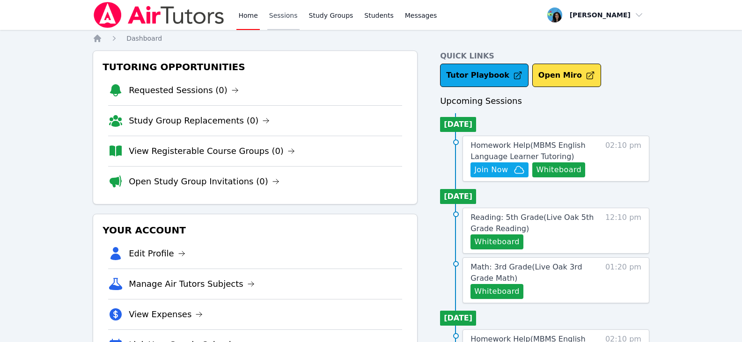
click at [279, 20] on link "Sessions" at bounding box center [283, 15] width 32 height 30
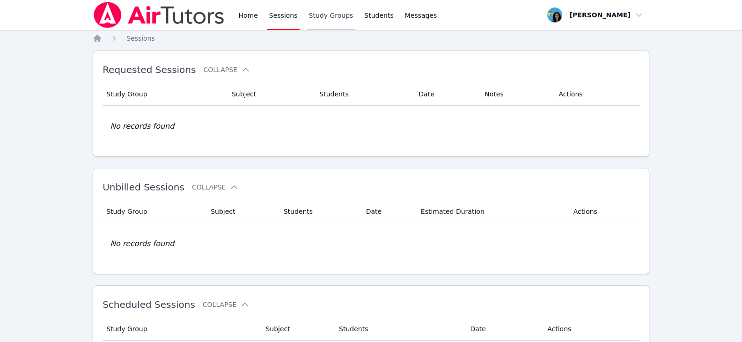
click at [336, 16] on link "Study Groups" at bounding box center [331, 15] width 48 height 30
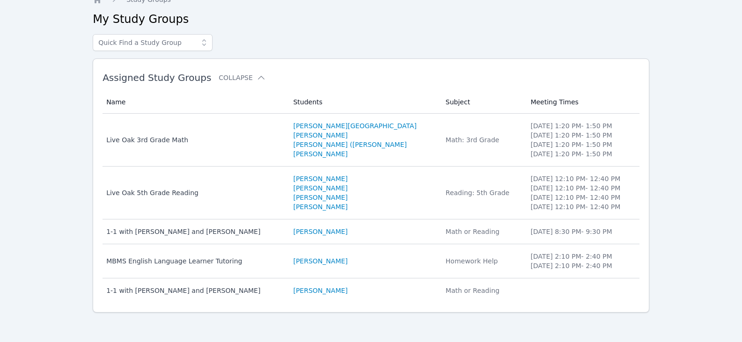
scroll to position [39, 0]
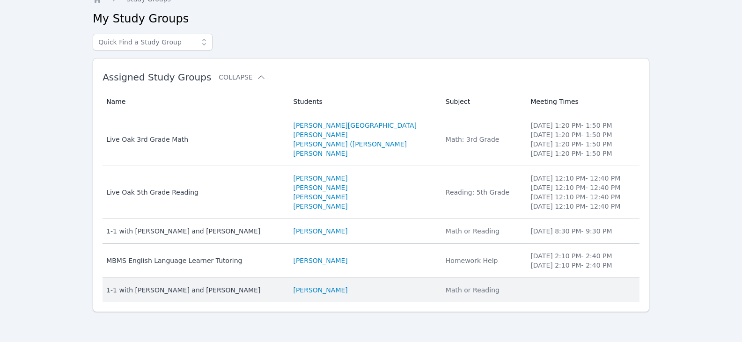
click at [237, 293] on div "1-1 with Ali Al Mawla and Maya Habou-Klimczak" at bounding box center [193, 289] width 175 height 9
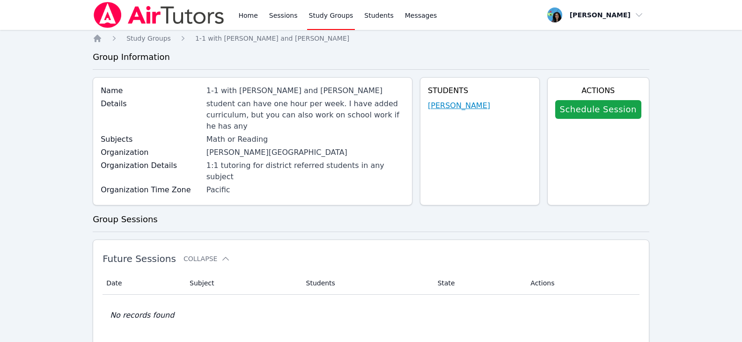
click at [474, 106] on link "Ali Al Mawla" at bounding box center [459, 105] width 62 height 11
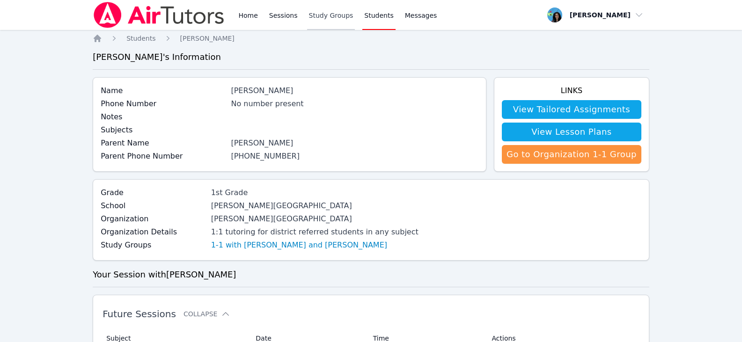
click at [332, 17] on link "Study Groups" at bounding box center [331, 15] width 48 height 30
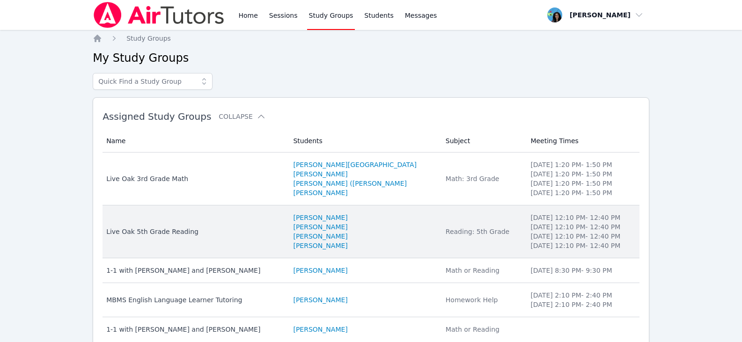
scroll to position [39, 0]
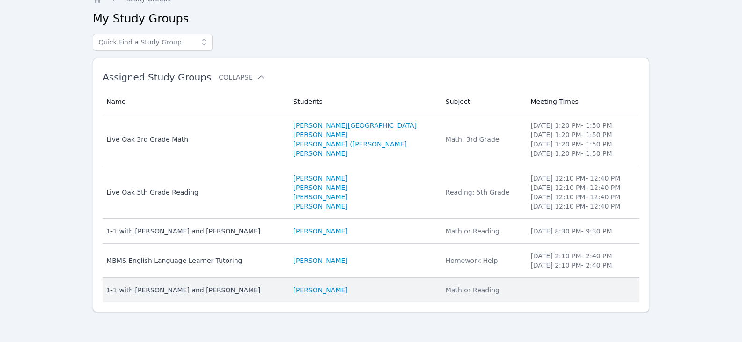
click at [228, 287] on div "1-1 with Ali Al Mawla and Maya Habou-Klimczak" at bounding box center [193, 289] width 175 height 9
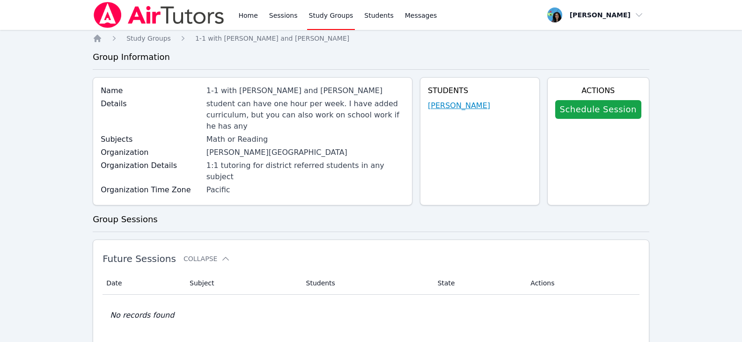
click at [458, 102] on link "Ali Al Mawla" at bounding box center [459, 105] width 62 height 11
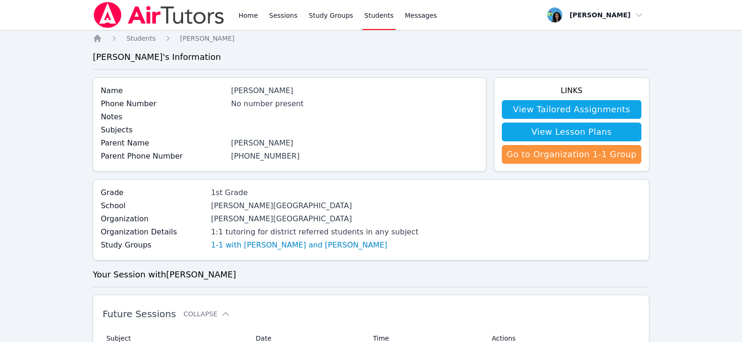
click at [266, 92] on div "Ali Al Mawla" at bounding box center [355, 90] width 248 height 11
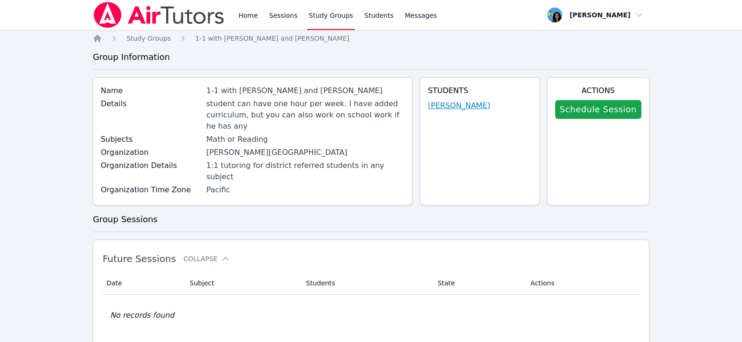
click at [472, 105] on link "Ali Al Mawla" at bounding box center [459, 105] width 62 height 11
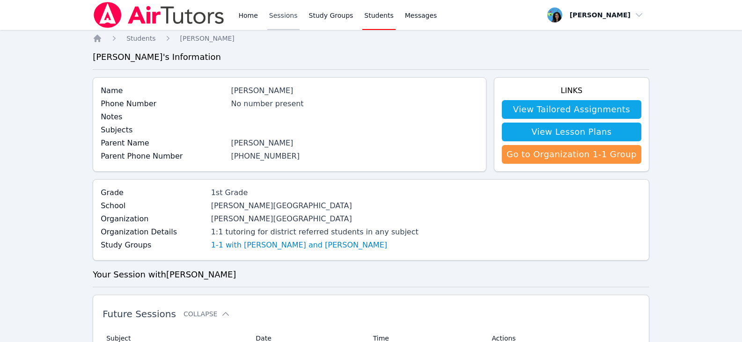
click at [293, 22] on link "Sessions" at bounding box center [283, 15] width 32 height 30
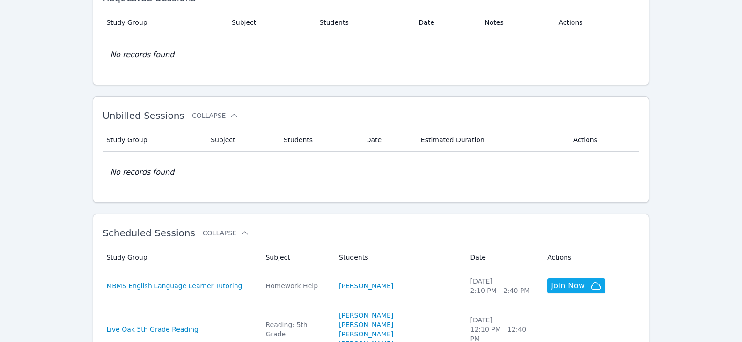
scroll to position [140, 0]
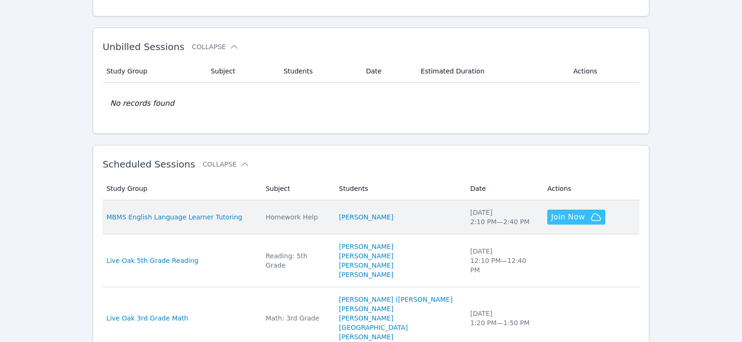
click at [551, 213] on span "Join Now" at bounding box center [568, 217] width 34 height 11
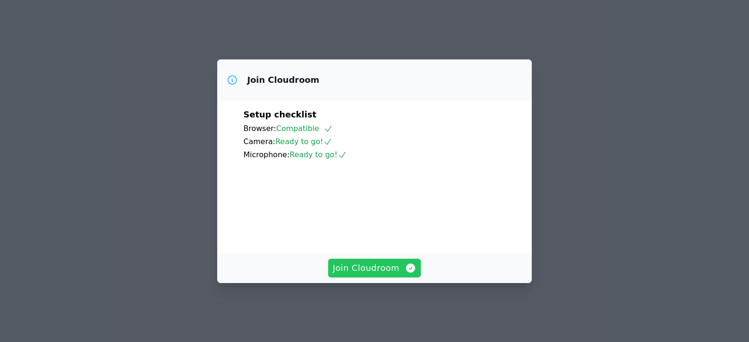
click at [375, 272] on span "Join Cloudroom" at bounding box center [375, 268] width 84 height 13
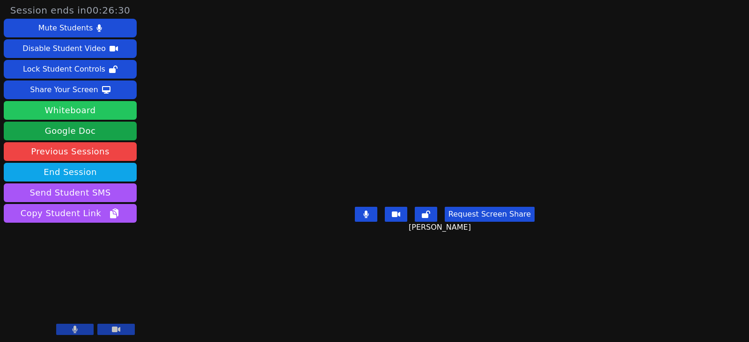
click at [55, 111] on button "Whiteboard" at bounding box center [70, 110] width 133 height 19
click at [355, 241] on div "Request Screen Share [PERSON_NAME]" at bounding box center [445, 221] width 180 height 37
drag, startPoint x: 263, startPoint y: 305, endPoint x: 243, endPoint y: 303, distance: 19.7
click at [355, 241] on div "Request Screen Share [PERSON_NAME]" at bounding box center [445, 221] width 180 height 37
click at [171, 201] on div "Session ends in 00:12:12 Mute Students Disable Student Video Lock Student Contr…" at bounding box center [374, 171] width 749 height 342
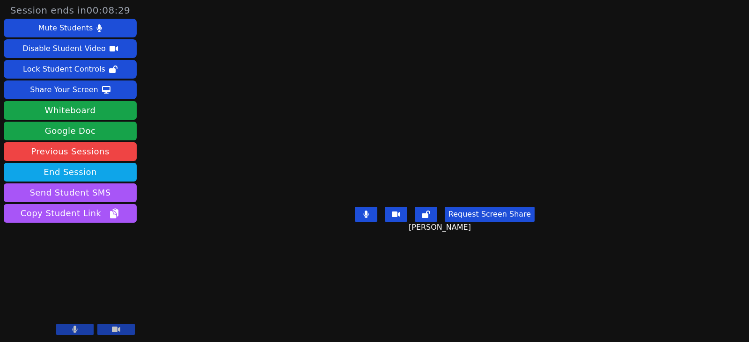
click at [683, 190] on div "Session ends in 00:08:29 Mute Students Disable Student Video Lock Student Contr…" at bounding box center [374, 171] width 749 height 342
click at [355, 241] on div "Request Screen Share [PERSON_NAME]" at bounding box center [445, 221] width 180 height 37
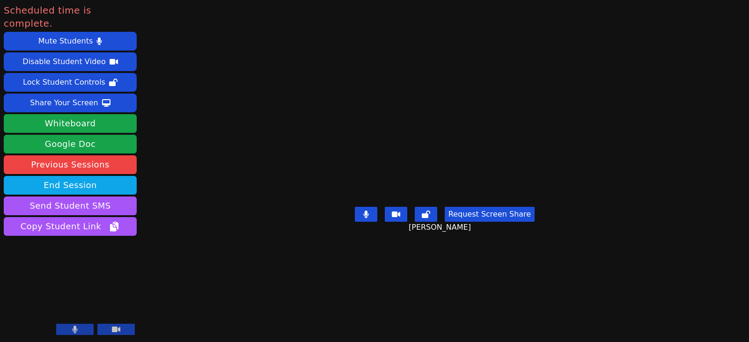
click at [145, 178] on div "Scheduled time is complete. Mute Students Disable Student Video Lock Student Co…" at bounding box center [374, 171] width 749 height 342
click at [91, 176] on button "End Session" at bounding box center [70, 185] width 133 height 19
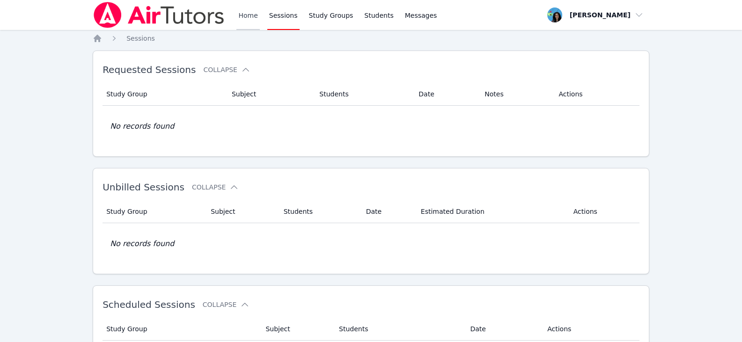
click at [250, 15] on link "Home" at bounding box center [247, 15] width 23 height 30
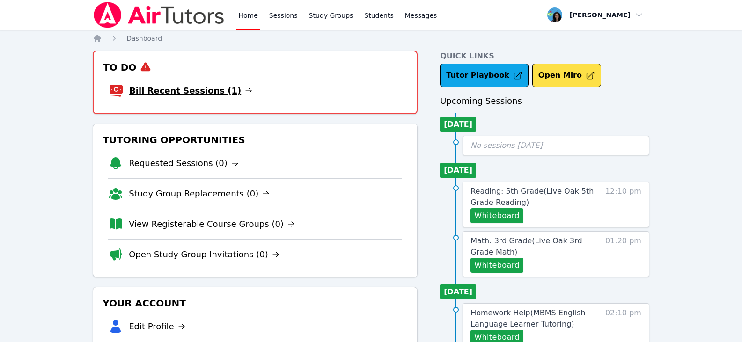
click at [245, 89] on icon at bounding box center [248, 90] width 7 height 7
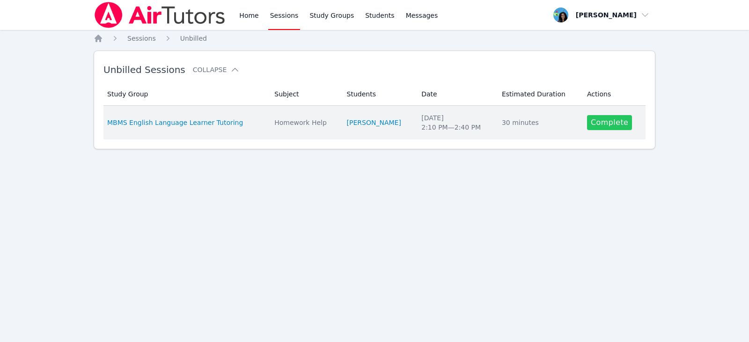
click at [611, 116] on link "Complete" at bounding box center [609, 122] width 45 height 15
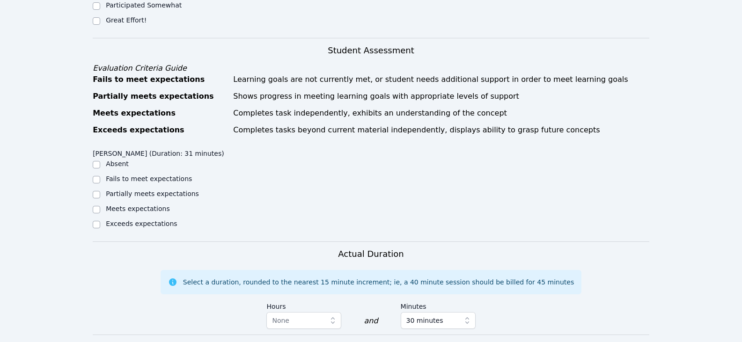
scroll to position [281, 0]
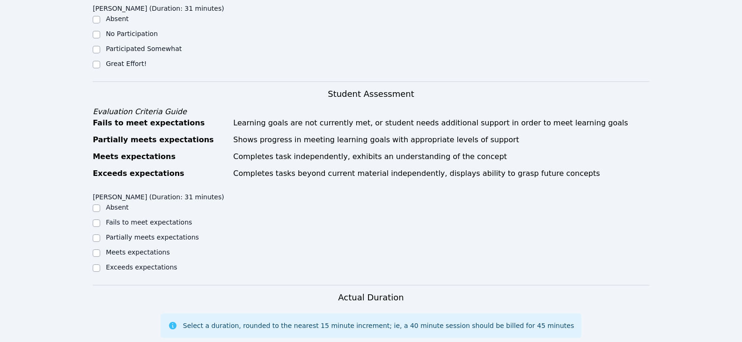
drag, startPoint x: 131, startPoint y: 50, endPoint x: 137, endPoint y: 58, distance: 9.7
click at [131, 60] on label "Great Effort!" at bounding box center [126, 63] width 41 height 7
click at [100, 61] on input "Great Effort!" at bounding box center [96, 64] width 7 height 7
checkbox input "true"
click at [156, 234] on label "Partially meets expectations" at bounding box center [152, 237] width 93 height 7
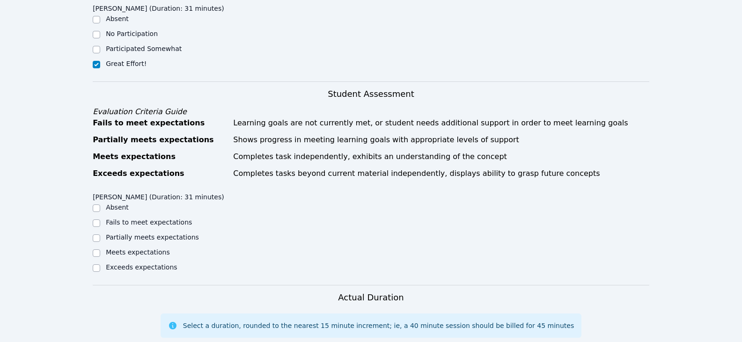
click at [100, 234] on input "Partially meets expectations" at bounding box center [96, 237] width 7 height 7
checkbox input "true"
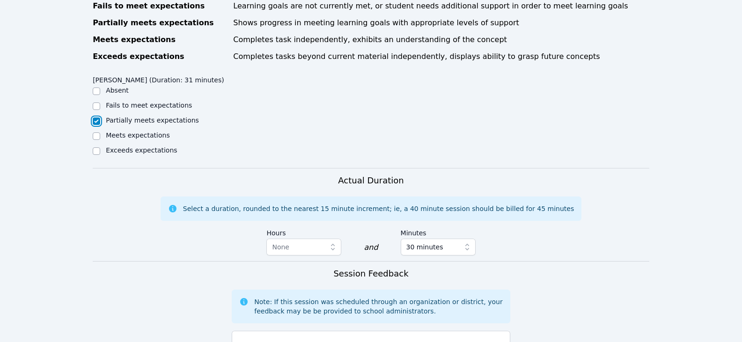
scroll to position [515, 0]
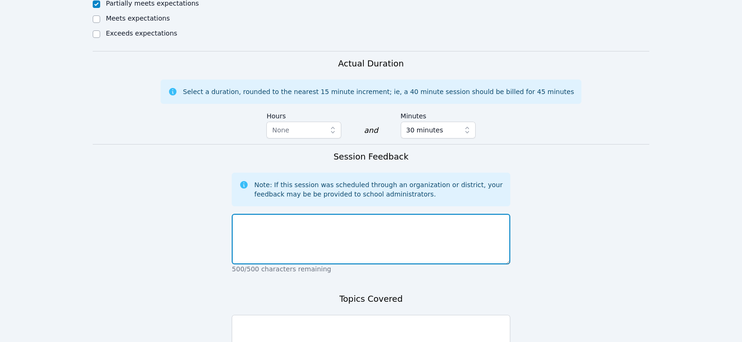
click at [257, 226] on textarea at bounding box center [371, 239] width 278 height 51
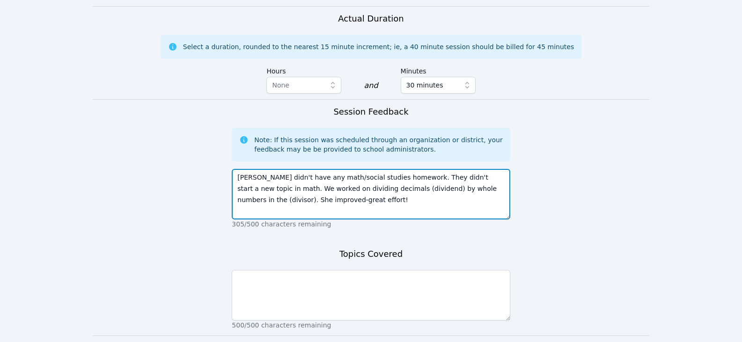
scroll to position [613, 0]
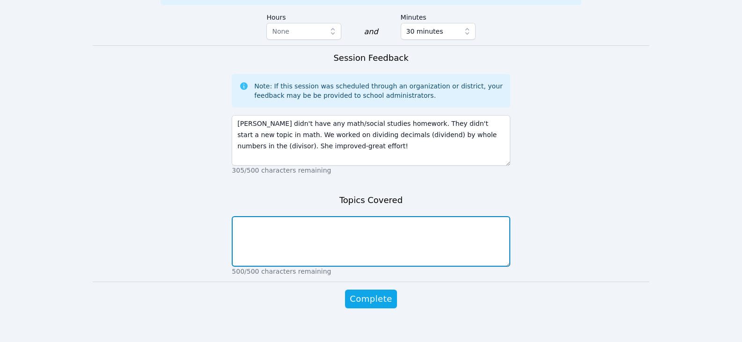
click at [381, 218] on textarea at bounding box center [371, 241] width 278 height 51
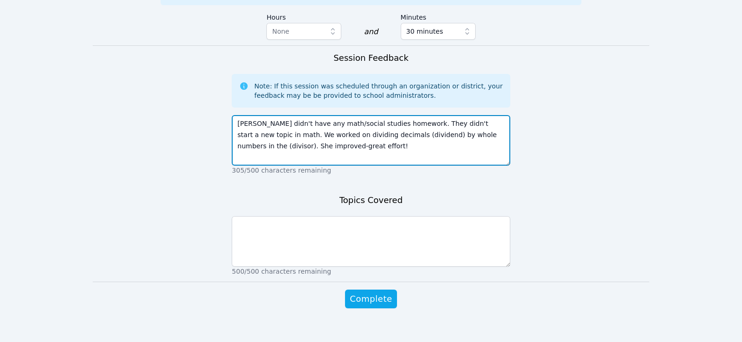
click at [282, 123] on textarea "[PERSON_NAME] didn't have any math/social studies homework. They didn't start a…" at bounding box center [371, 140] width 278 height 51
click at [281, 126] on textarea "[PERSON_NAME] didn't have any math/social studies homework. They didn't start a…" at bounding box center [371, 140] width 278 height 51
click at [446, 124] on textarea "[PERSON_NAME] didn't have any math/social studies homework. They didn't start a…" at bounding box center [371, 140] width 278 height 51
drag, startPoint x: 418, startPoint y: 123, endPoint x: 279, endPoint y: 123, distance: 138.5
click at [279, 123] on textarea "[PERSON_NAME] didn't have any math/social studies homework. They didn't start a…" at bounding box center [371, 140] width 278 height 51
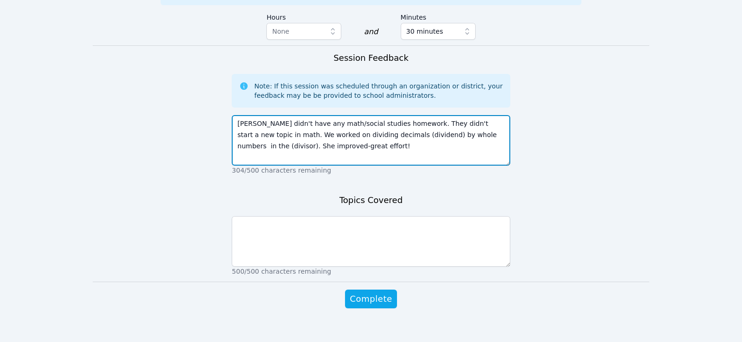
type textarea "[PERSON_NAME] didn't have any math/social studies homework. They didn't start a…"
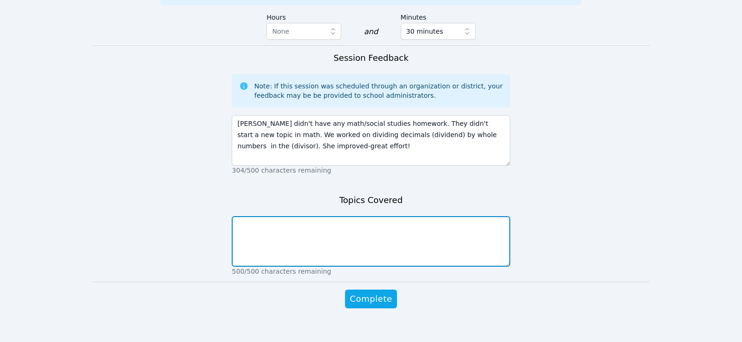
click at [365, 234] on textarea at bounding box center [371, 241] width 278 height 51
paste textarea "dividing decimals (dividend) by whole numbers"
click at [286, 225] on textarea "dividing decimals (dividend) by whole numbers" at bounding box center [371, 241] width 278 height 51
drag, startPoint x: 291, startPoint y: 216, endPoint x: 321, endPoint y: 216, distance: 30.0
click at [321, 216] on textarea "dividing decimals (dividend) by whole numbers" at bounding box center [371, 241] width 278 height 51
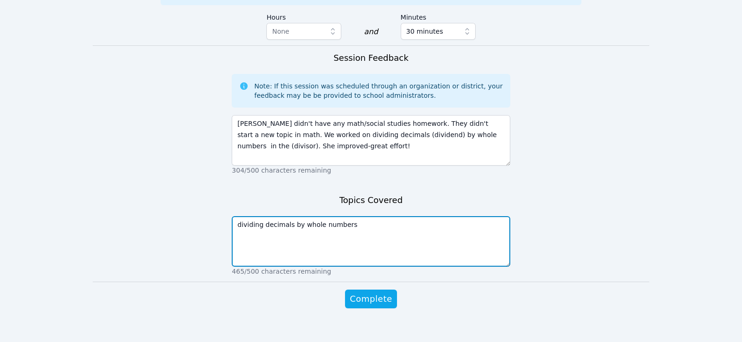
click at [403, 239] on textarea "dividing decimals by whole numbers" at bounding box center [371, 241] width 278 height 51
click at [391, 238] on textarea "dividing decimals by whole numbers" at bounding box center [371, 241] width 278 height 51
type textarea "dividing decimals by whole numbers"
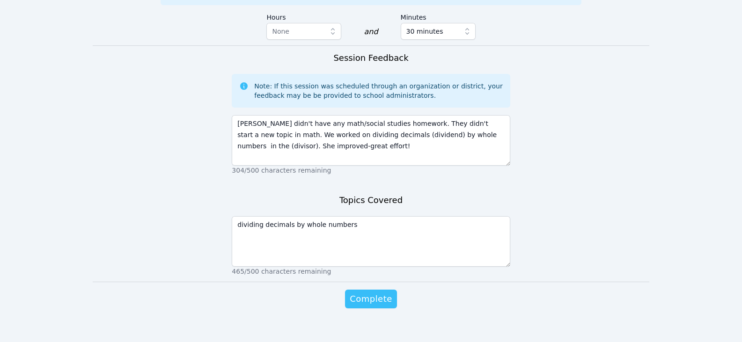
click at [377, 292] on span "Complete" at bounding box center [371, 298] width 42 height 13
